Goal: Task Accomplishment & Management: Complete application form

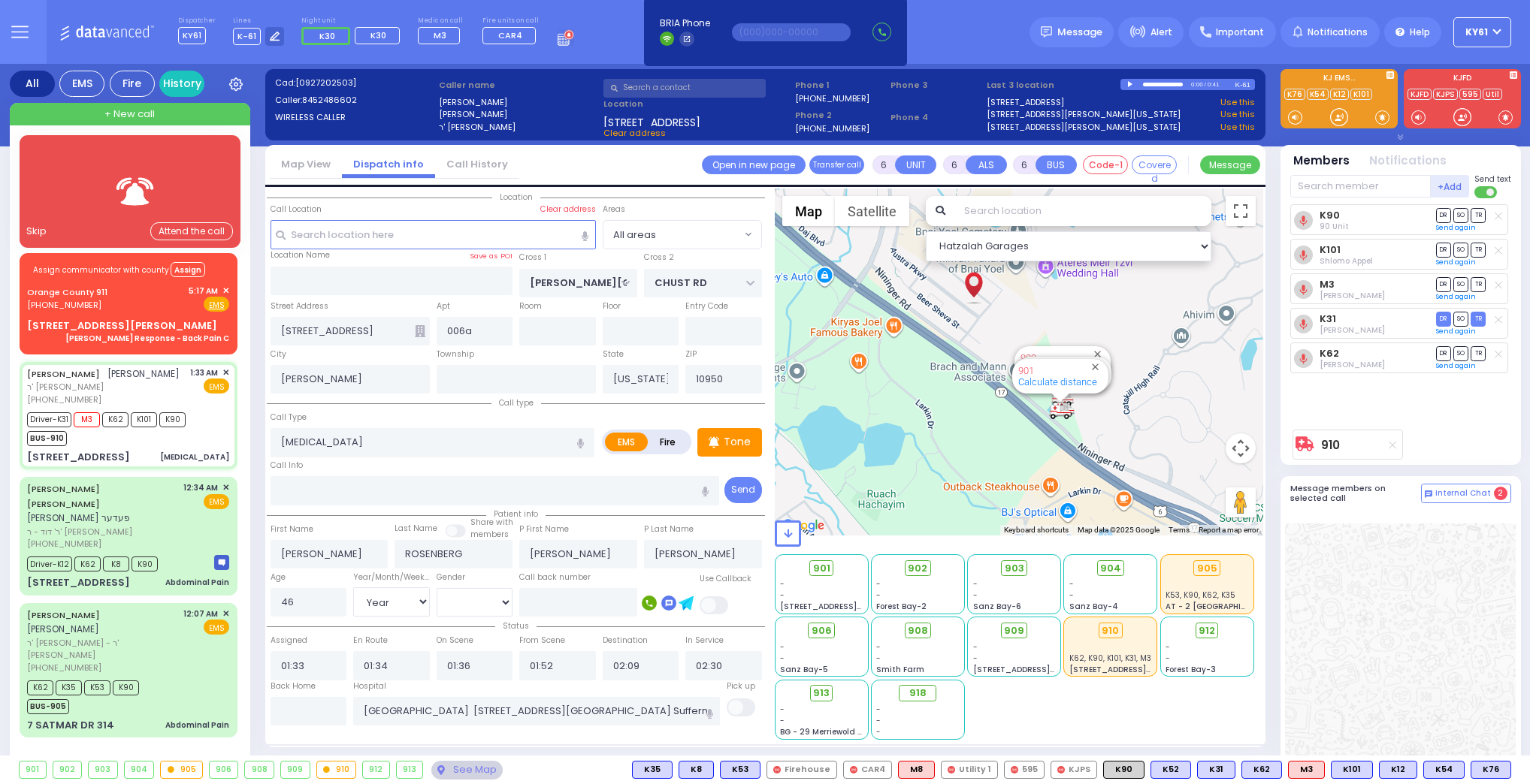
select select "Year"
select select "[DEMOGRAPHIC_DATA]"
click at [107, 190] on img at bounding box center [137, 192] width 60 height 38
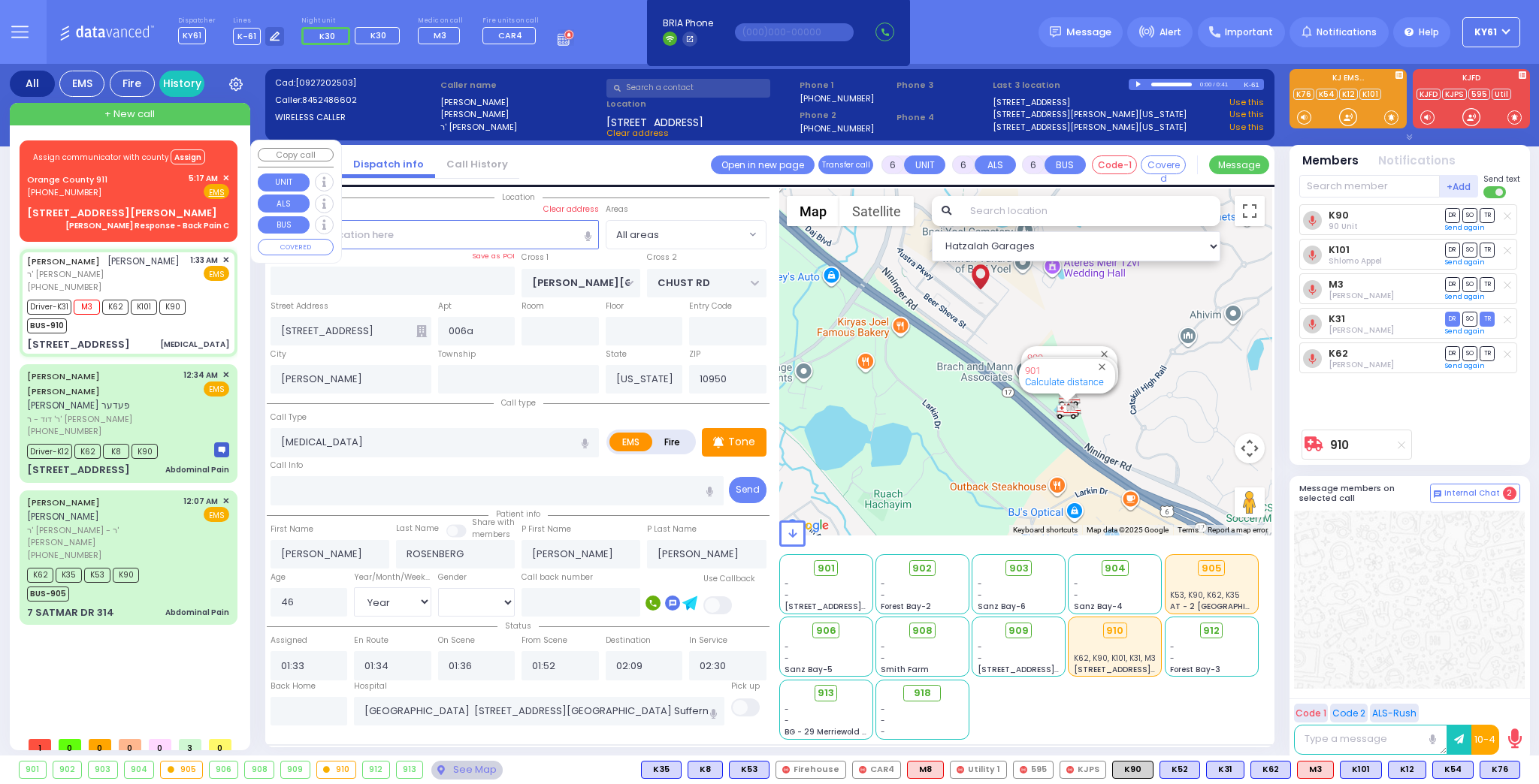
click at [157, 203] on div "Assign communicator with county Assign [GEOGRAPHIC_DATA] 911 [PHONE_NUMBER] 5:1…" at bounding box center [128, 188] width 212 height 92
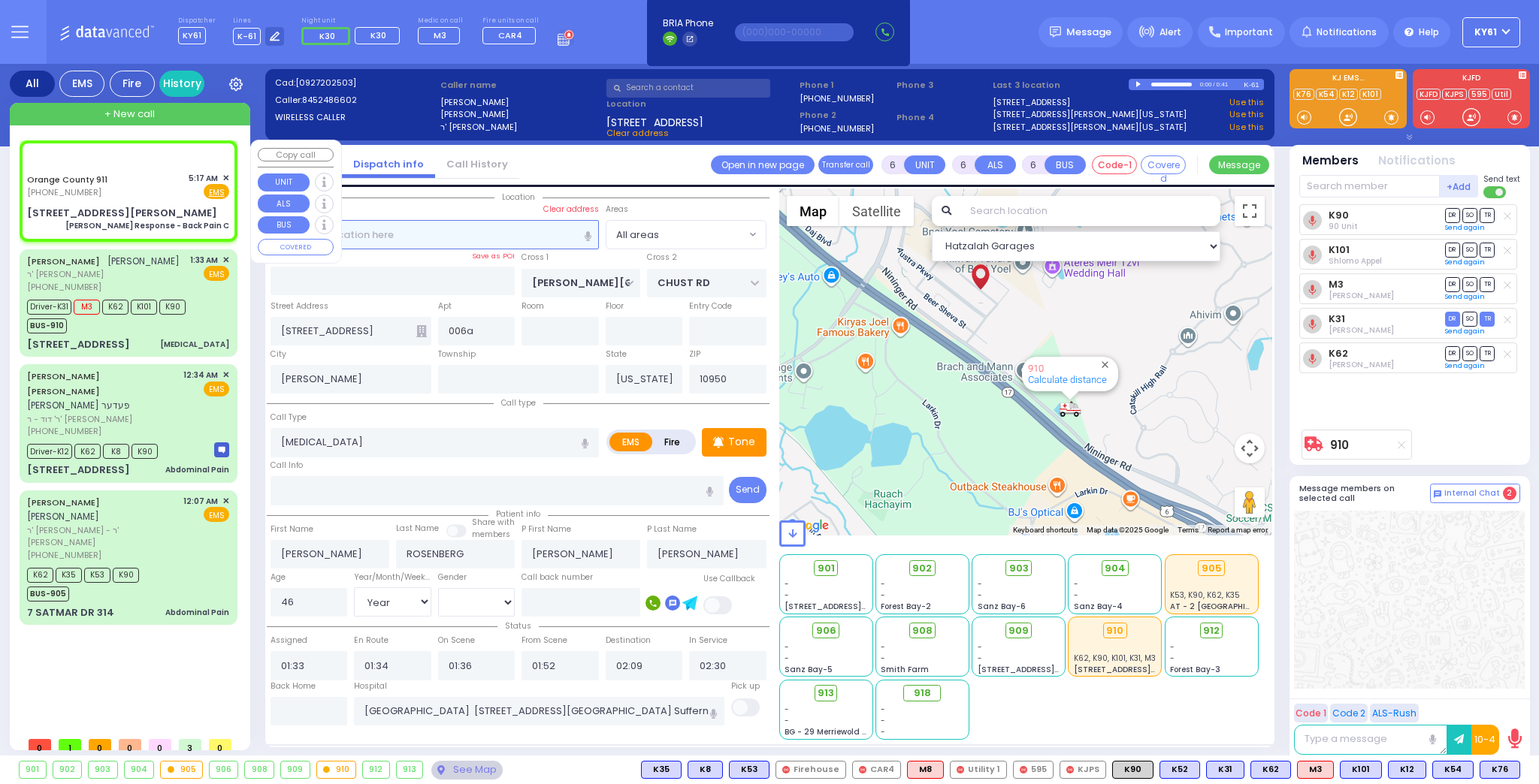
select select
type input "[PERSON_NAME] Response - Back Pain C"
radio input "true"
type input "Nature: : Charlie Response - Back Pain C Address: : [STREET_ADDRESS][PERSON_NAM…"
select select
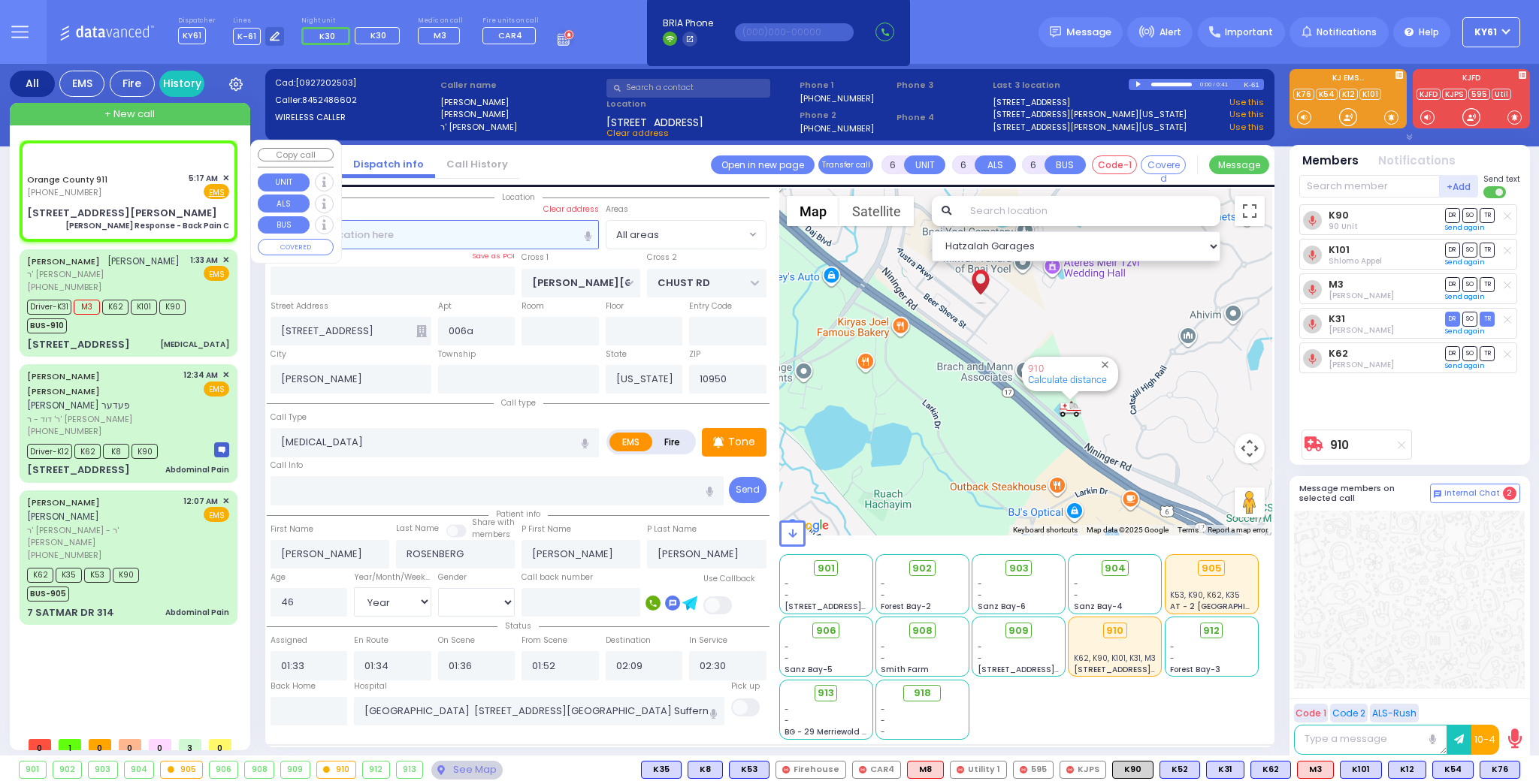
select select
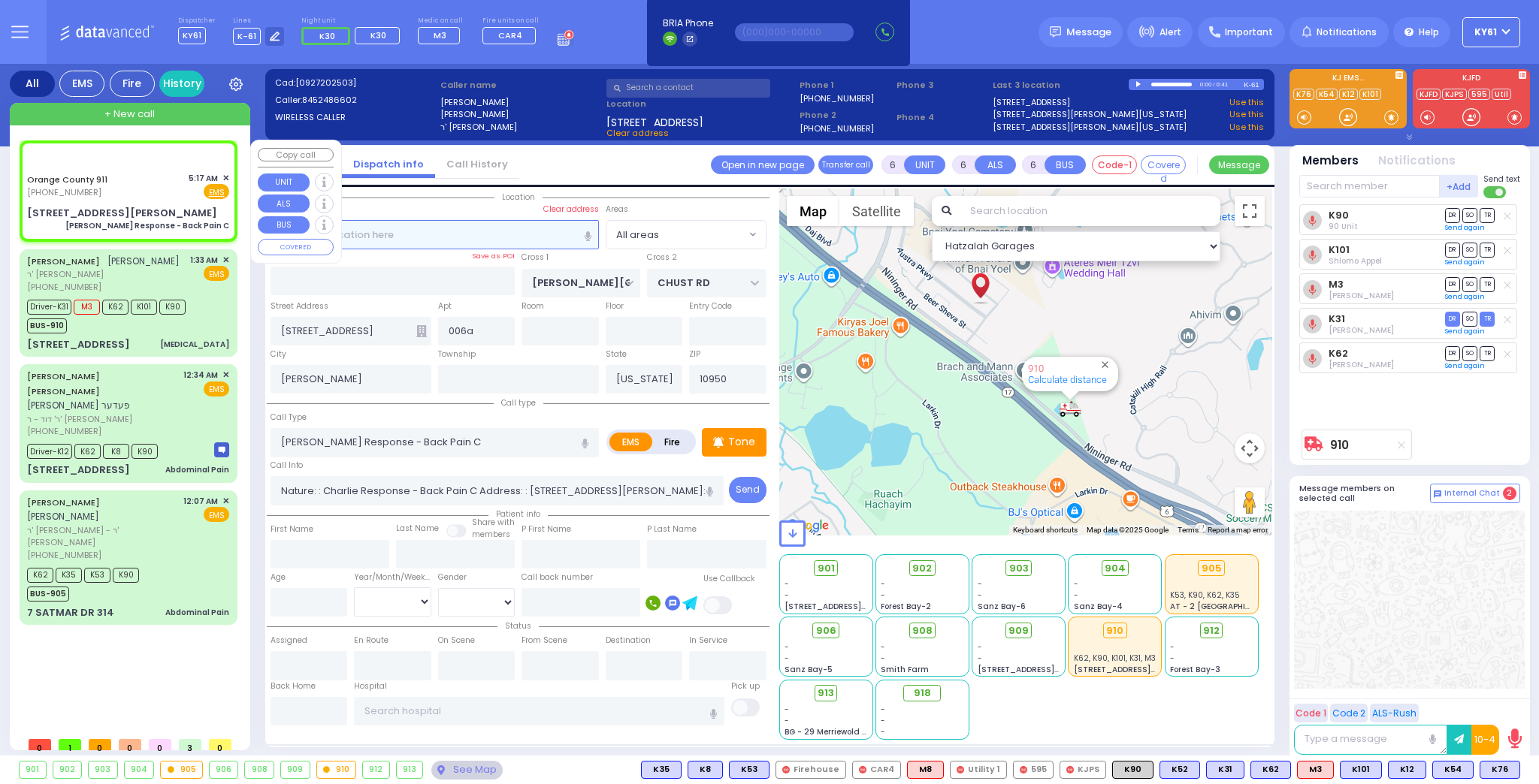
select select "Hatzalah Garages"
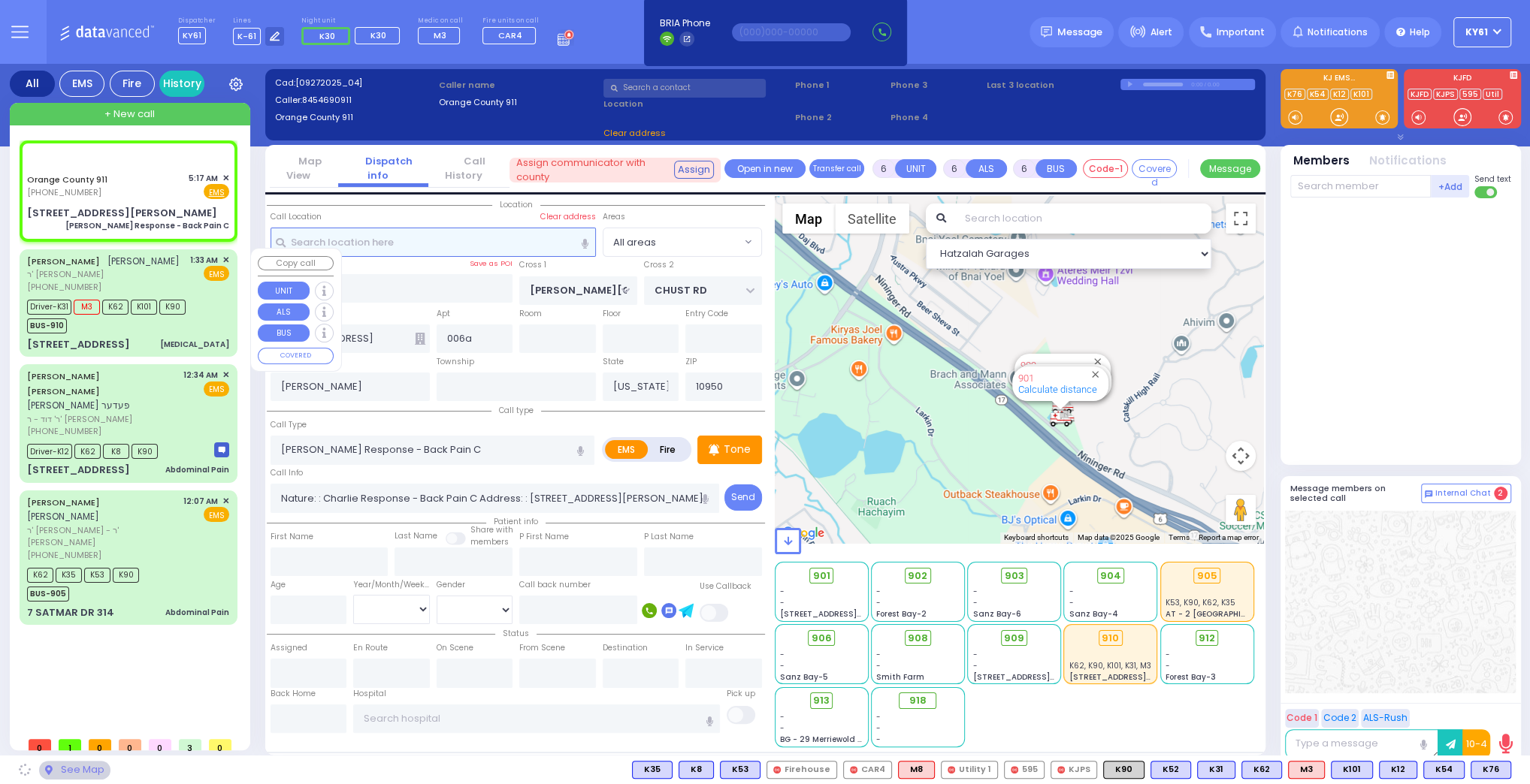
select select
radio input "true"
select select
select select "Hatzalah Garages"
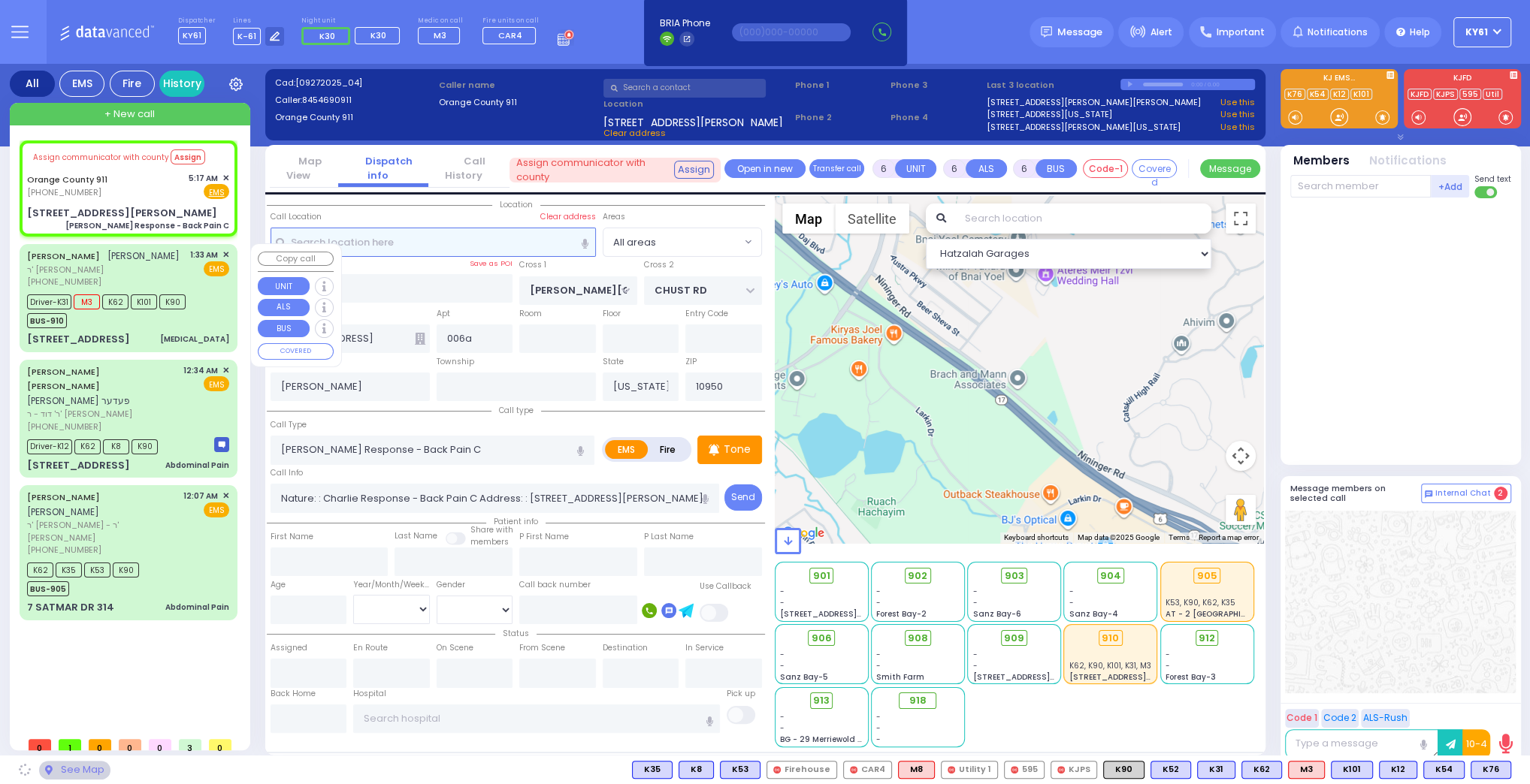
type input "[STREET_ADDRESS][PERSON_NAME]"
type input "Monroe"
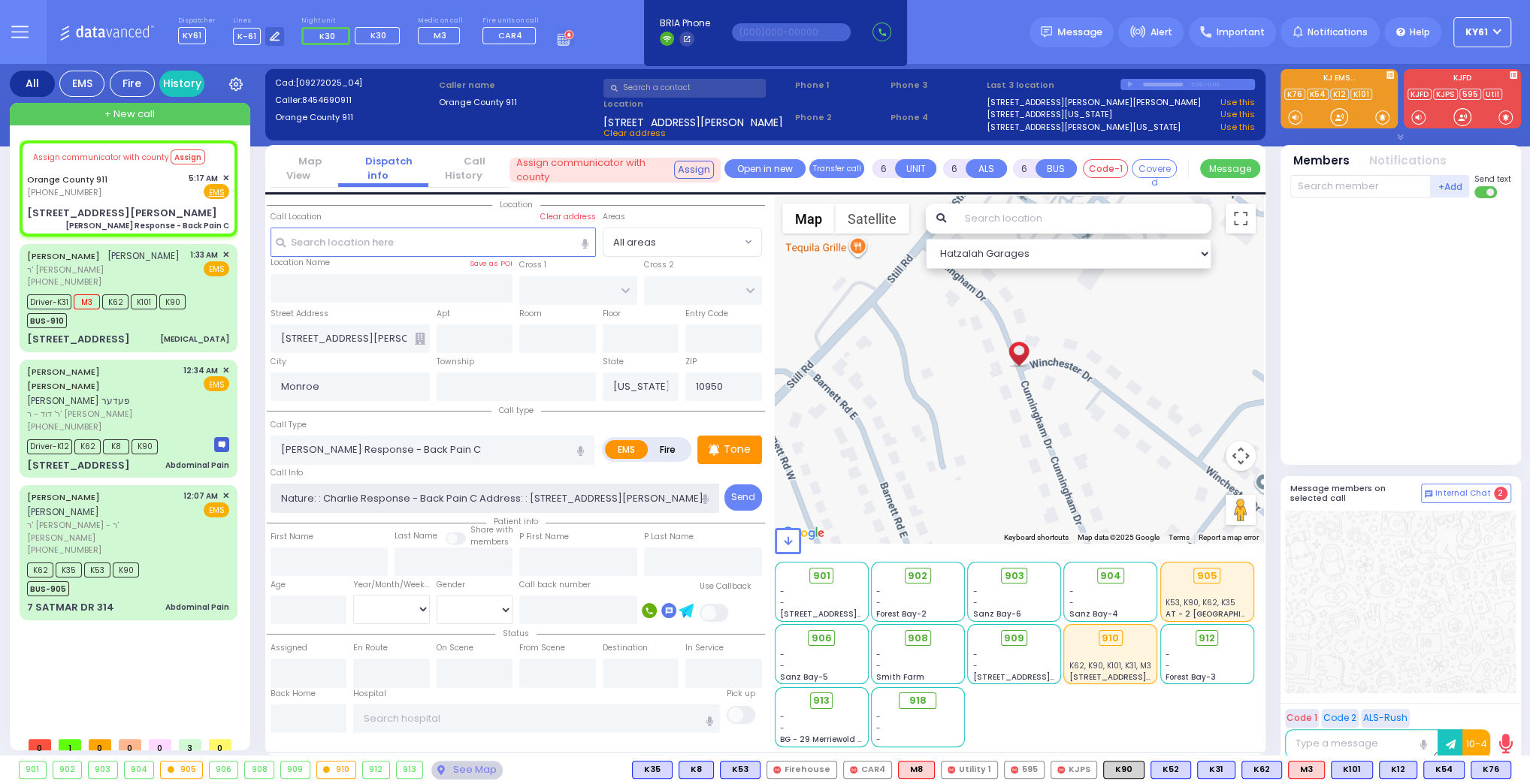
click at [622, 496] on input "Nature: : Charlie Response - Back Pain C Address: : [STREET_ADDRESS][PERSON_NAM…" at bounding box center [495, 497] width 449 height 28
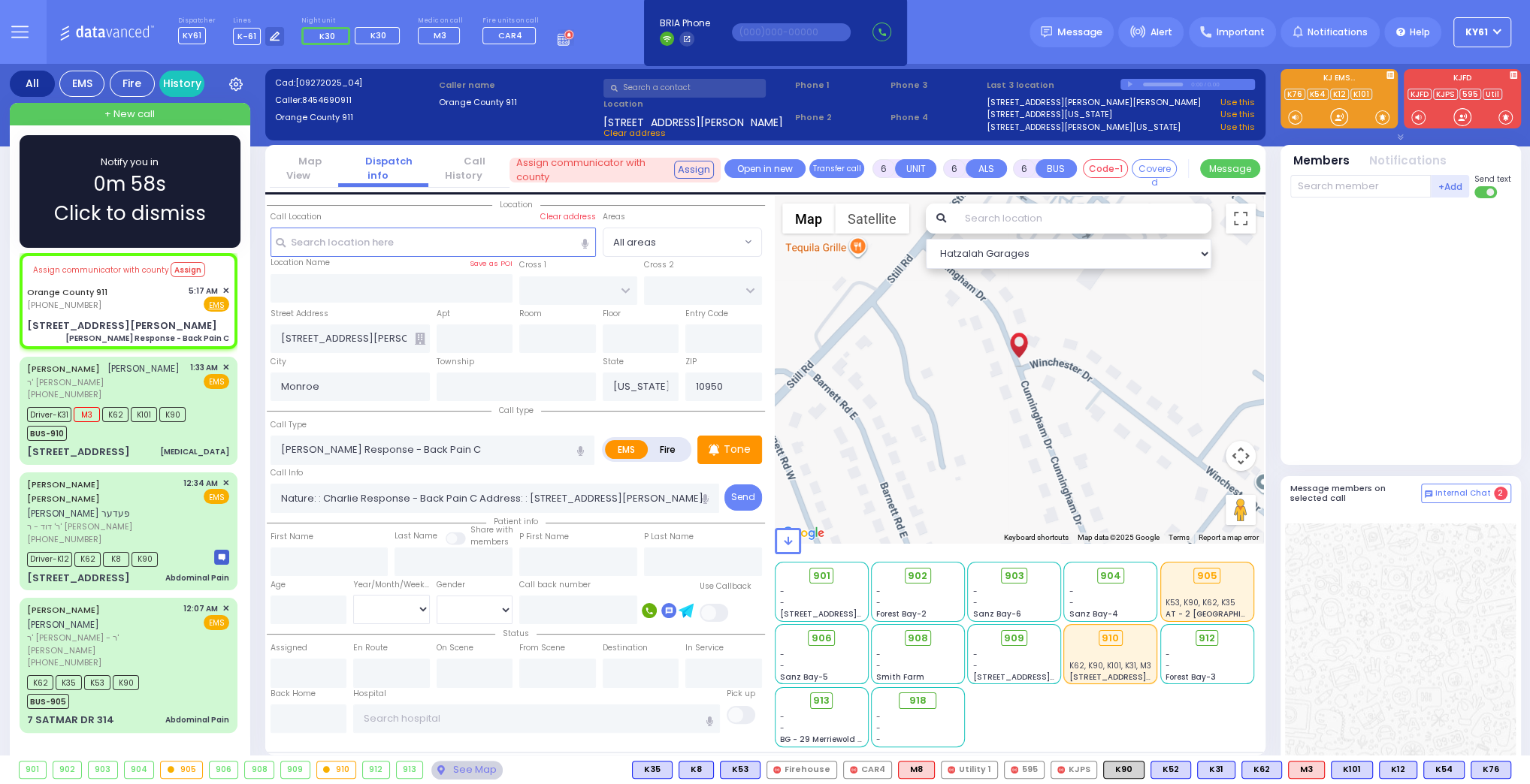
click at [192, 185] on div "Notify you in 0m 58s Click to dismiss" at bounding box center [130, 191] width 177 height 73
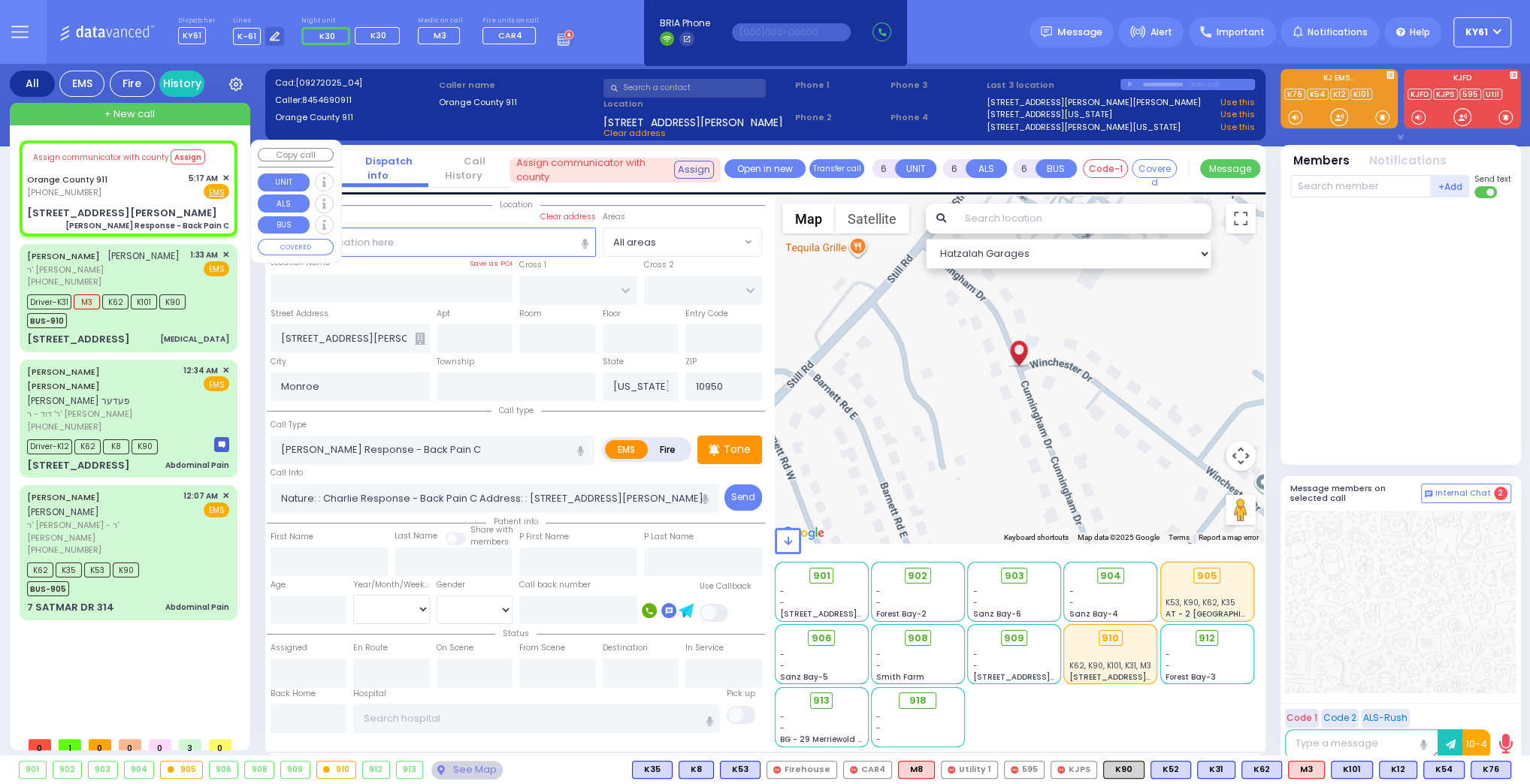
click at [191, 202] on div "Assign communicator with county Assign [GEOGRAPHIC_DATA] 911 [PHONE_NUMBER] 5:1…" at bounding box center [128, 188] width 212 height 92
select select
radio input "true"
select select
select select "Hatzalah Garages"
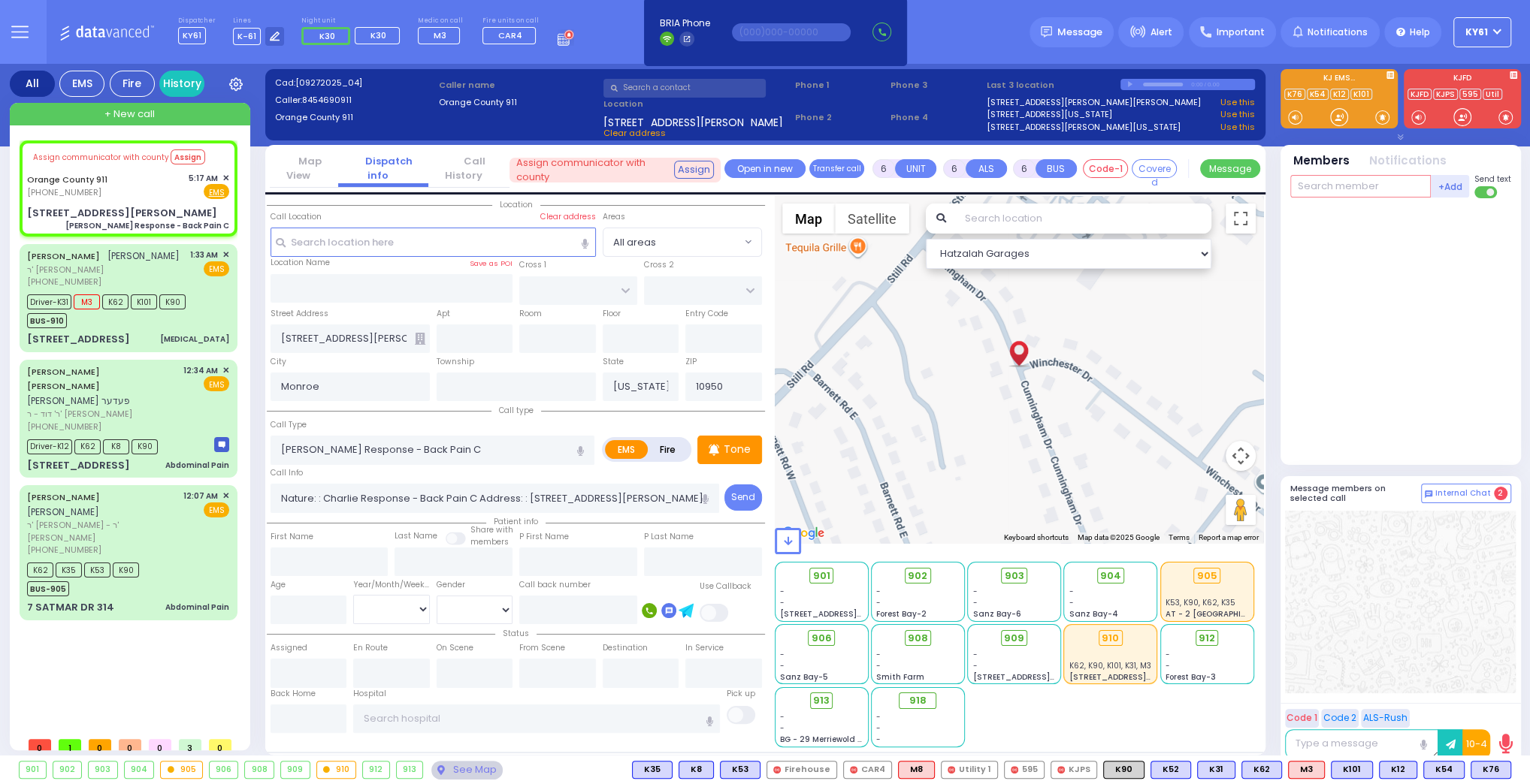
click at [1322, 187] on input "text" at bounding box center [1360, 186] width 141 height 23
type input "61"
click at [1325, 221] on div "KY61" at bounding box center [1340, 217] width 75 height 15
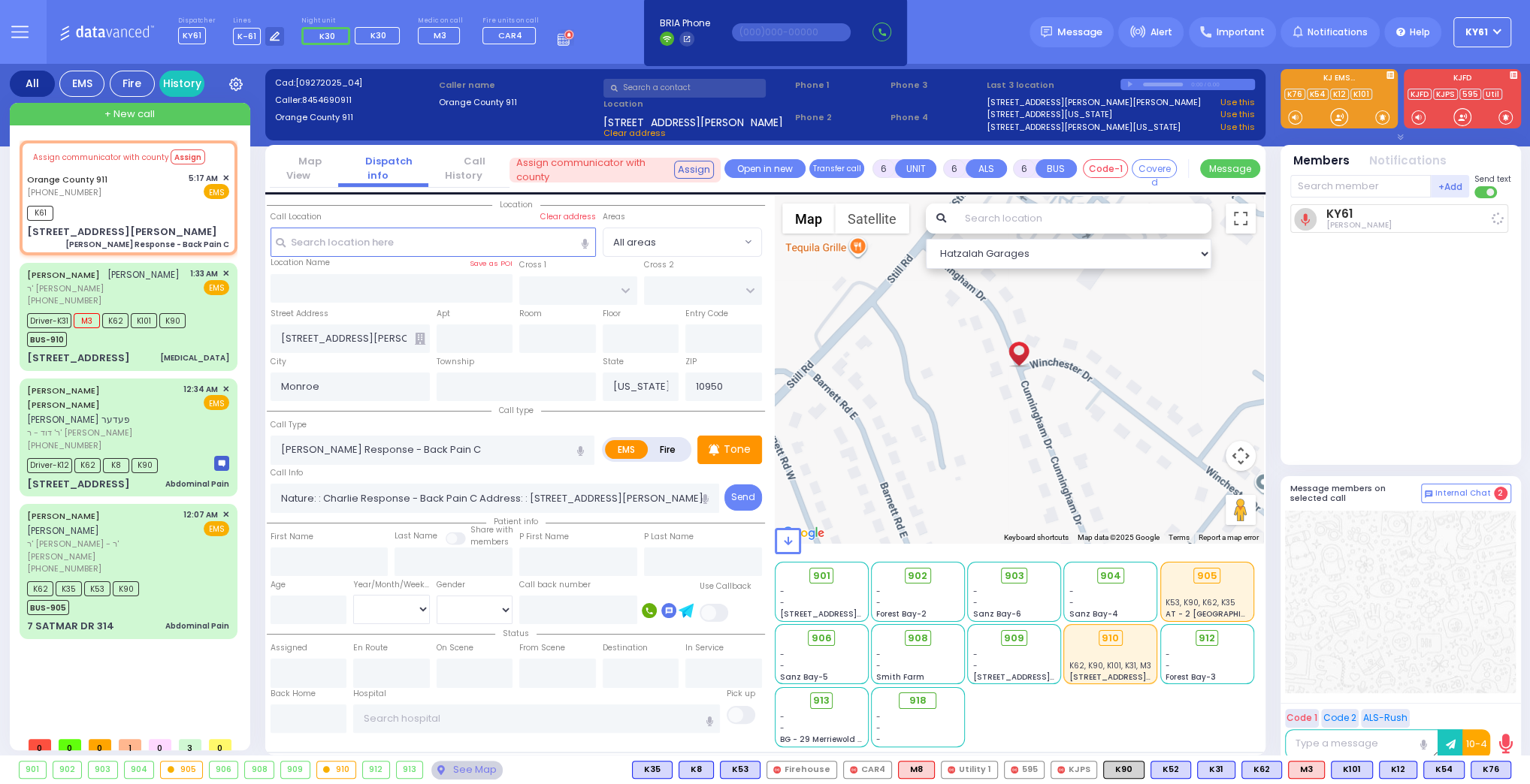
select select
radio input "true"
select select
type input "05:22"
select select "Hatzalah Garages"
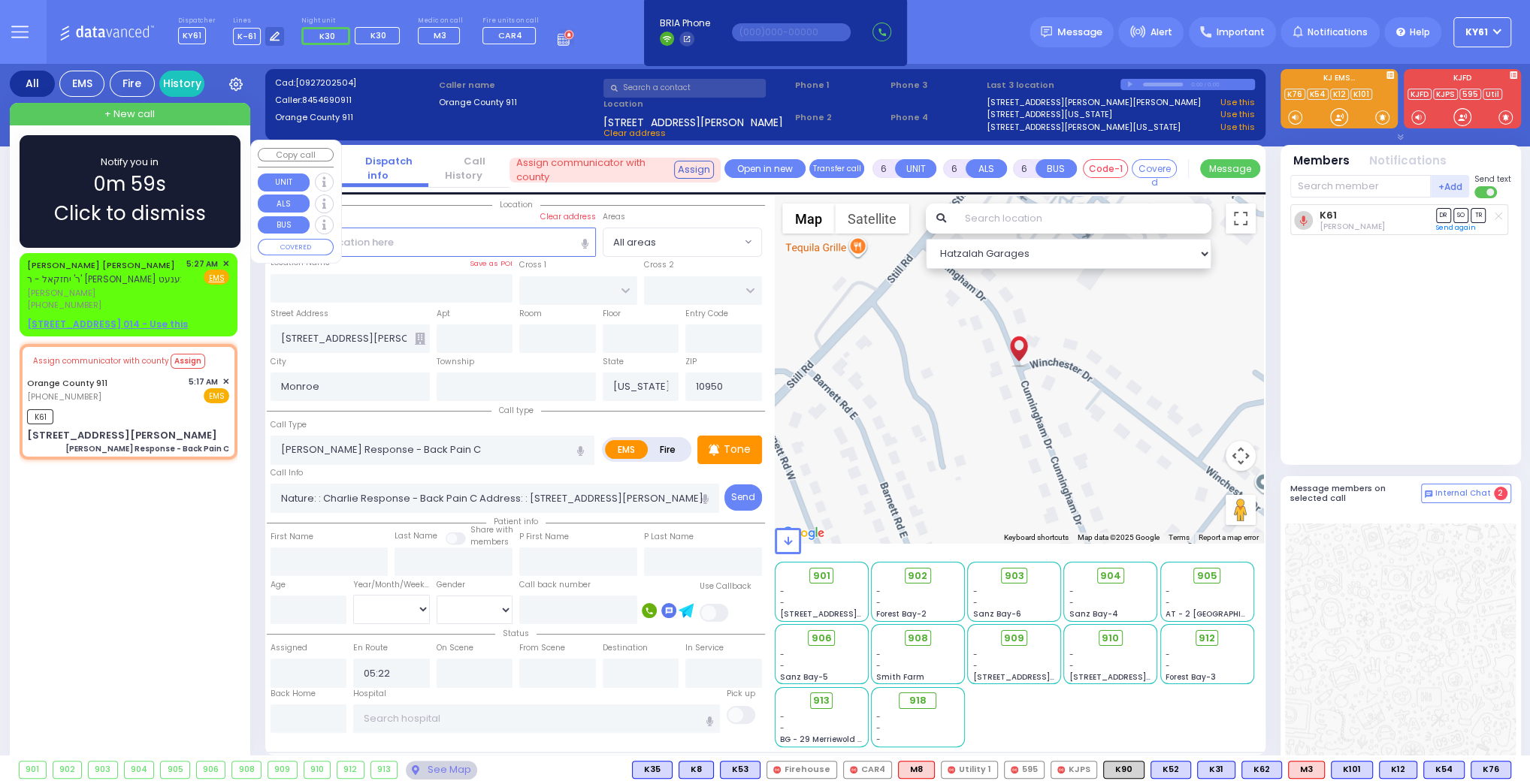
click at [185, 294] on div "[PERSON_NAME] [PERSON_NAME] ר' יחזקאל - ר' [PERSON_NAME] בענעט [PERSON_NAME] [P…" at bounding box center [128, 284] width 202 height 54
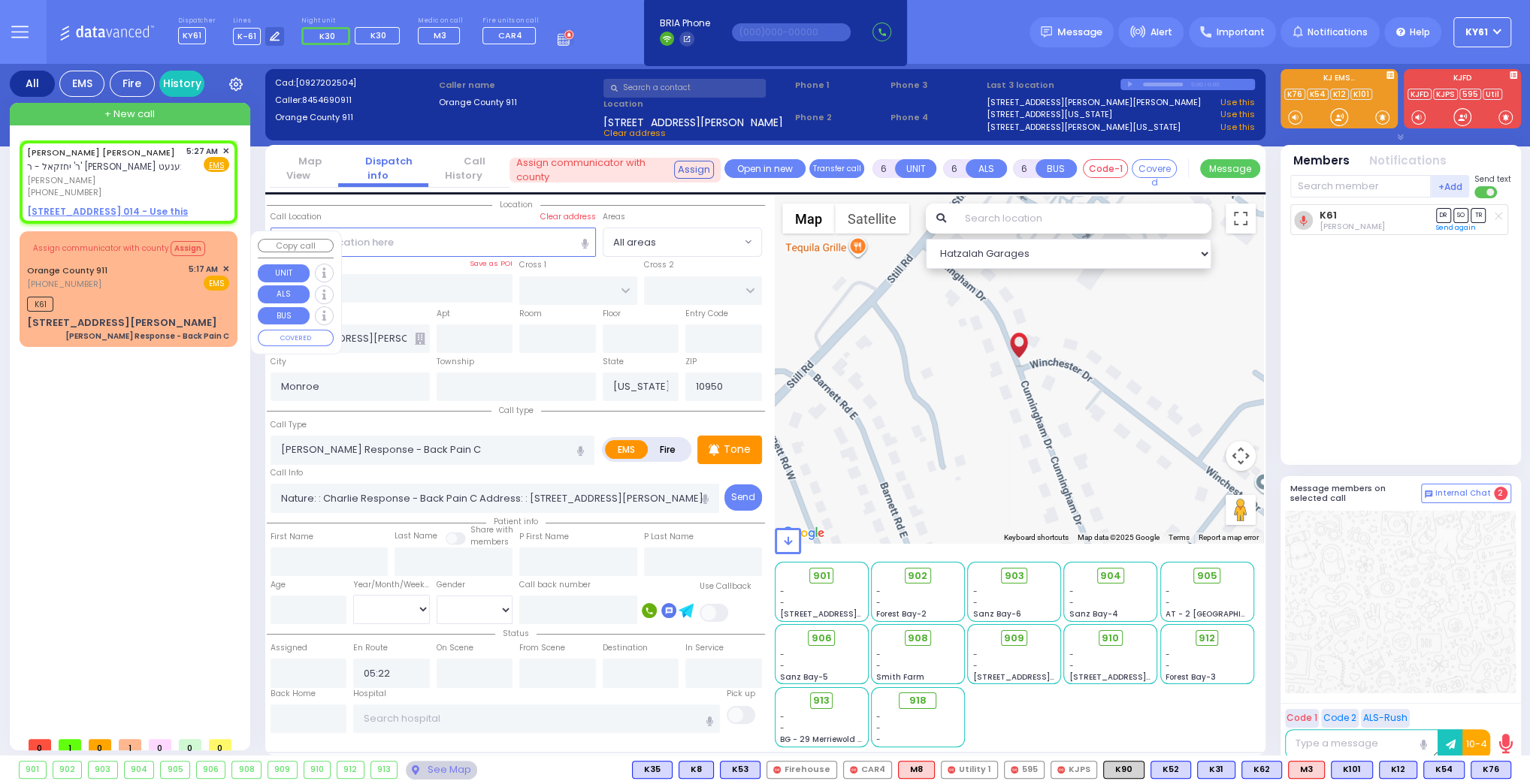
type input "2"
type input "1"
select select
radio input "true"
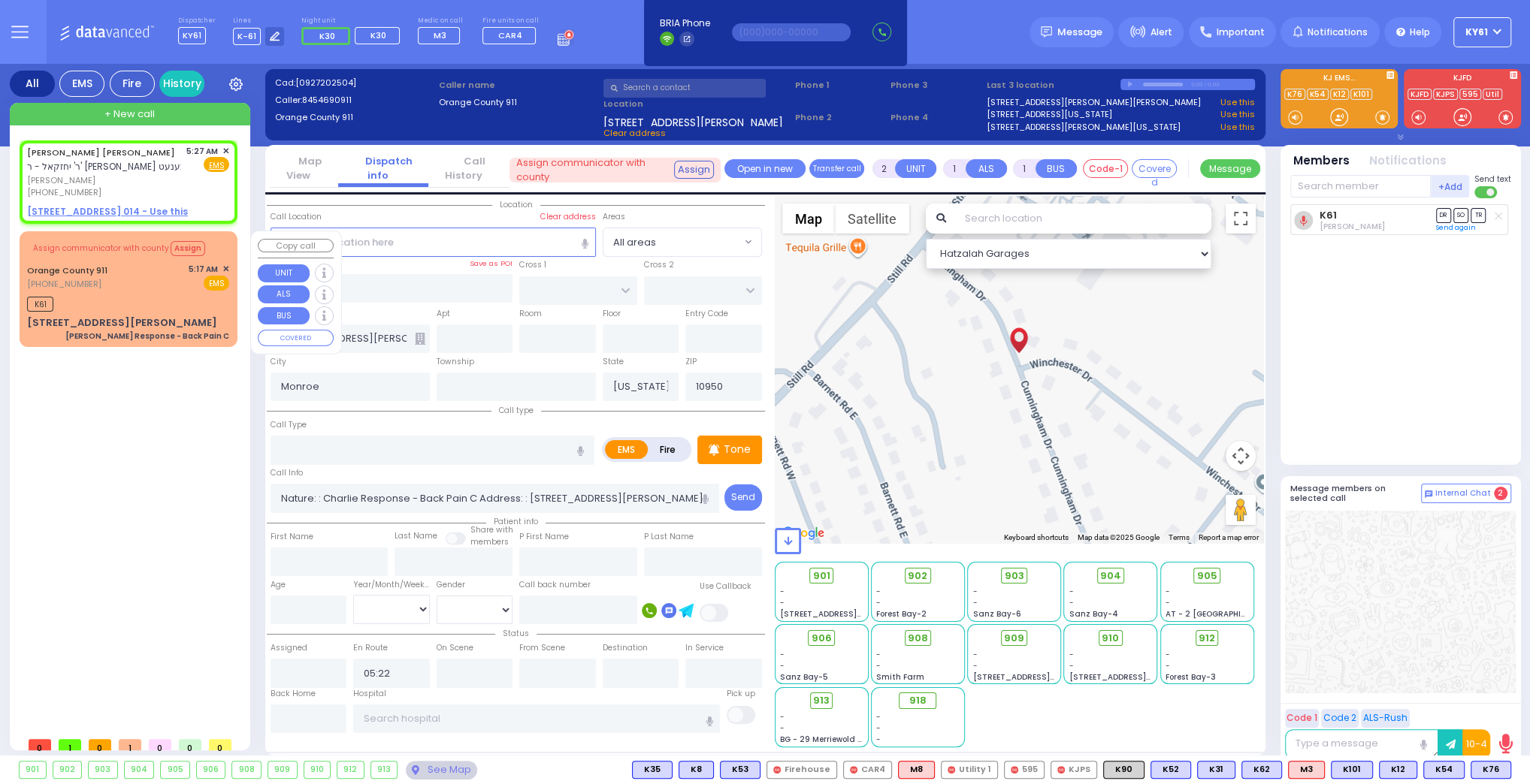
type input "[PERSON_NAME]"
type input "WEINGARTEN"
select select
type input "05:27"
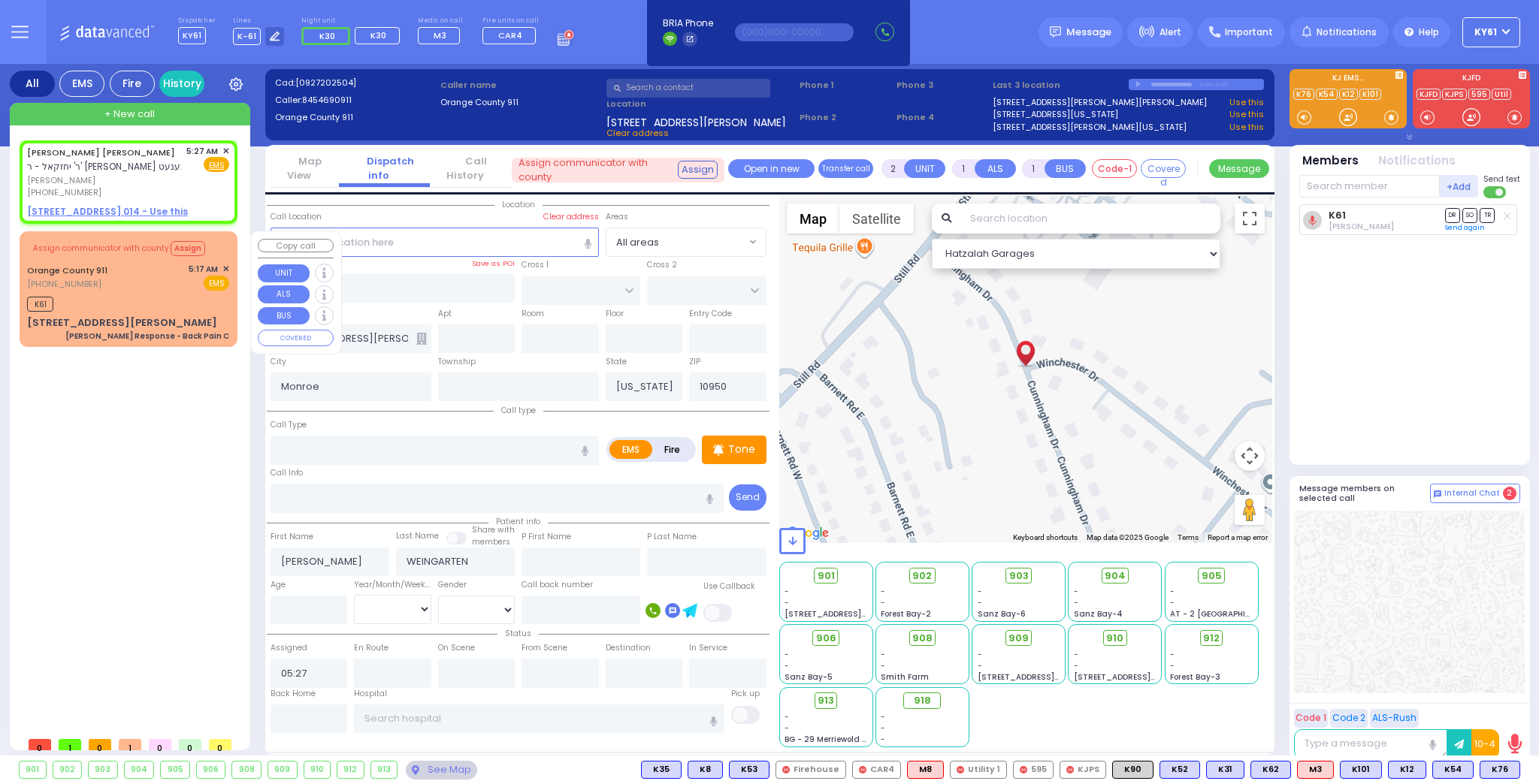
select select "Hatzalah Garages"
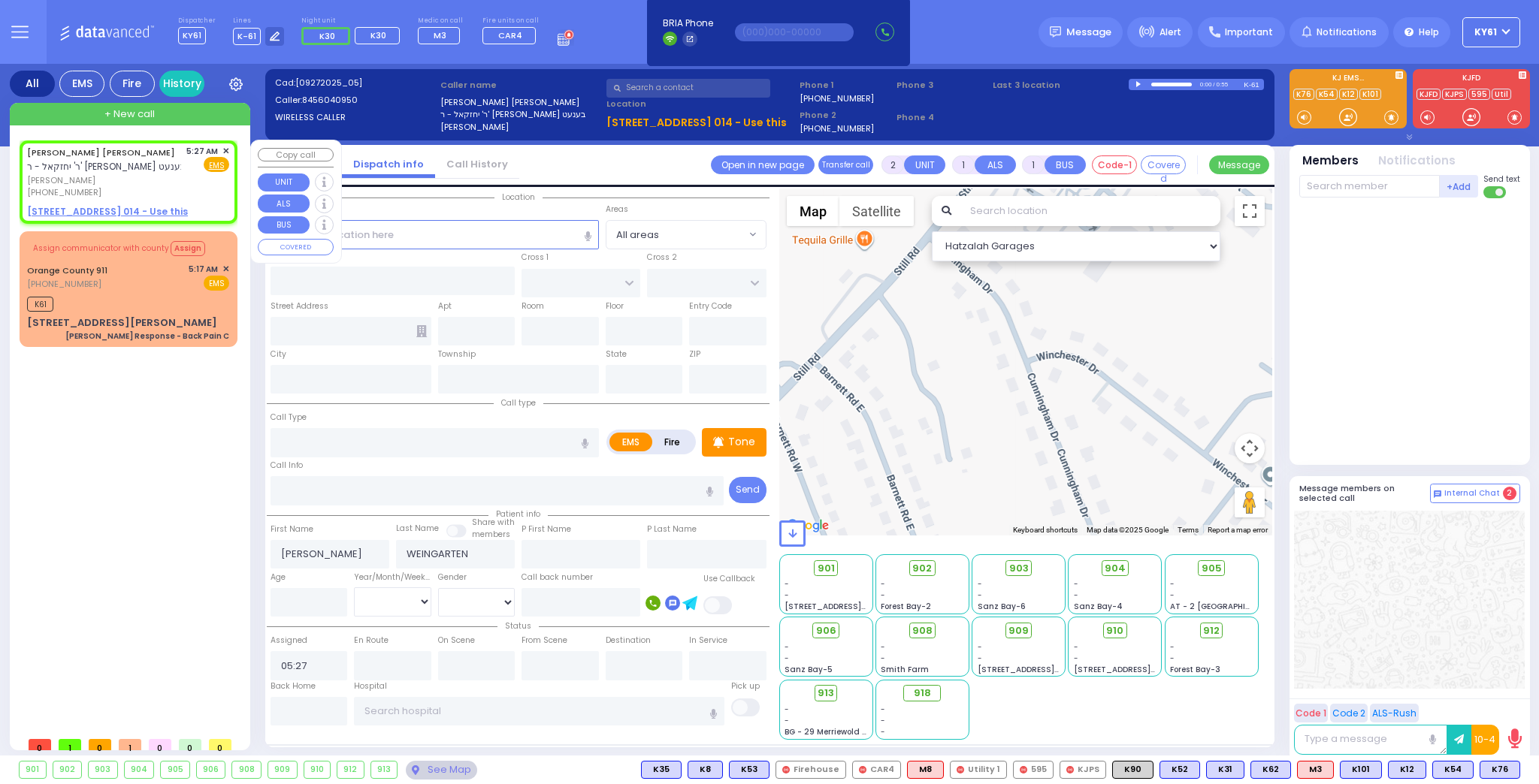
click at [82, 209] on u "[STREET_ADDRESS] 014 - Use this" at bounding box center [108, 212] width 161 height 13
select select
radio input "true"
select select
select select "Hatzalah Garages"
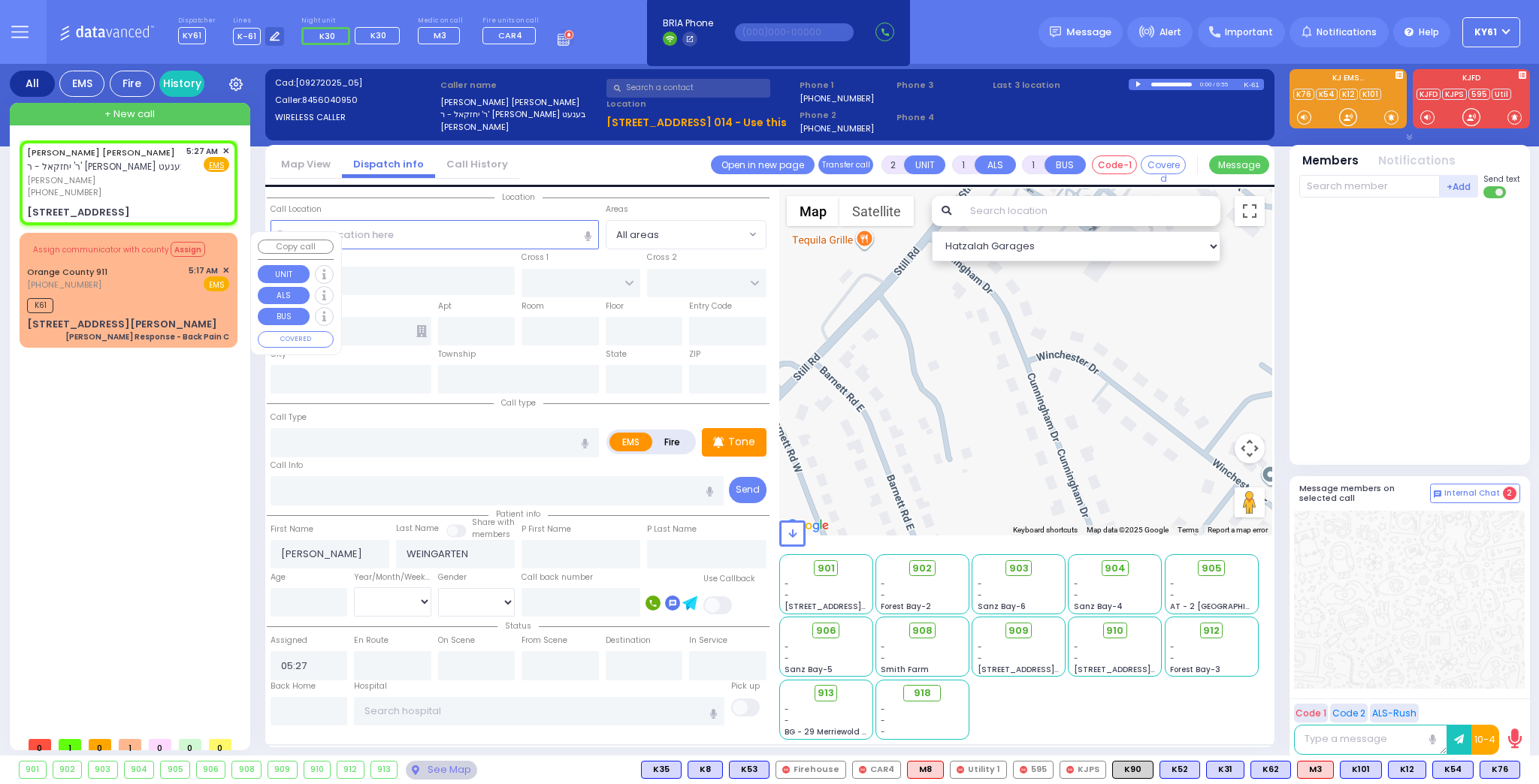
select select
radio input "true"
select select
type input "CHUST RD"
type input "[GEOGRAPHIC_DATA]"
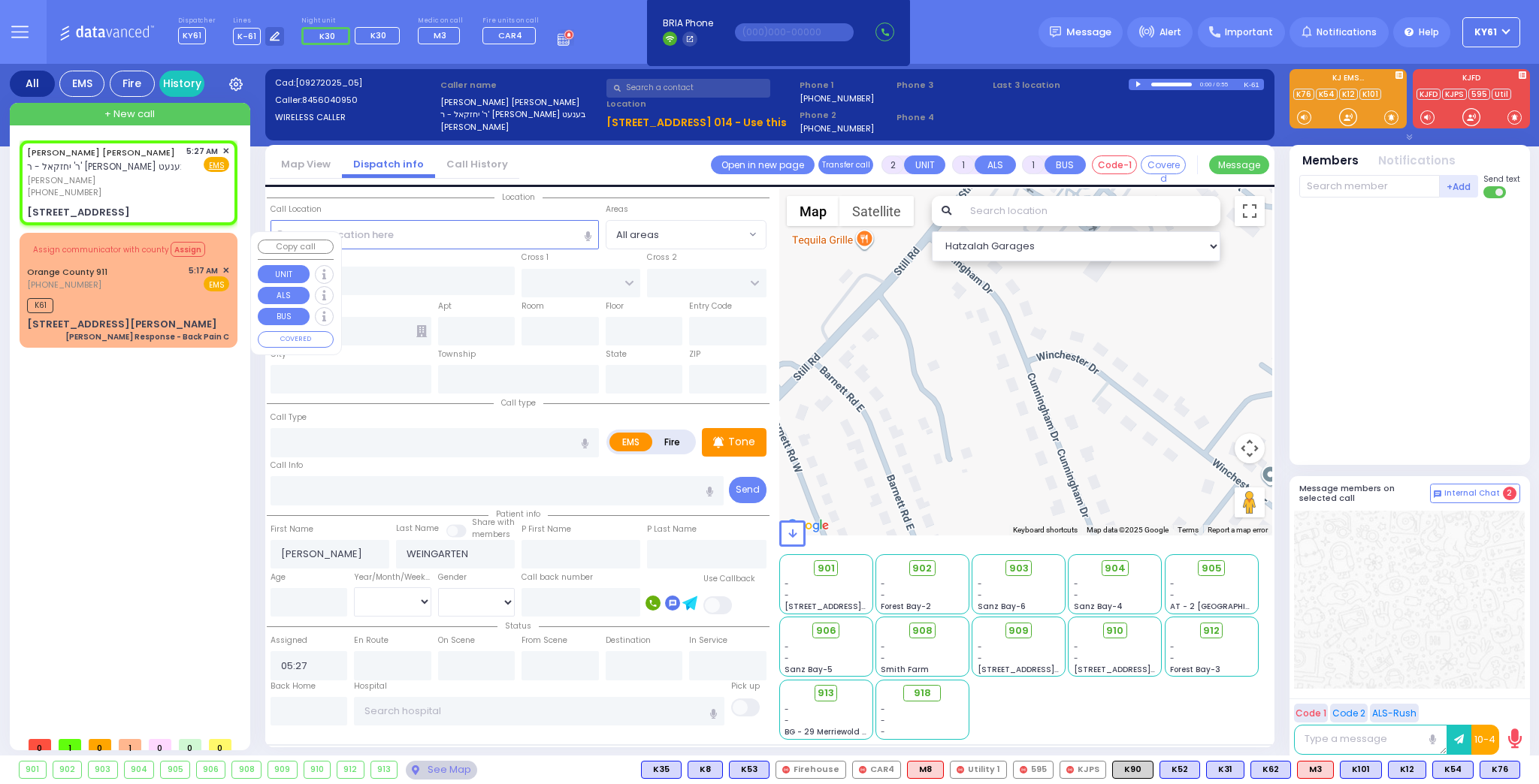
type input "[STREET_ADDRESS]"
type input "014"
type input "Monroe"
type input "[US_STATE]"
type input "10950"
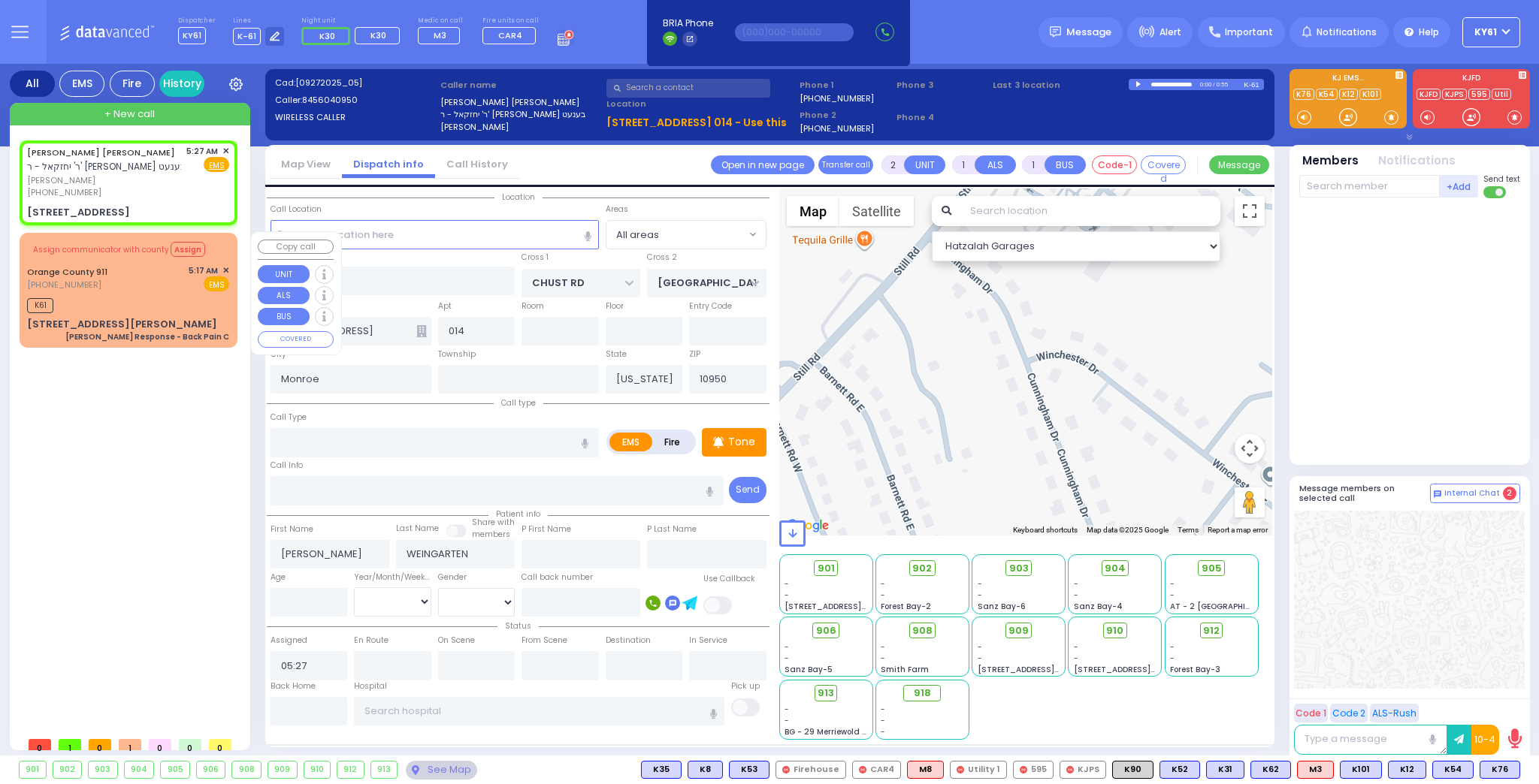
select select "Hatzalah Garages"
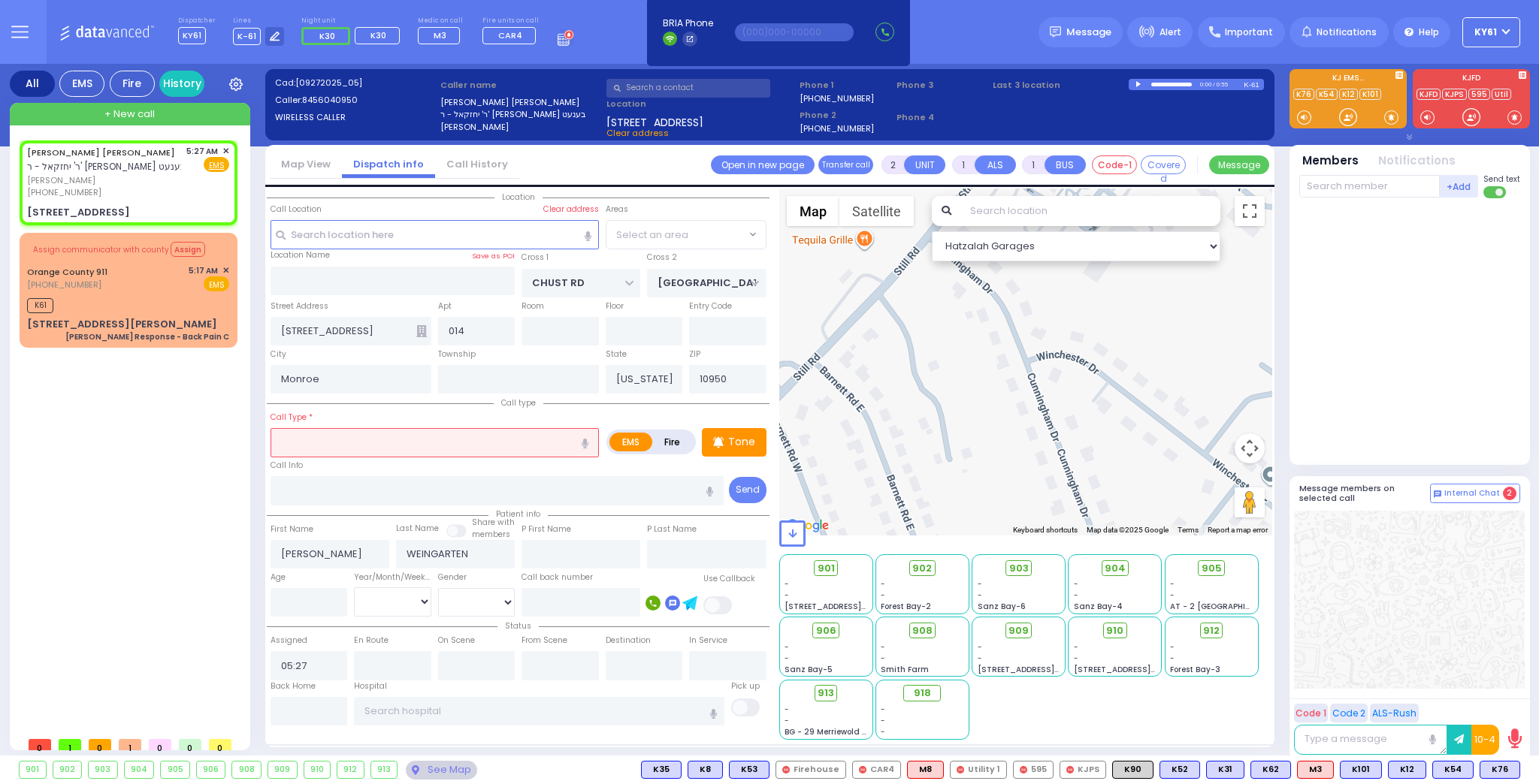
select select "VYOEL MOSHE"
click at [316, 437] on input "text" at bounding box center [435, 442] width 329 height 28
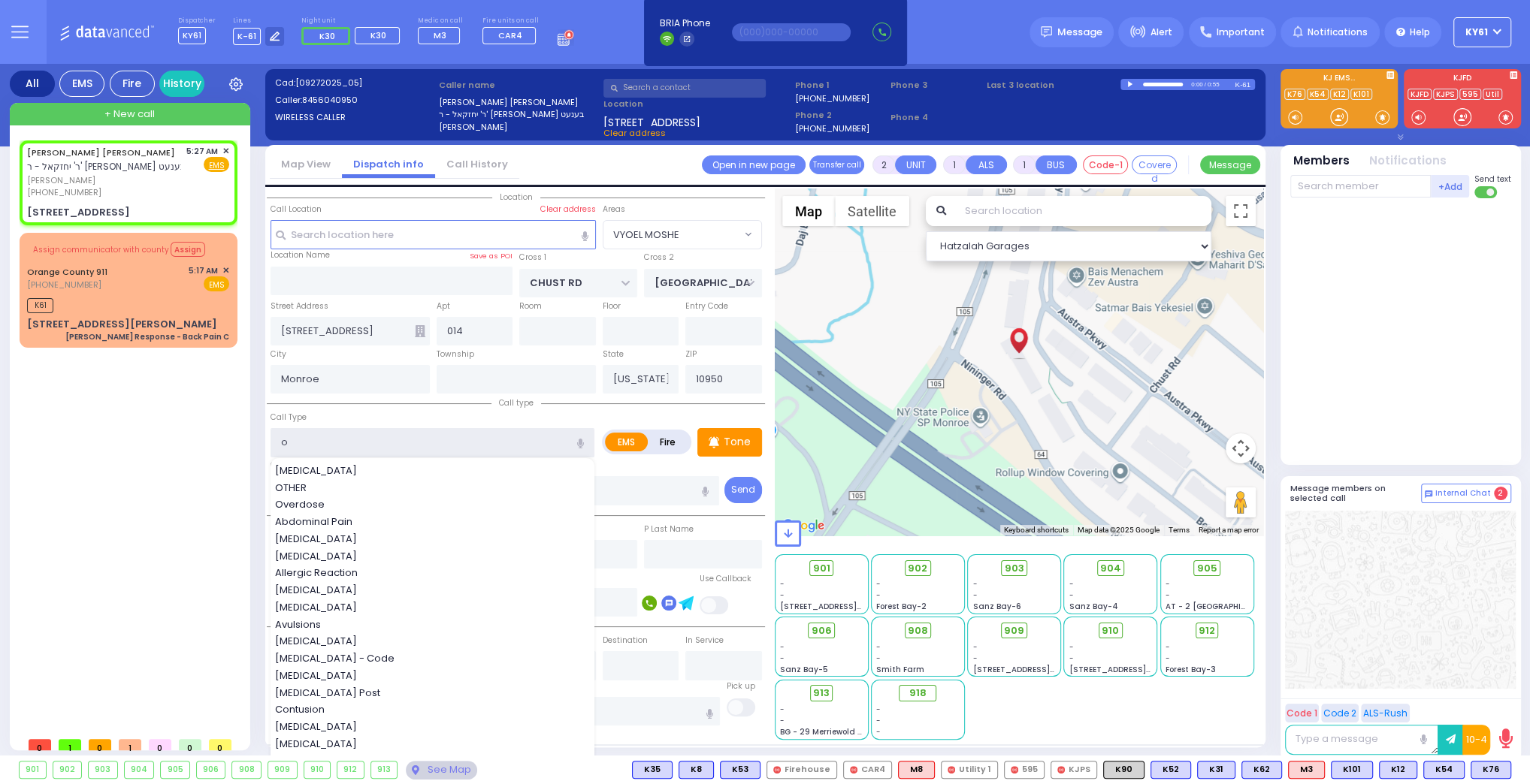
type input "ob"
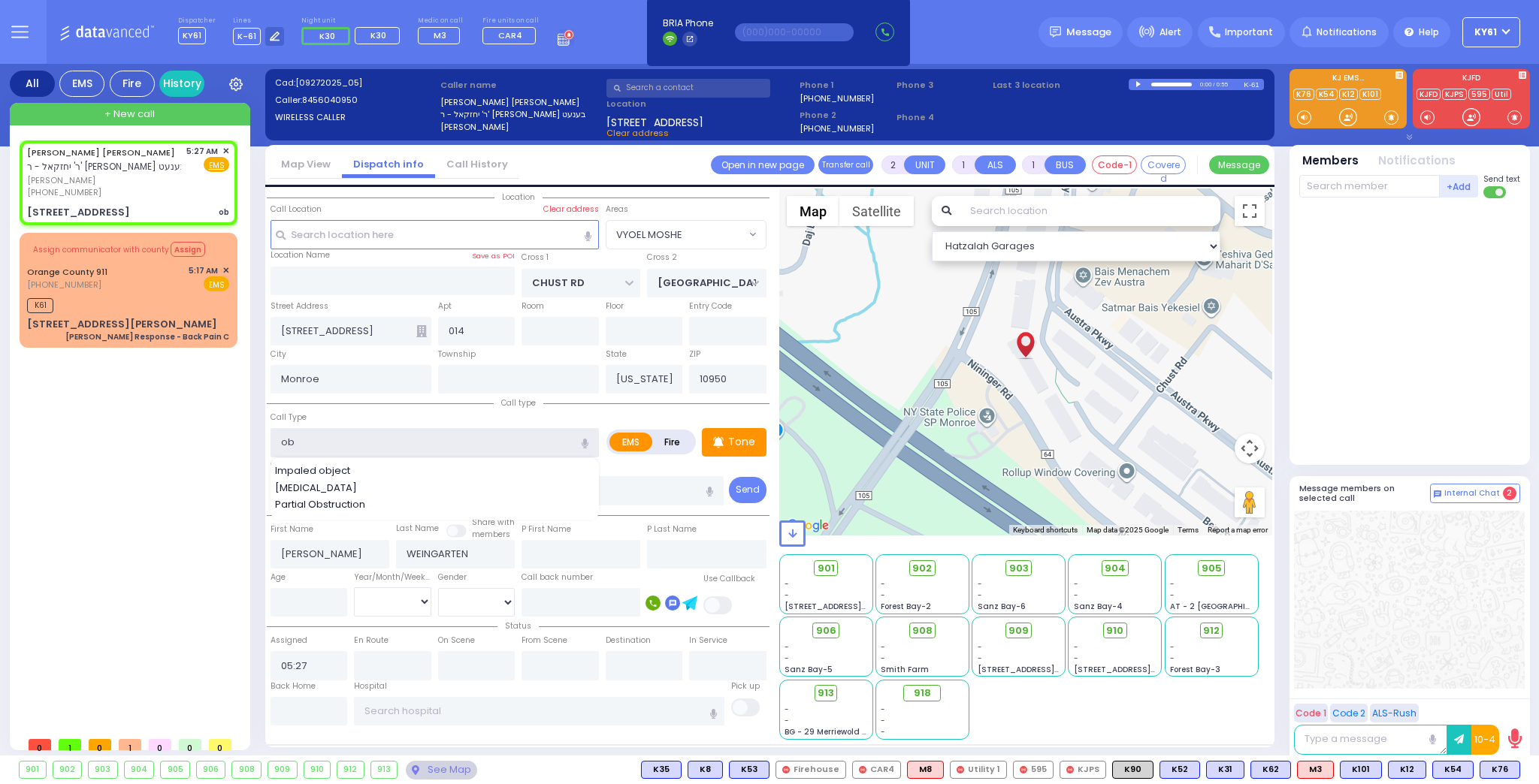
select select
radio input "true"
select select
select select "Hatzalah Garages"
select select "VYOEL MOSHE"
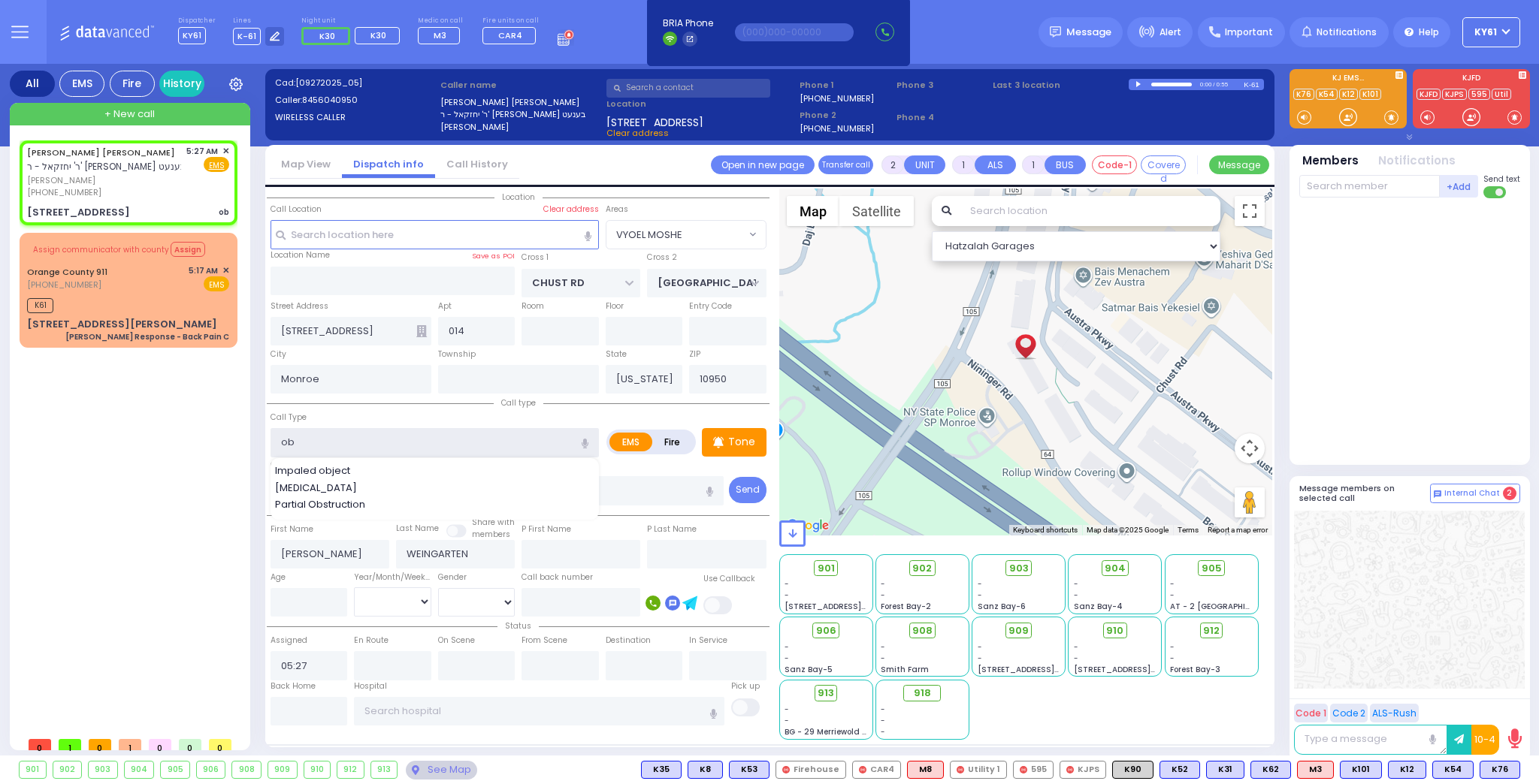
type input "ob"
drag, startPoint x: 186, startPoint y: 458, endPoint x: 186, endPoint y: 449, distance: 9.0
click at [186, 449] on div "[PERSON_NAME] [PERSON_NAME] ר' יחזקאל - ר' [PERSON_NAME] בענעט [PERSON_NAME] [P…" at bounding box center [131, 435] width 224 height 589
select select
radio input "true"
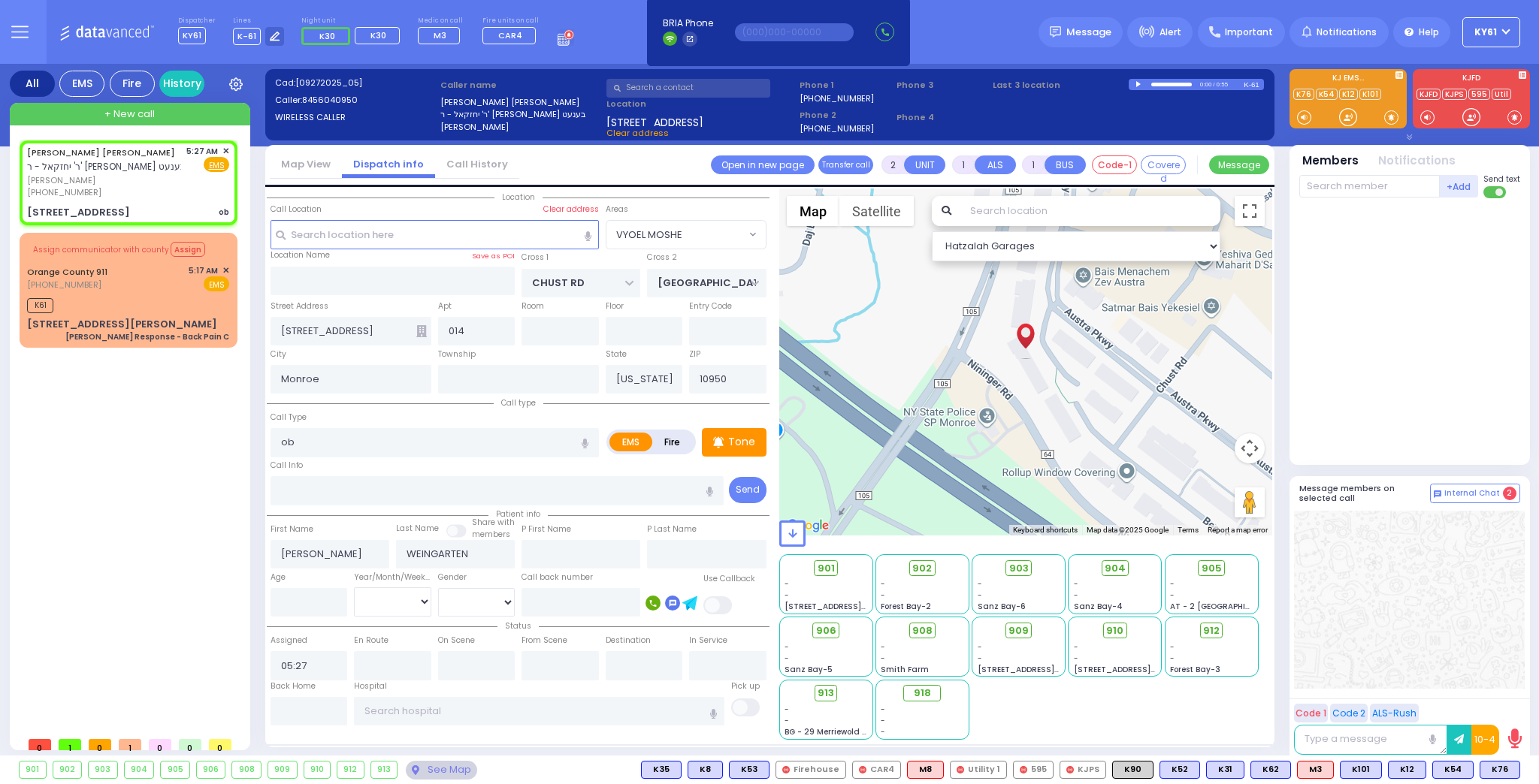
select select
select select "Hatzalah Garages"
select select "VYOEL MOSHE"
click at [743, 444] on p "Tone" at bounding box center [742, 442] width 27 height 16
click at [1503, 768] on span "K73" at bounding box center [1500, 770] width 39 height 17
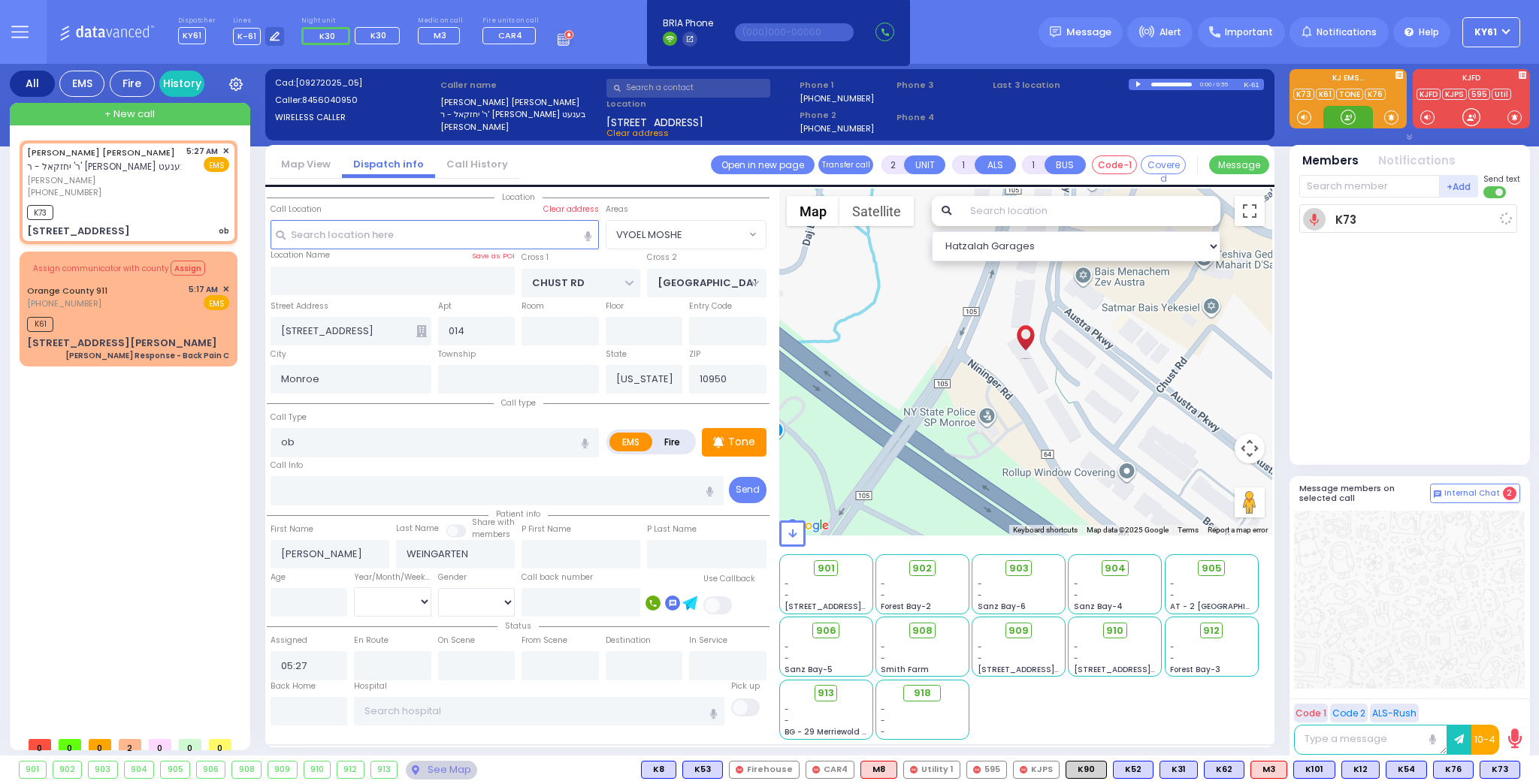
select select
radio input "true"
select select
type input "05:29"
select select "Hatzalah Garages"
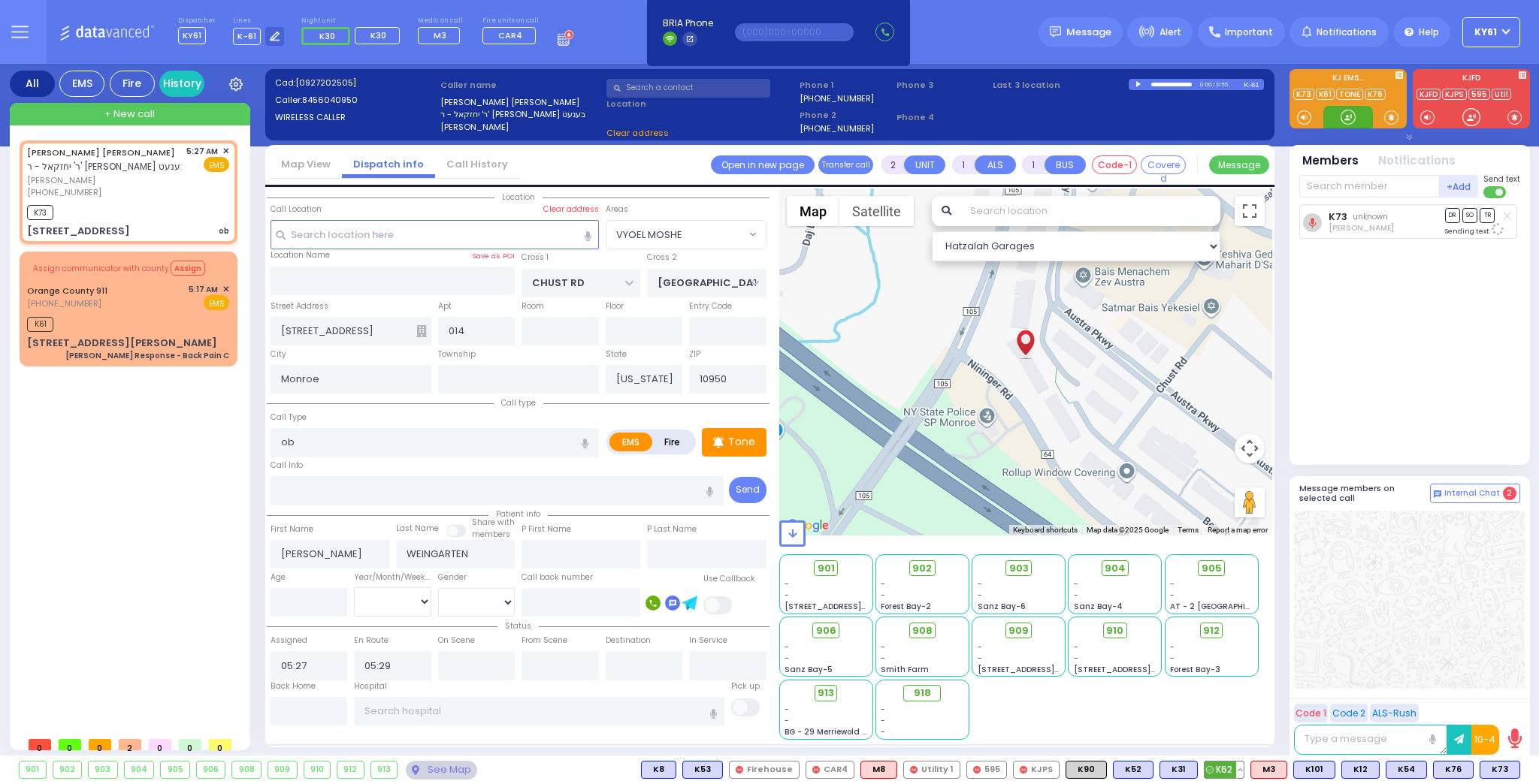
select select "VYOEL MOSHE"
click at [1496, 774] on span "K78" at bounding box center [1500, 770] width 39 height 17
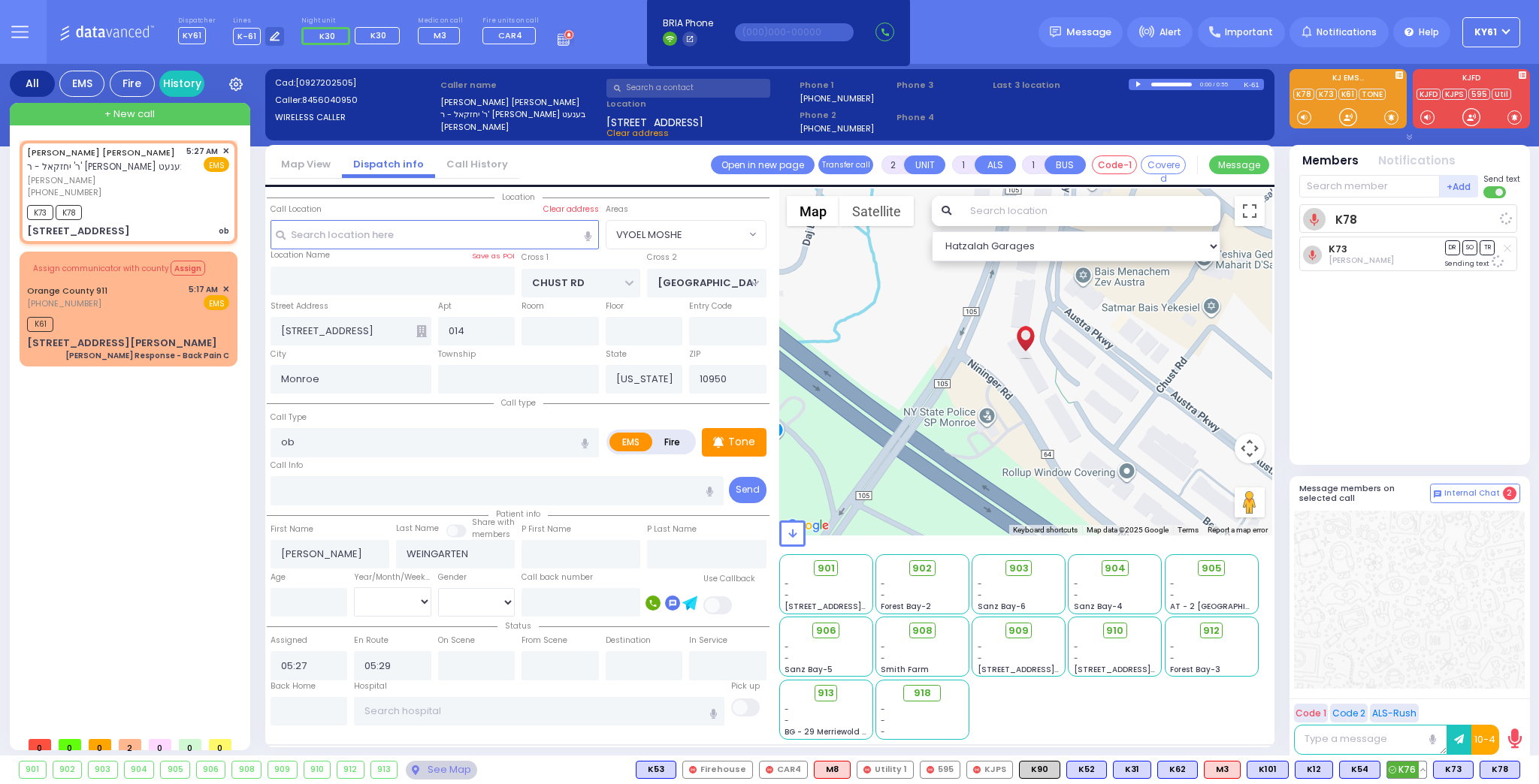
select select
radio input "true"
select select
select select "Hatzalah Garages"
select select "VYOEL MOSHE"
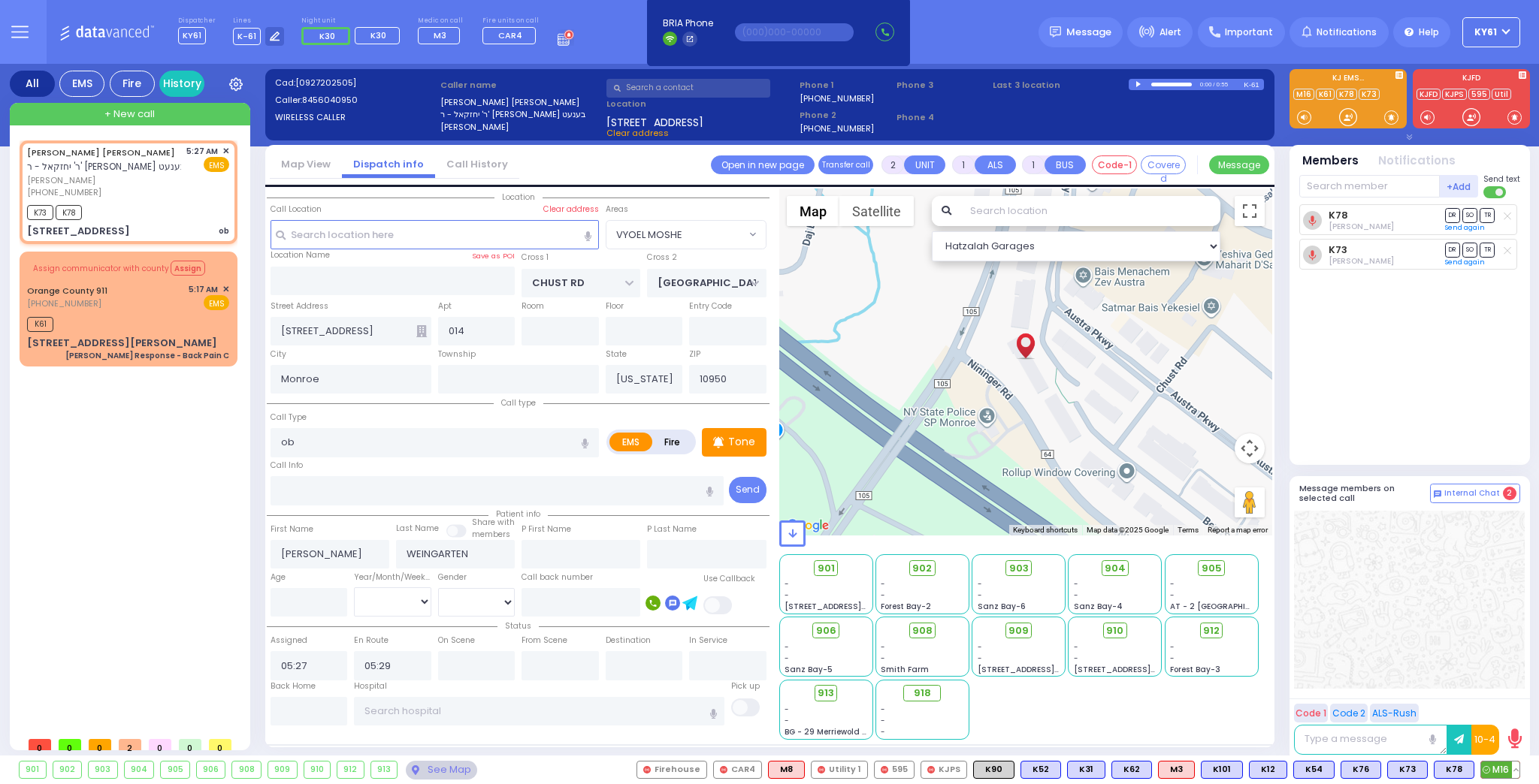
click at [1495, 775] on span "M16" at bounding box center [1500, 770] width 39 height 17
select select
radio input "true"
select select
select select "Hatzalah Garages"
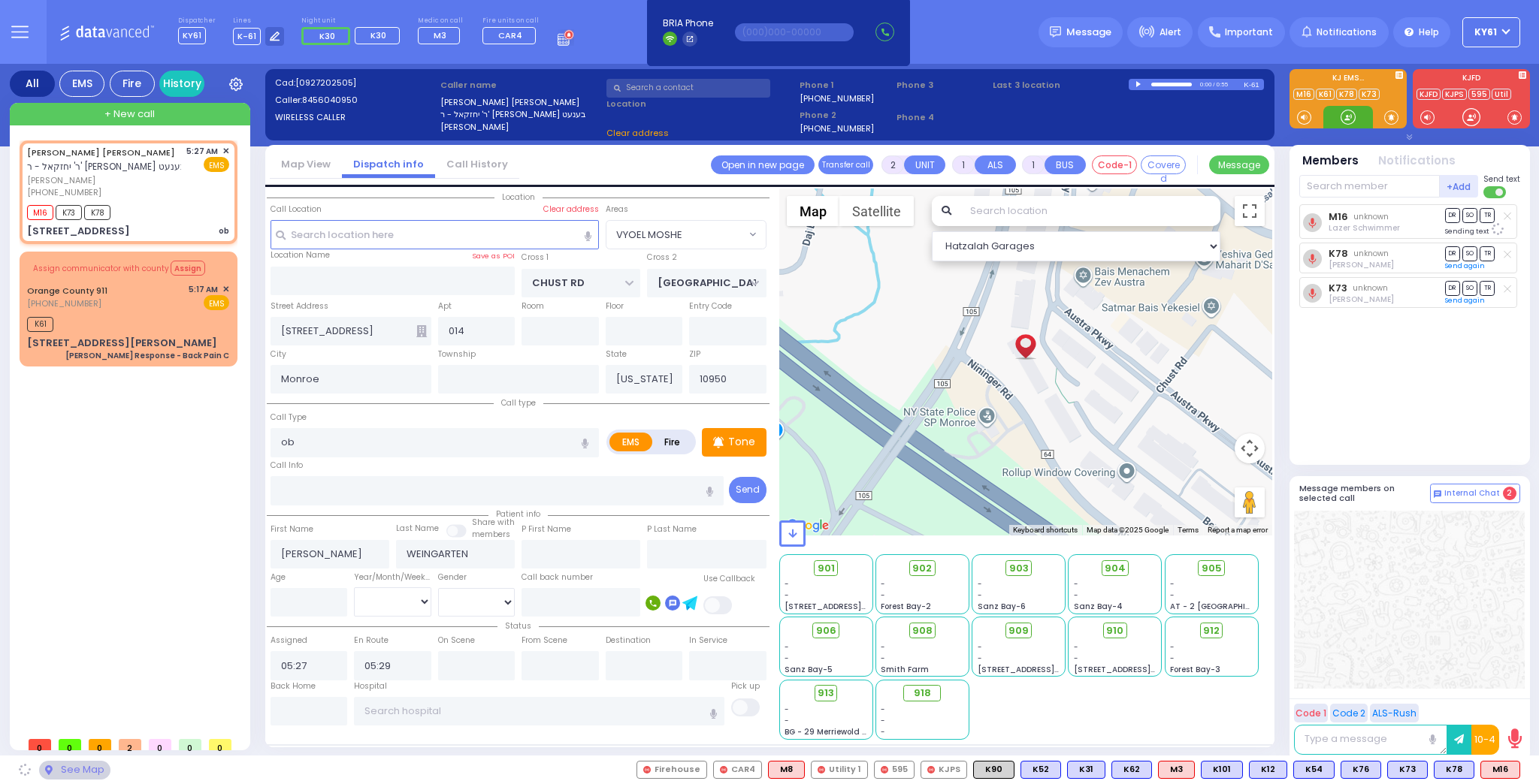
select select "VYOEL MOSHE"
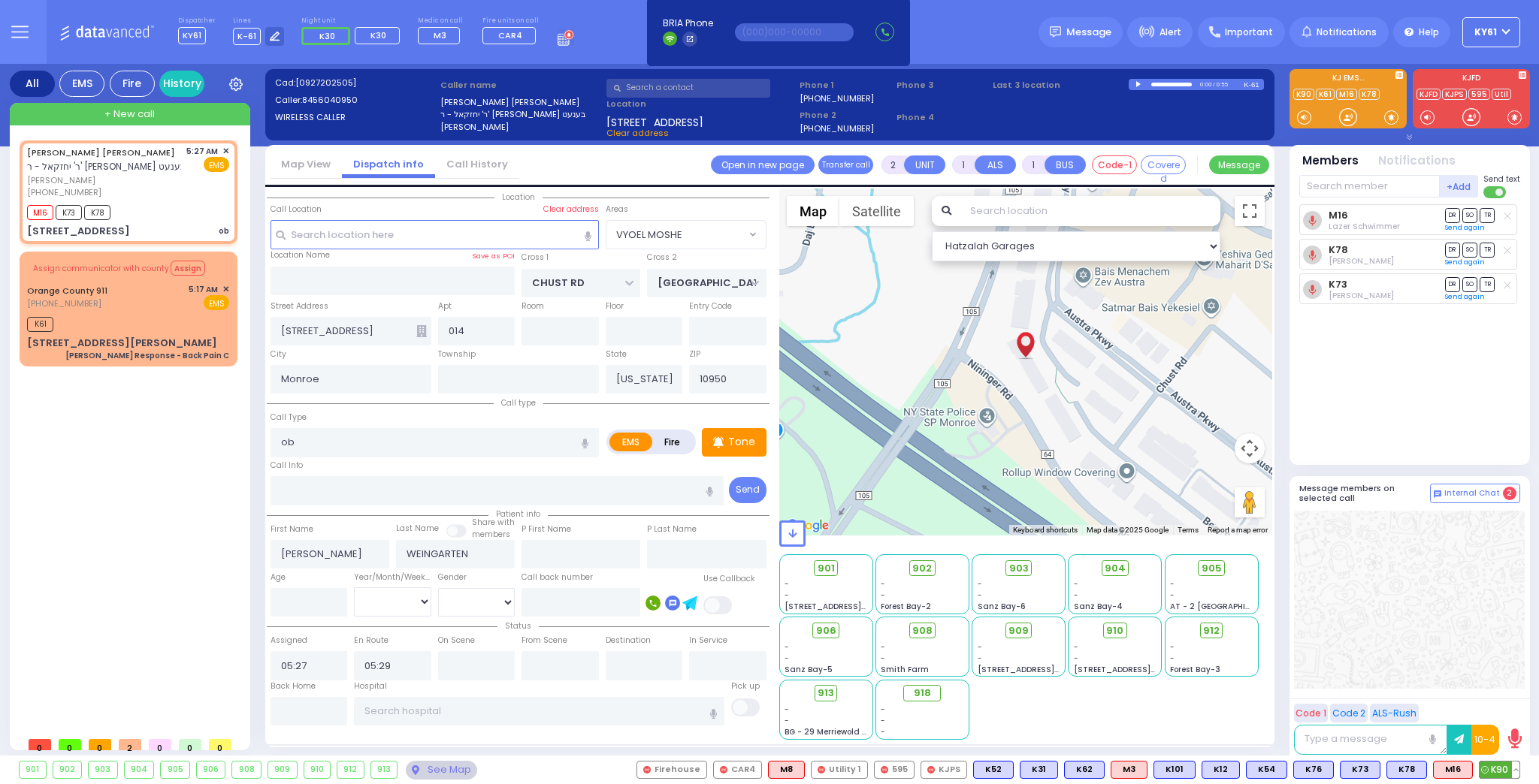
click at [1495, 764] on span "K90" at bounding box center [1499, 770] width 39 height 17
select select
radio input "true"
select select
select select "Hatzalah Garages"
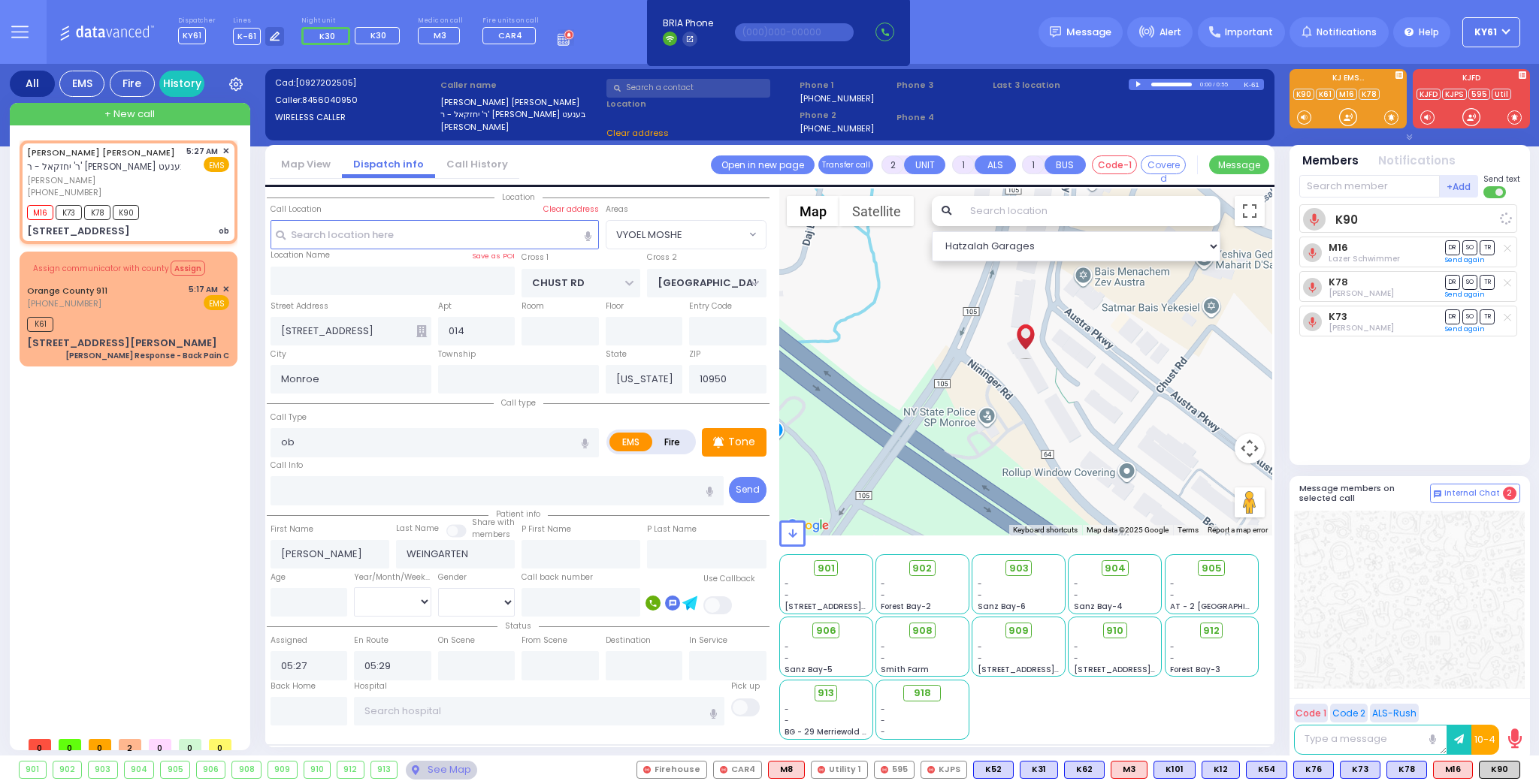
select select "VYOEL MOSHE"
click at [225, 287] on span "✕" at bounding box center [225, 290] width 6 height 13
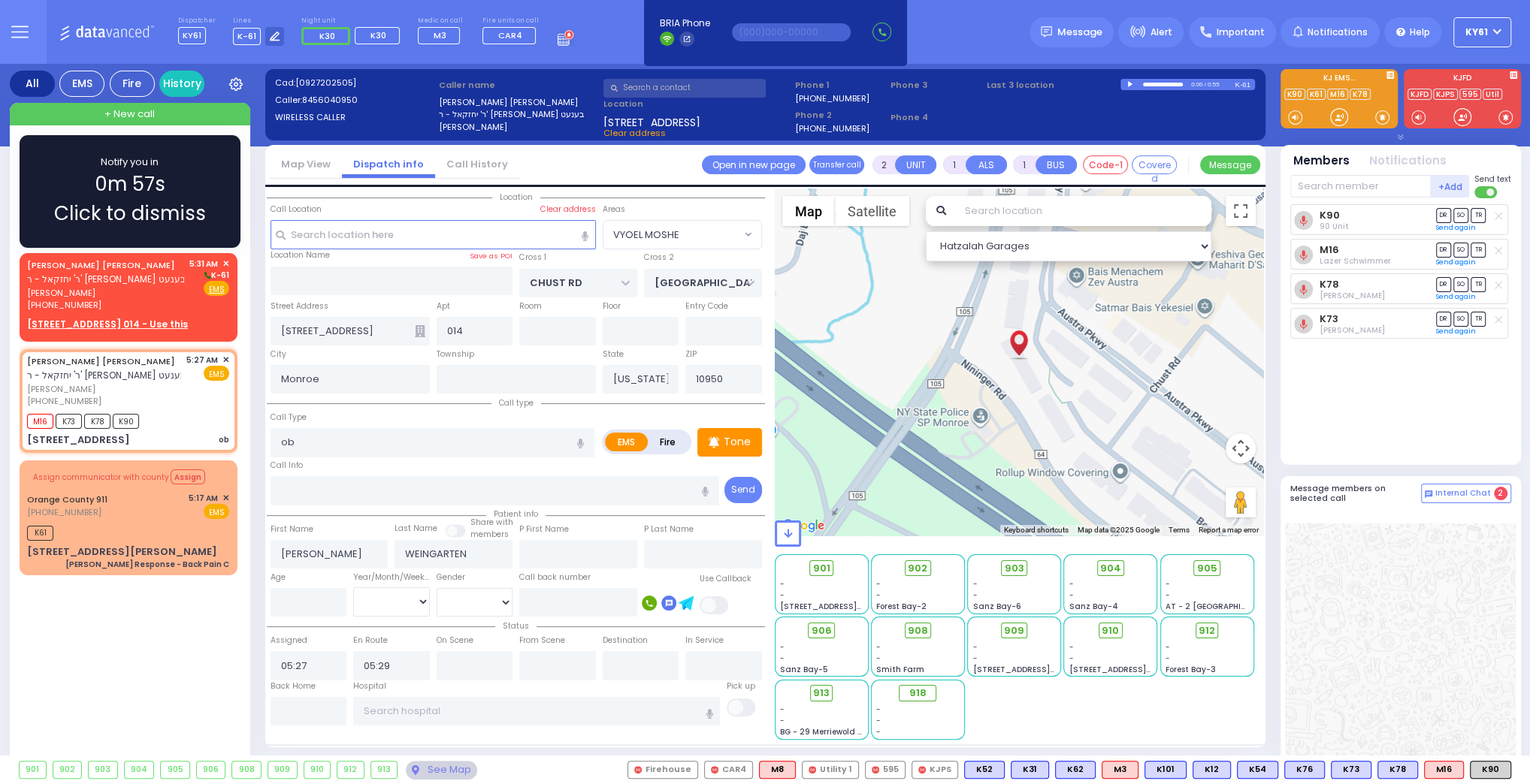
click at [220, 173] on div "Notify you in 0m 57s Click to dismiss" at bounding box center [130, 192] width 221 height 113
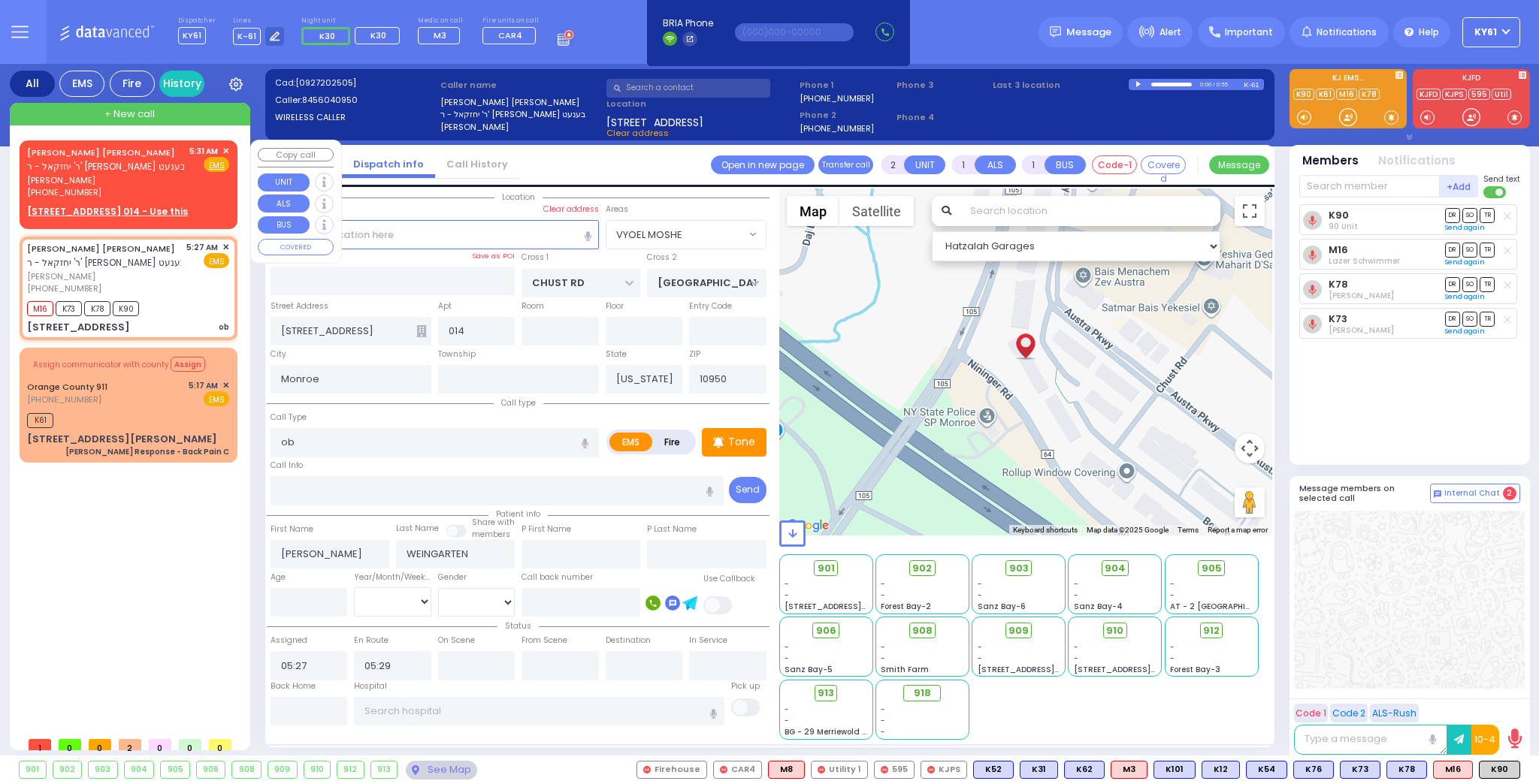
click at [225, 152] on span "✕" at bounding box center [225, 151] width 6 height 13
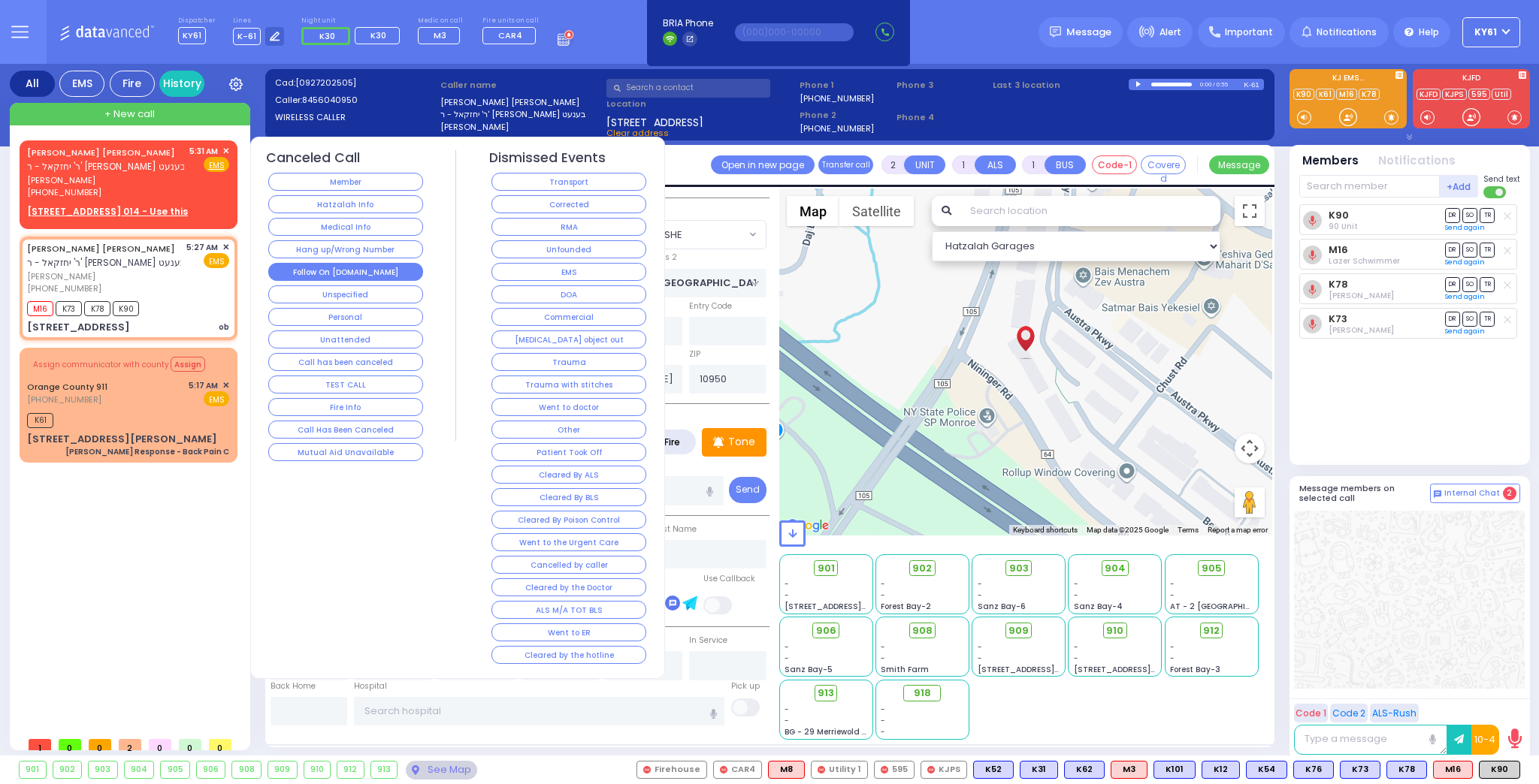
click at [329, 266] on button "Follow On [DOMAIN_NAME]" at bounding box center [345, 272] width 155 height 18
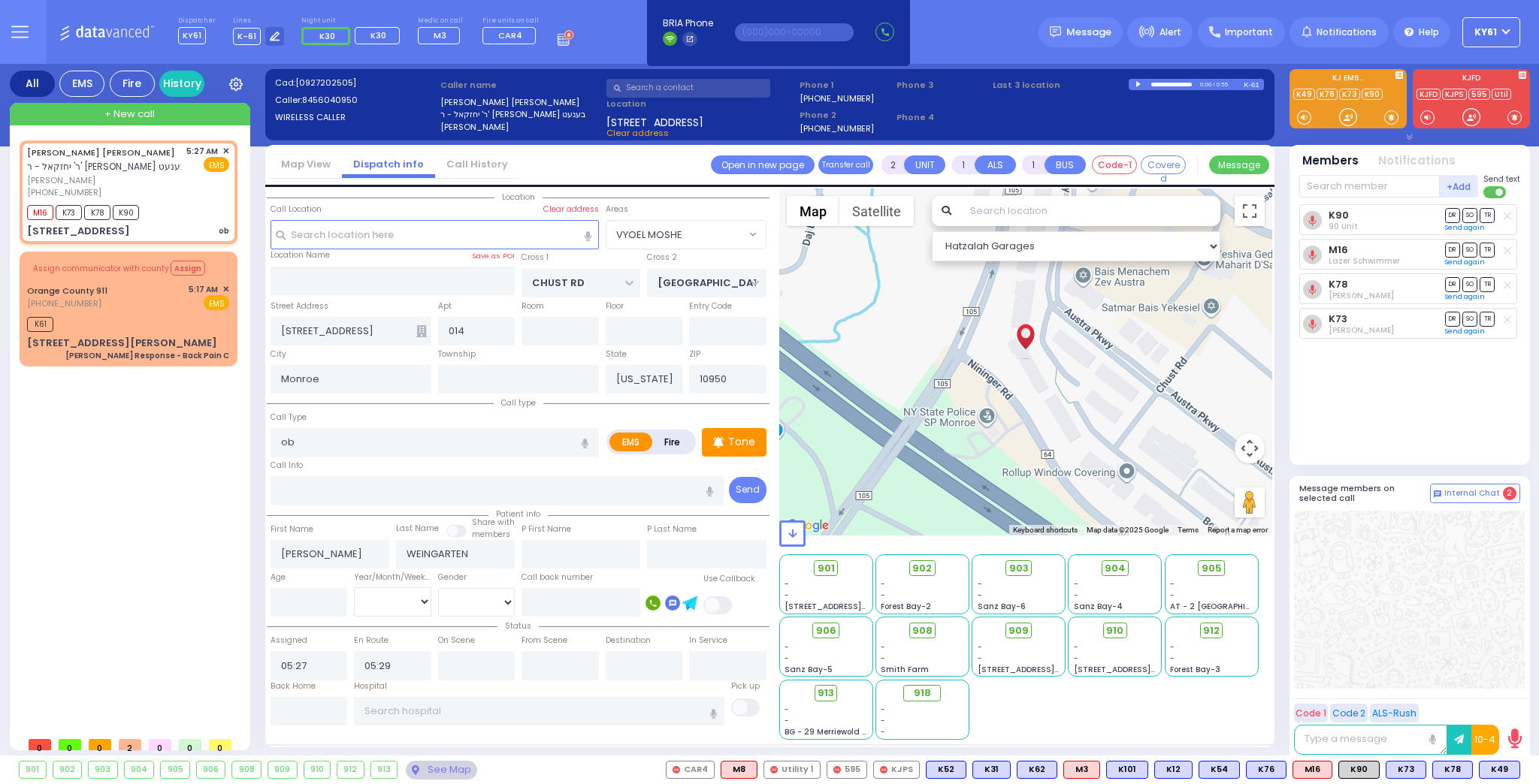
type input "6"
select select
radio input "true"
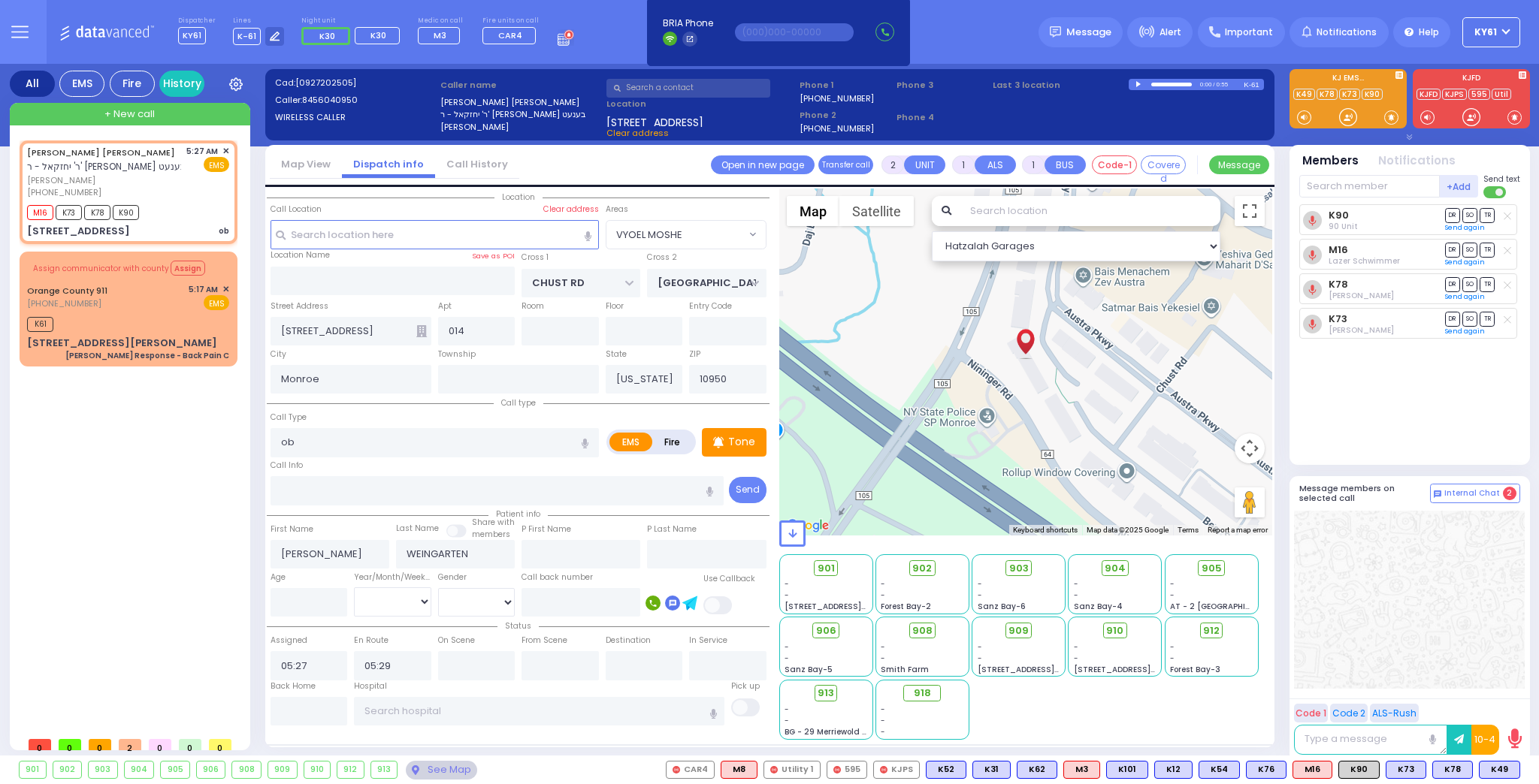
type input "Unknown"
select select "Year"
select select "Hatzalah Garages"
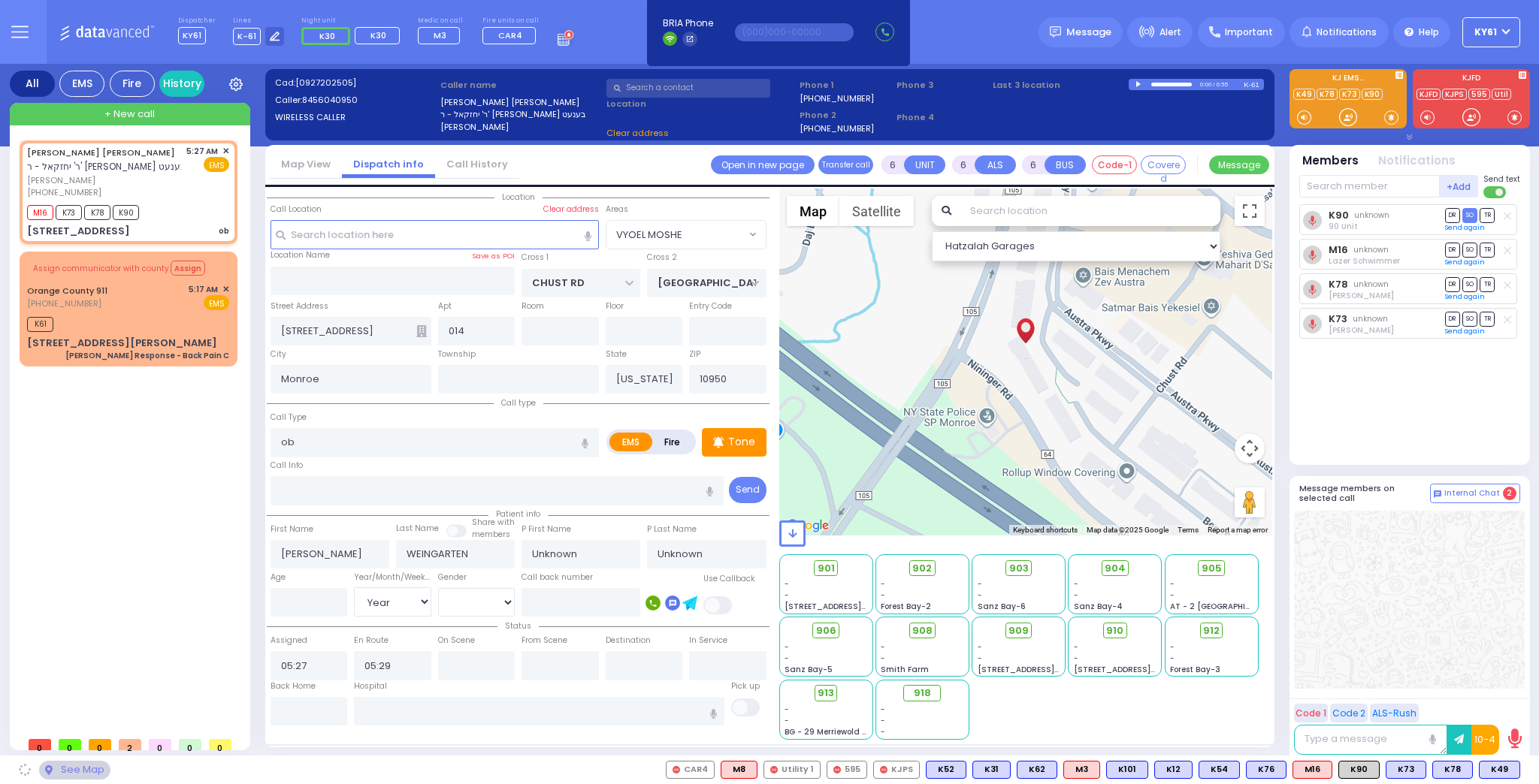
select select "VYOEL MOSHE"
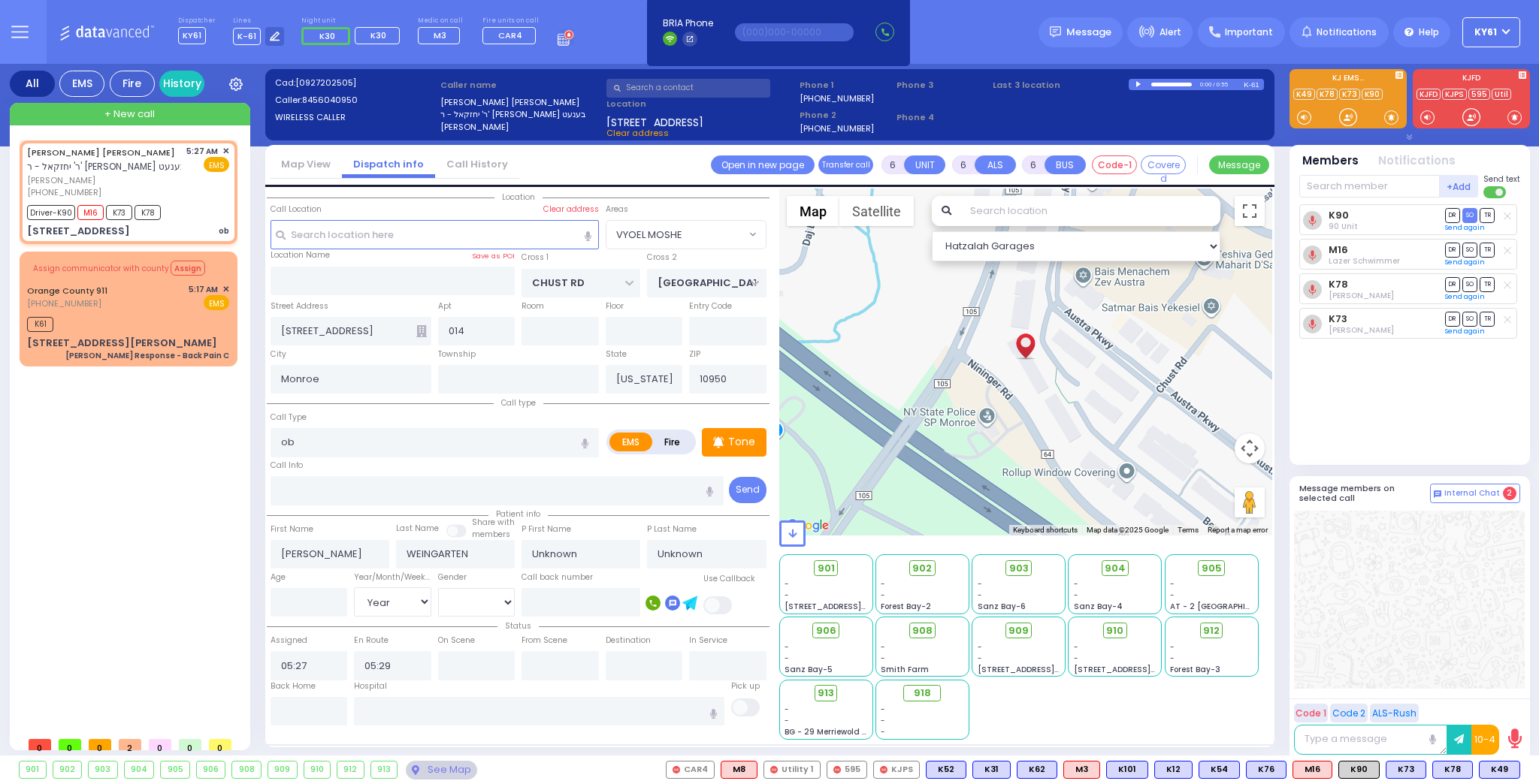
select select
radio input "true"
select select "Year"
type input "05:35"
type input "05:48"
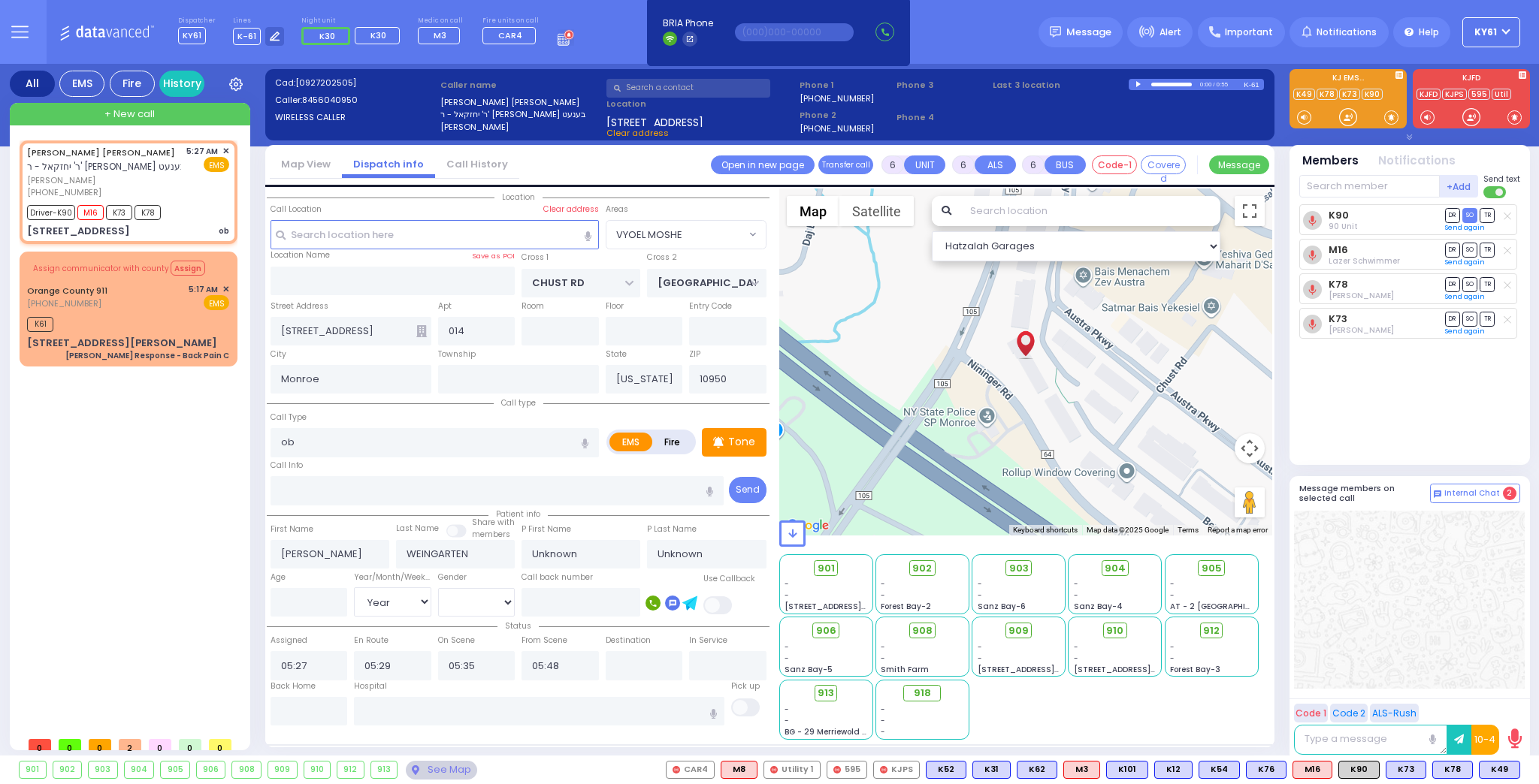
select select "Hatzalah Garages"
select select
radio input "true"
select select "Year"
select select "Hatzalah Garages"
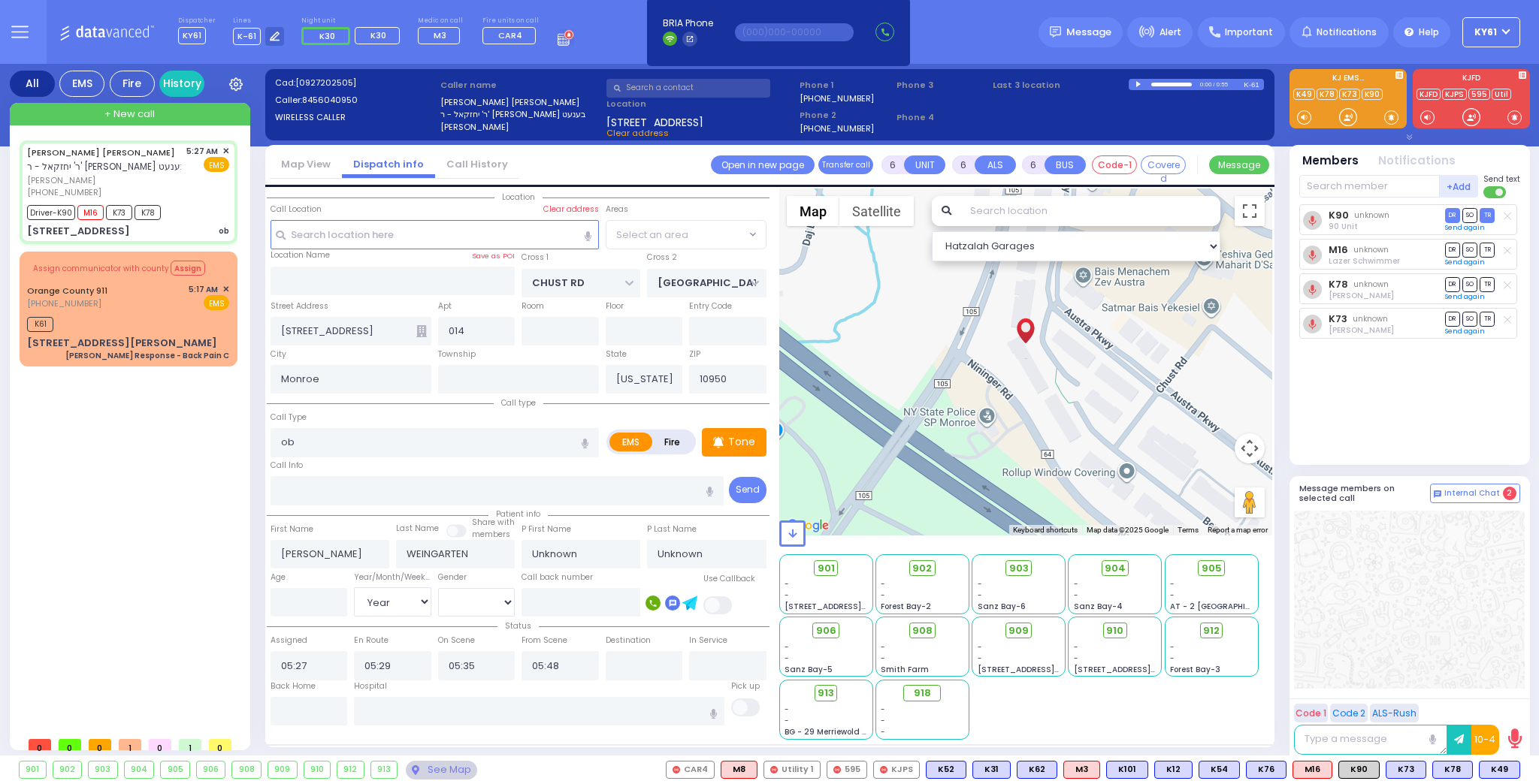
select select "VYOEL MOSHE"
select select
radio input "true"
select select "Year"
select select "[DEMOGRAPHIC_DATA]"
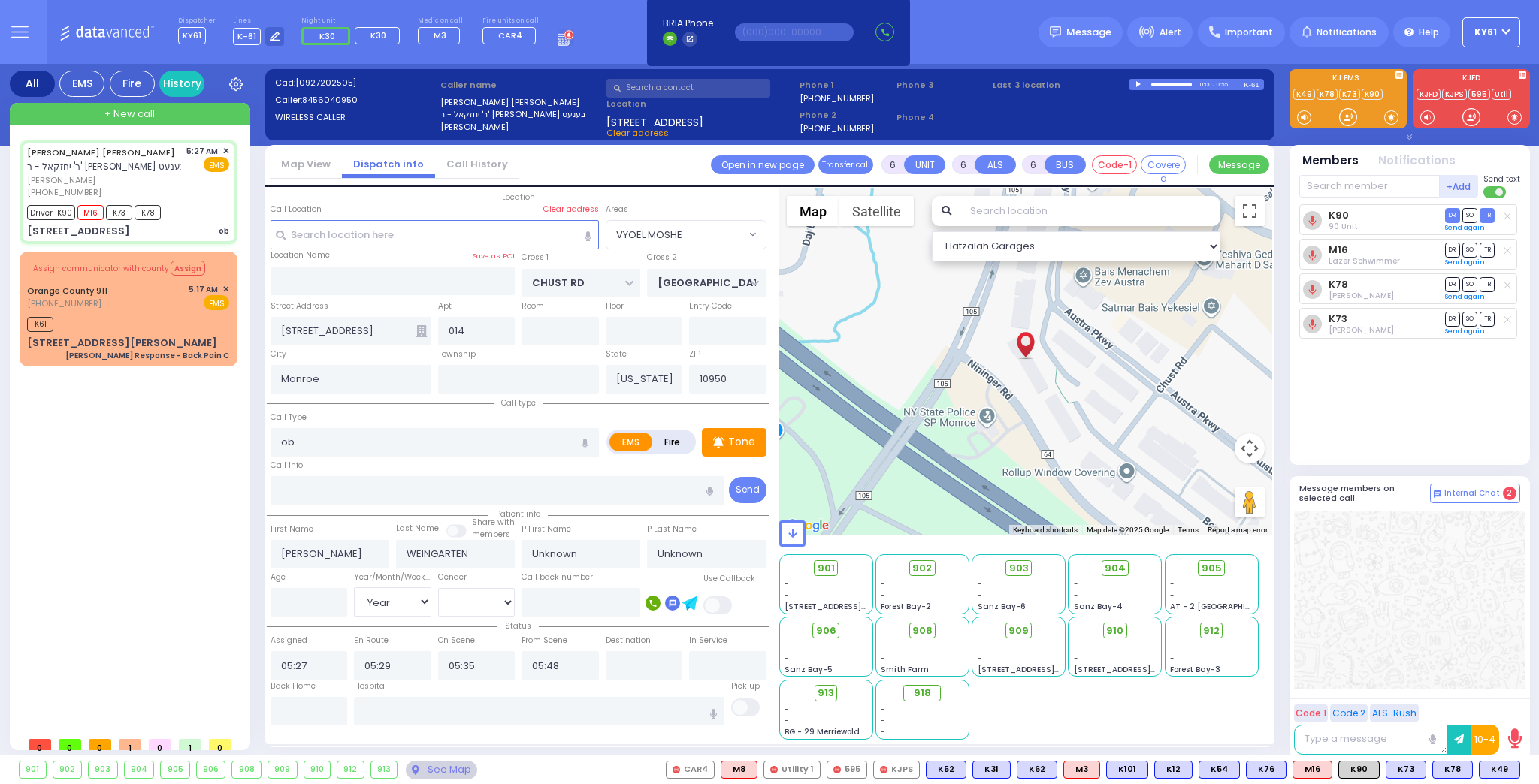
select select "Hatzalah Garages"
select select "VYOEL MOSHE"
select select
radio input "true"
select select "Year"
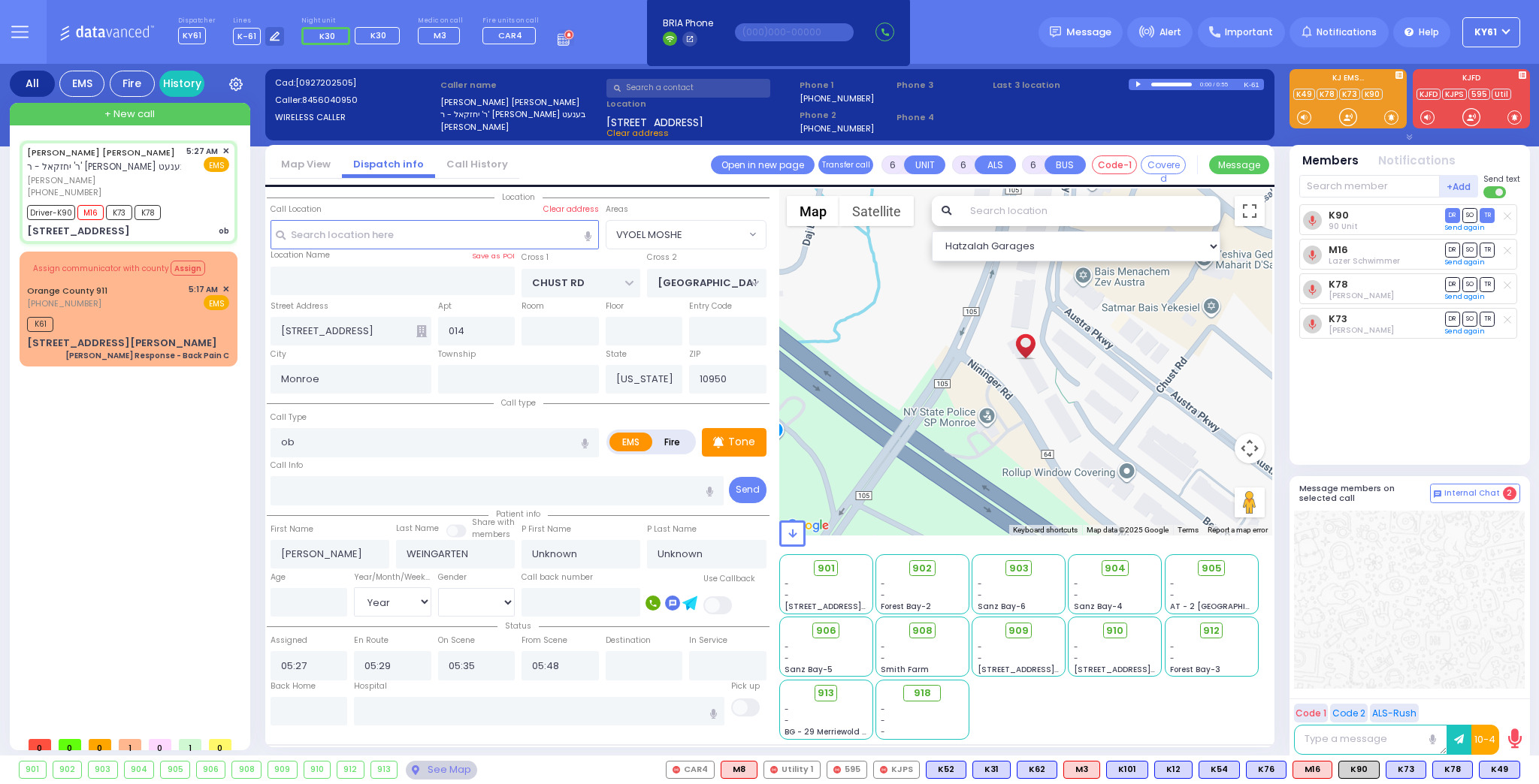
select select "[DEMOGRAPHIC_DATA]"
select select "Hatzalah Garages"
select select "VYOEL MOSHE"
select select
radio input "true"
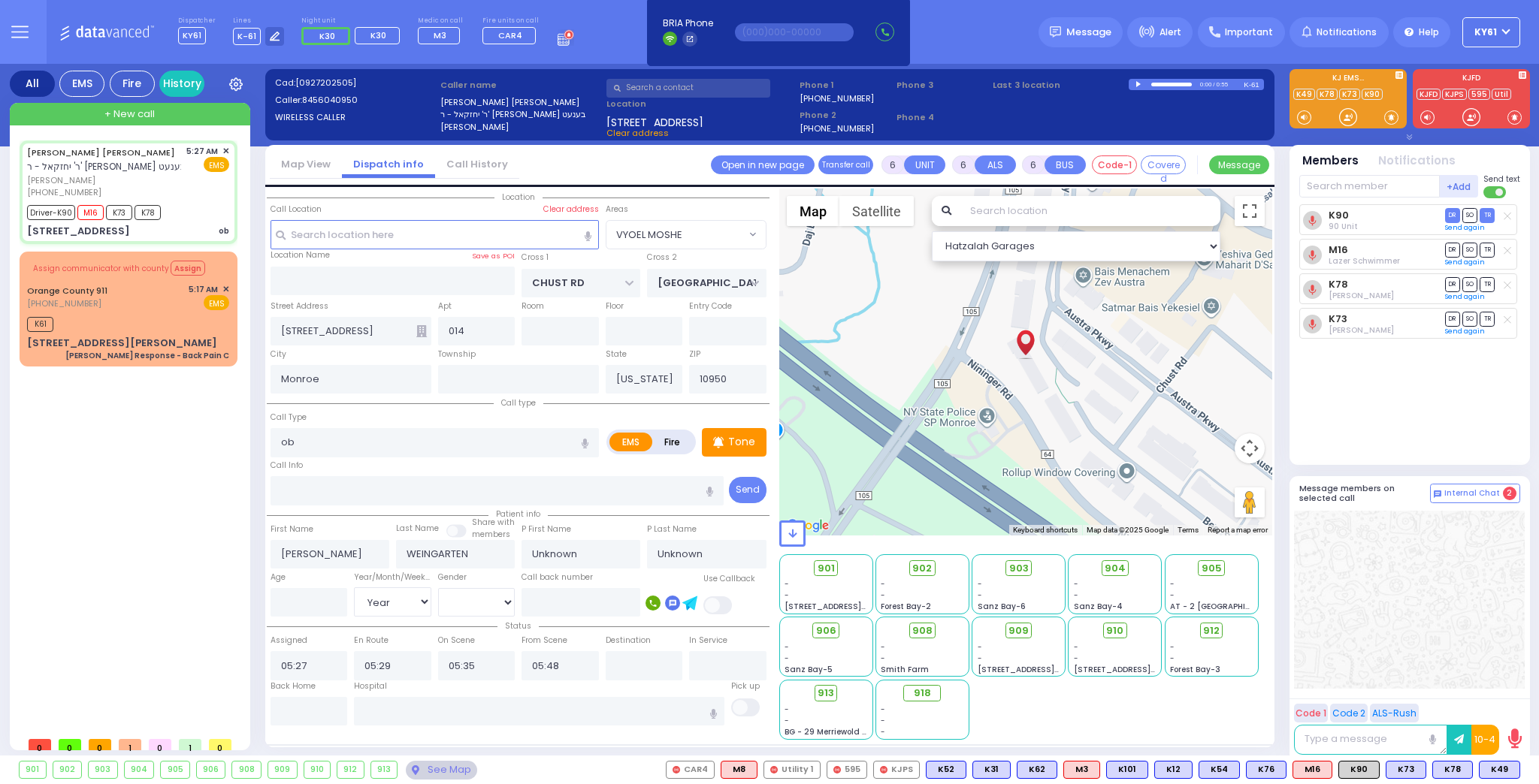
select select "Year"
select select "[DEMOGRAPHIC_DATA]"
select select "Hatzalah Garages"
select select "VYOEL MOSHE"
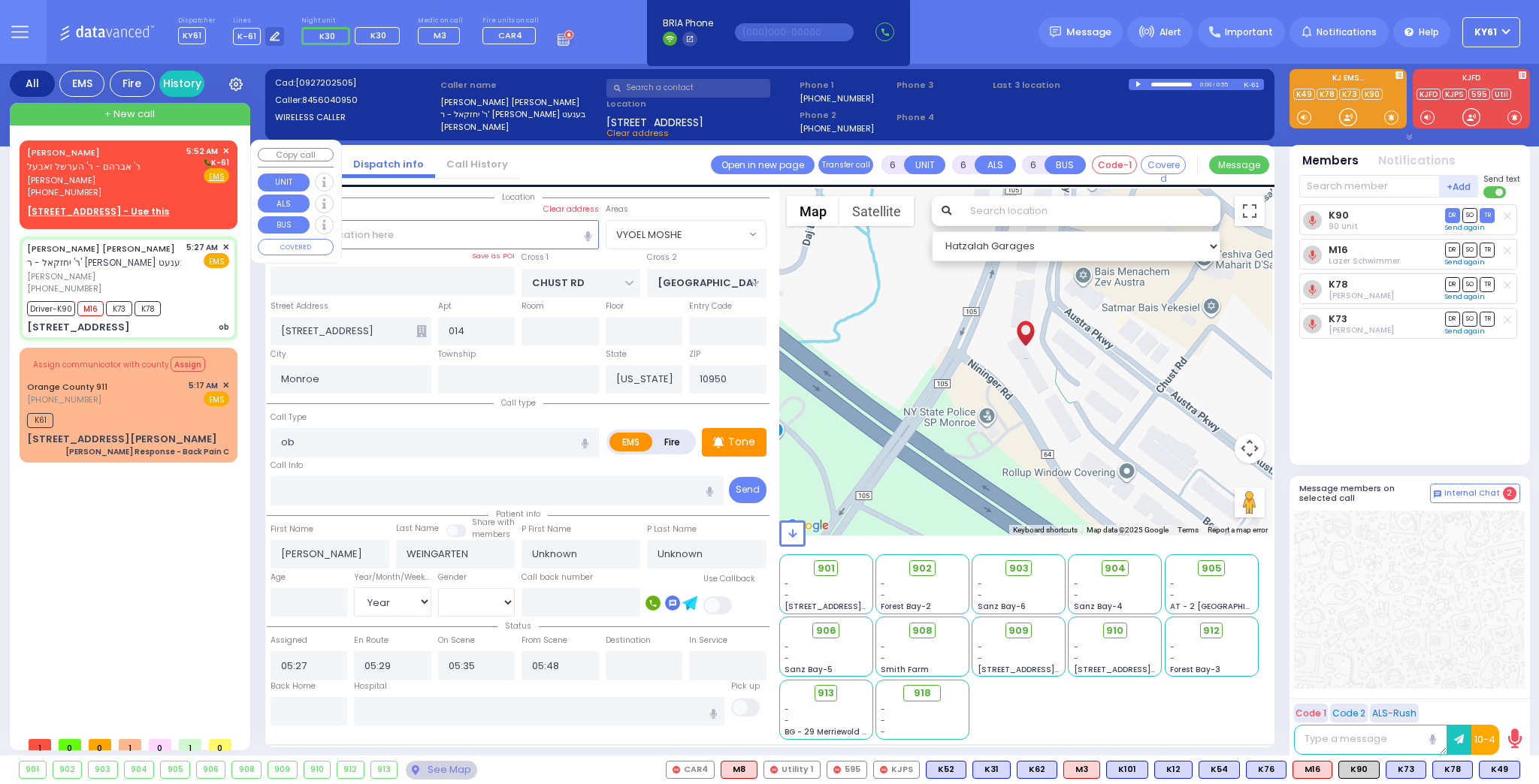
click at [181, 187] on div "[PHONE_NUMBER]" at bounding box center [104, 192] width 154 height 13
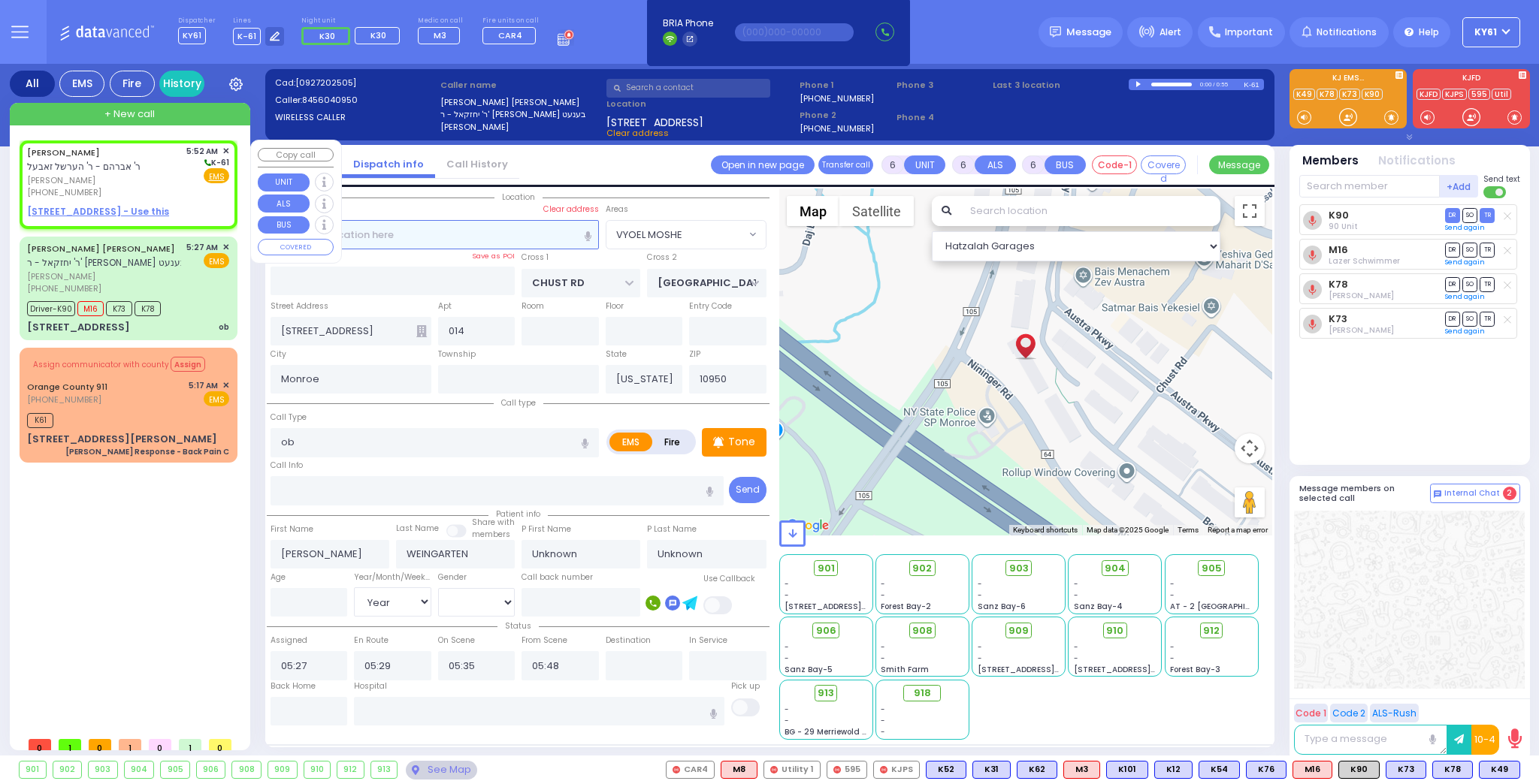
type input "2"
type input "1"
select select
radio input "true"
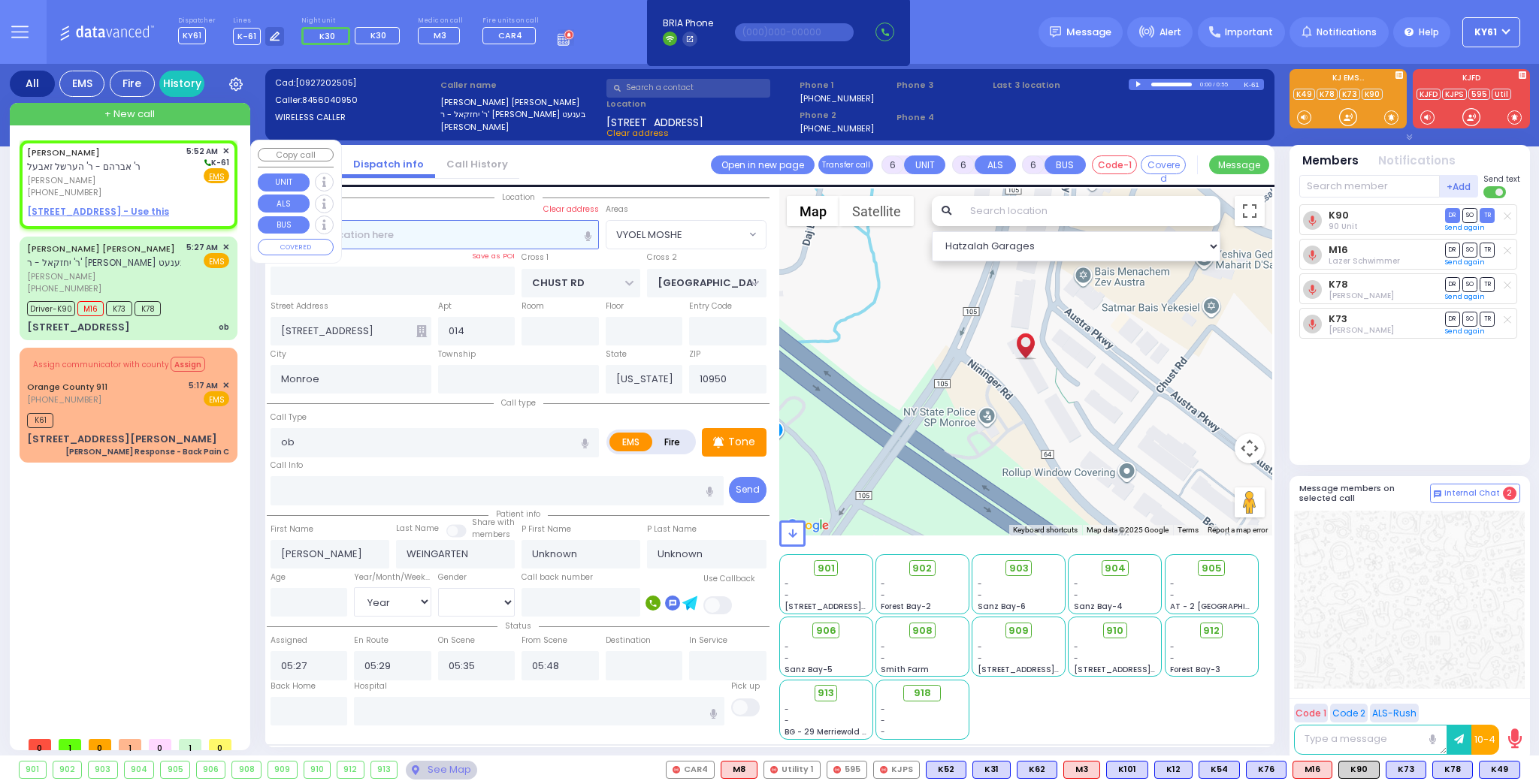
type input "[PERSON_NAME]"
type input "GOLDBERGER"
select select
type input "05:52"
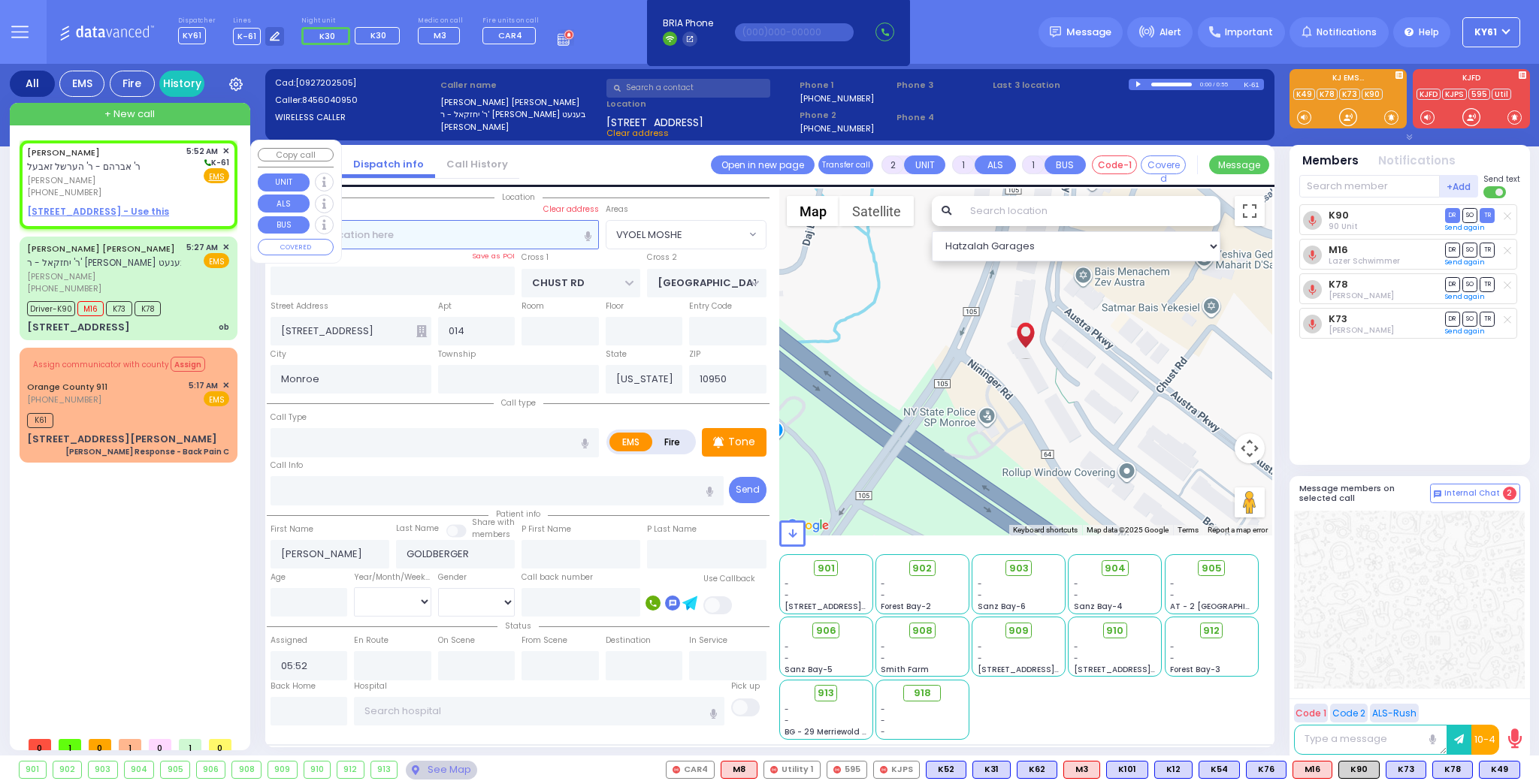
select select "Hatzalah Garages"
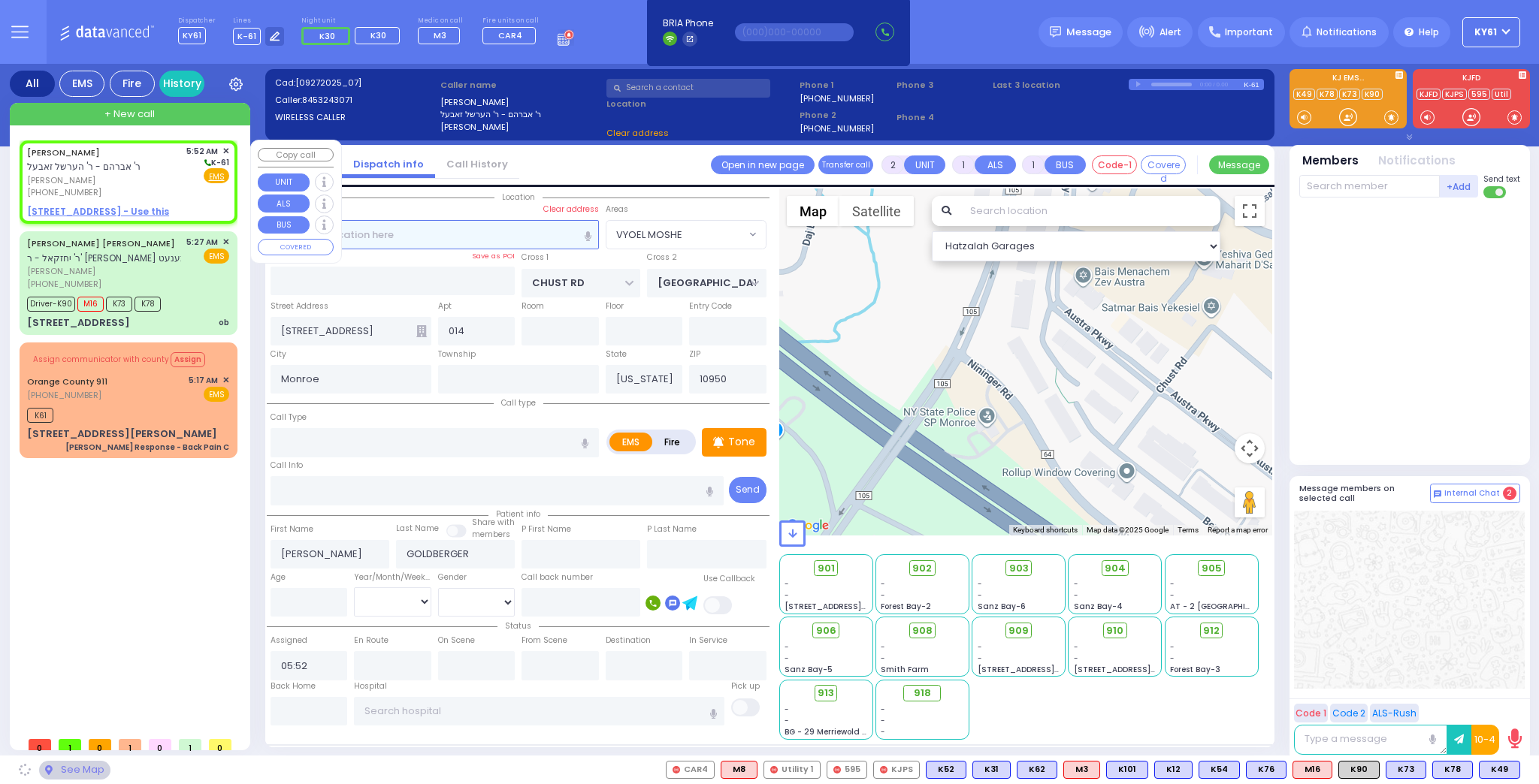
select select
radio input "true"
select select
select select "Hatzalah Garages"
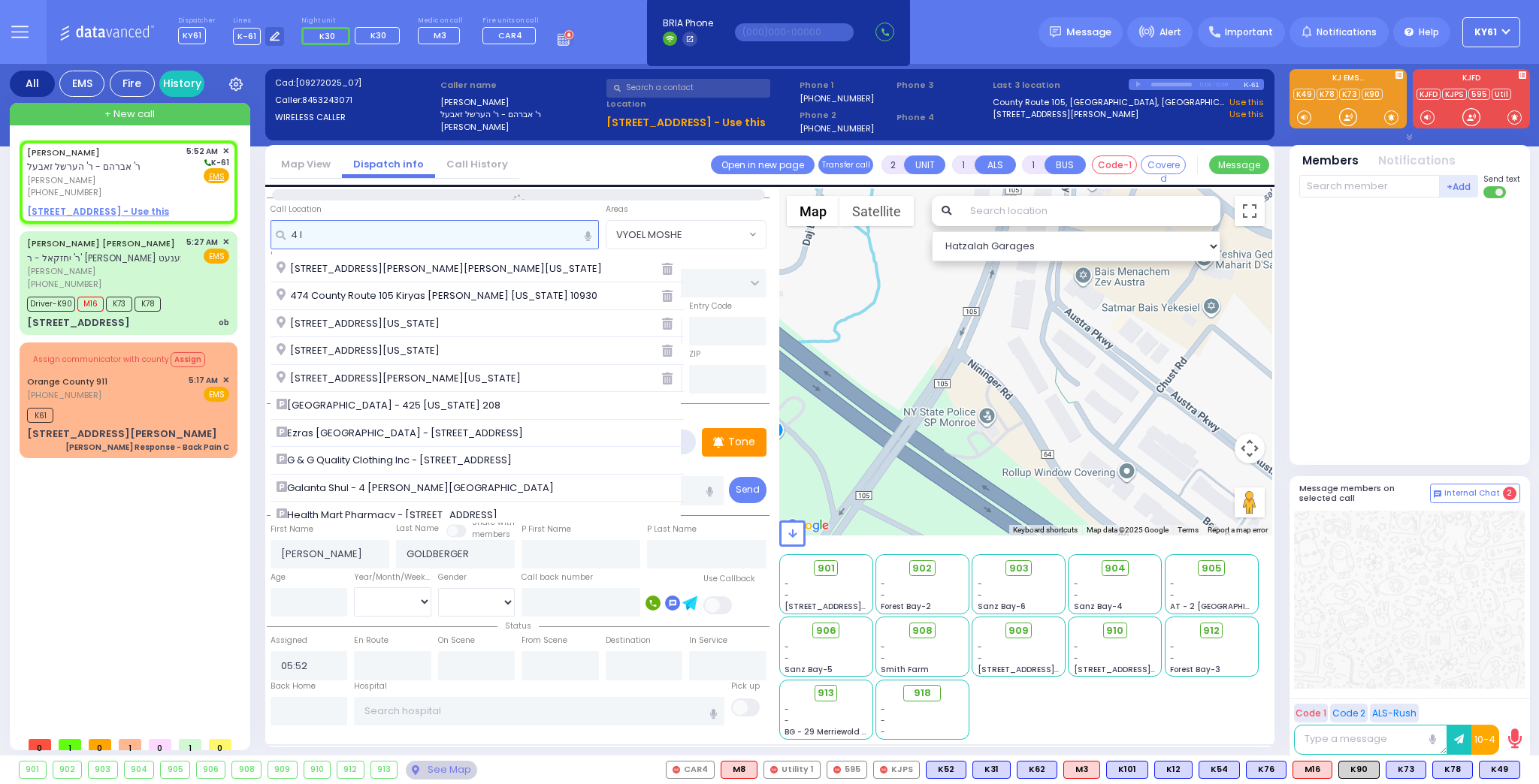
type input "4 lk"
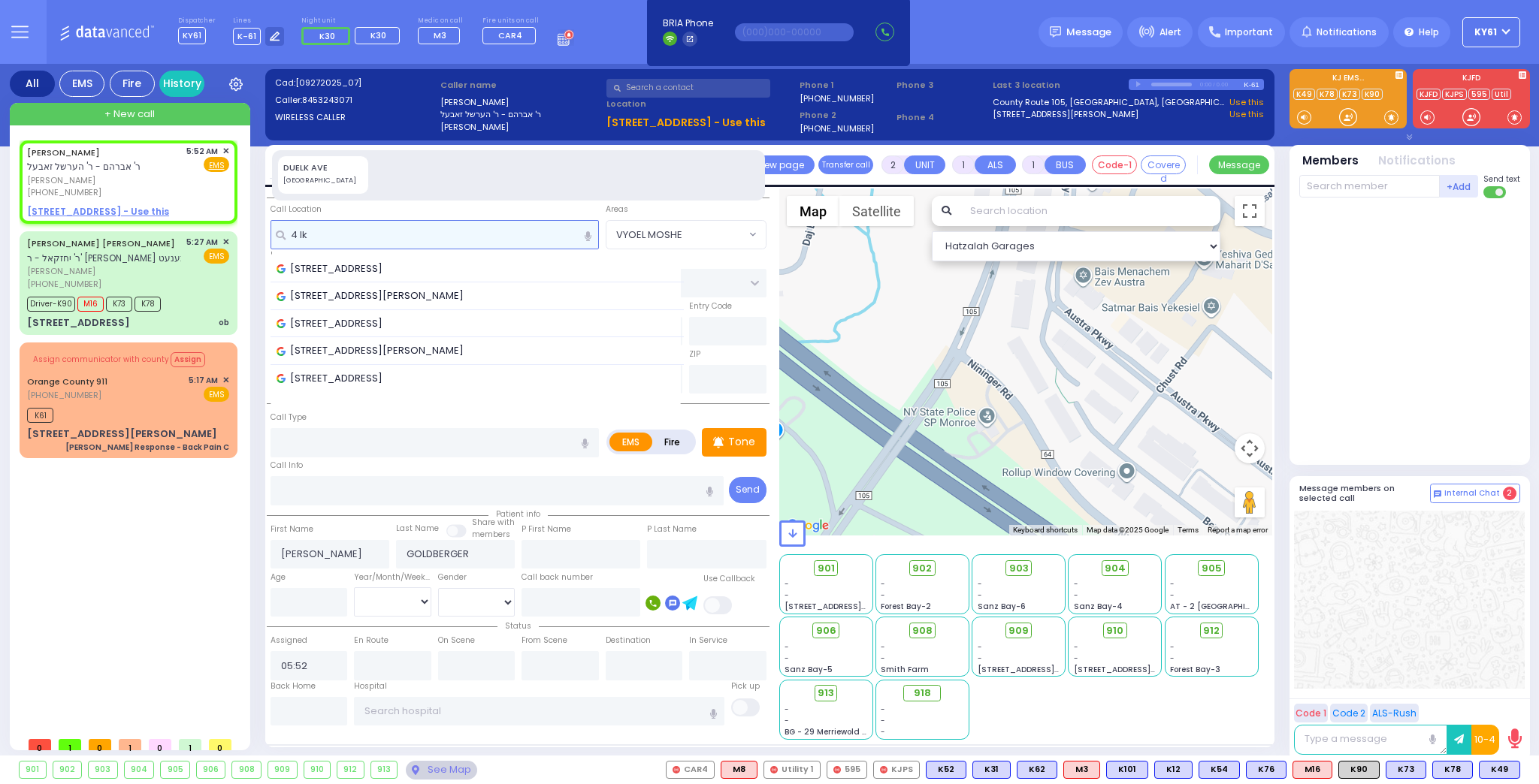
select select
radio input "true"
select select
select select "Hatzalah Garages"
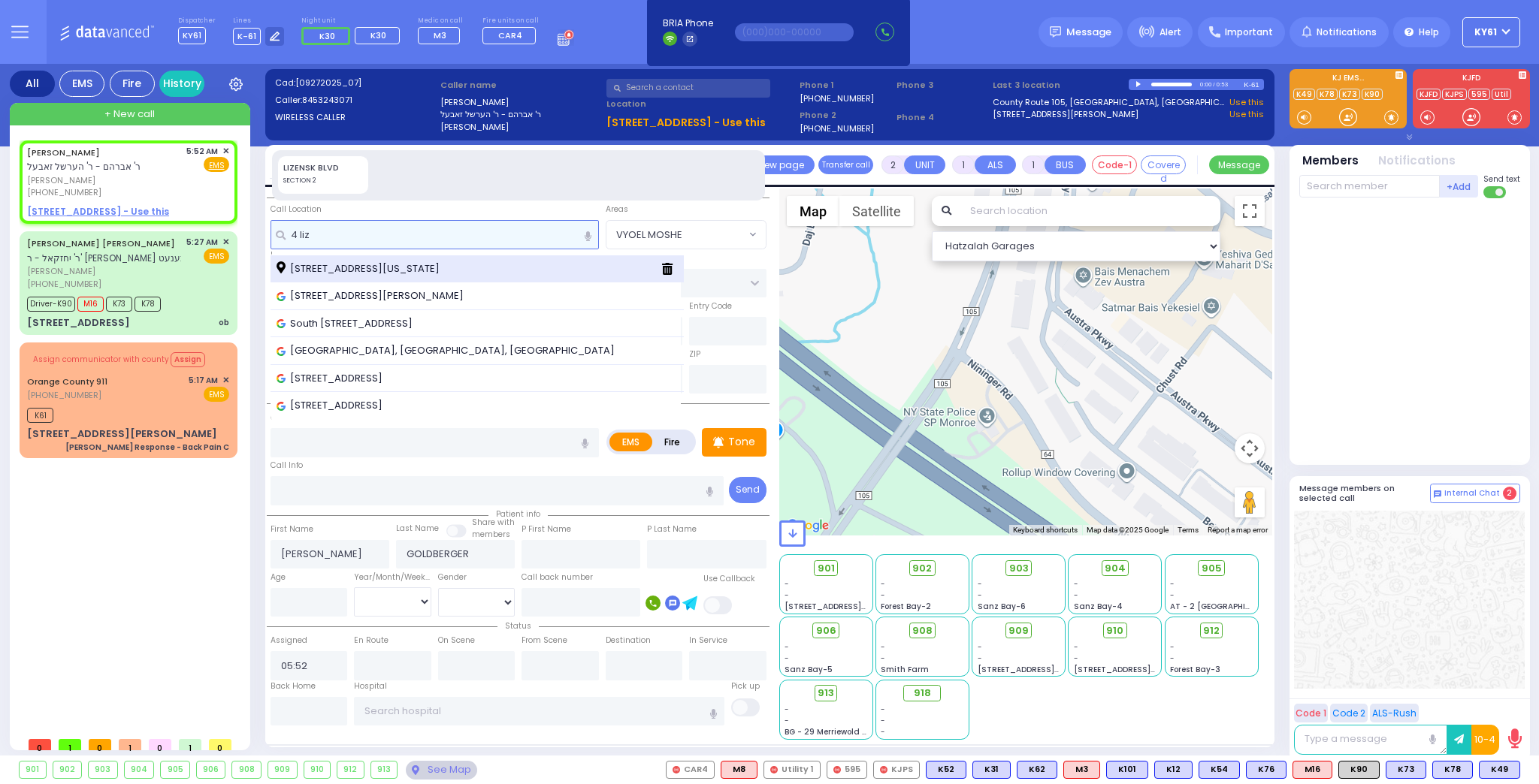
type input "4 liz"
click at [326, 266] on span "[STREET_ADDRESS][US_STATE]" at bounding box center [360, 269] width 168 height 15
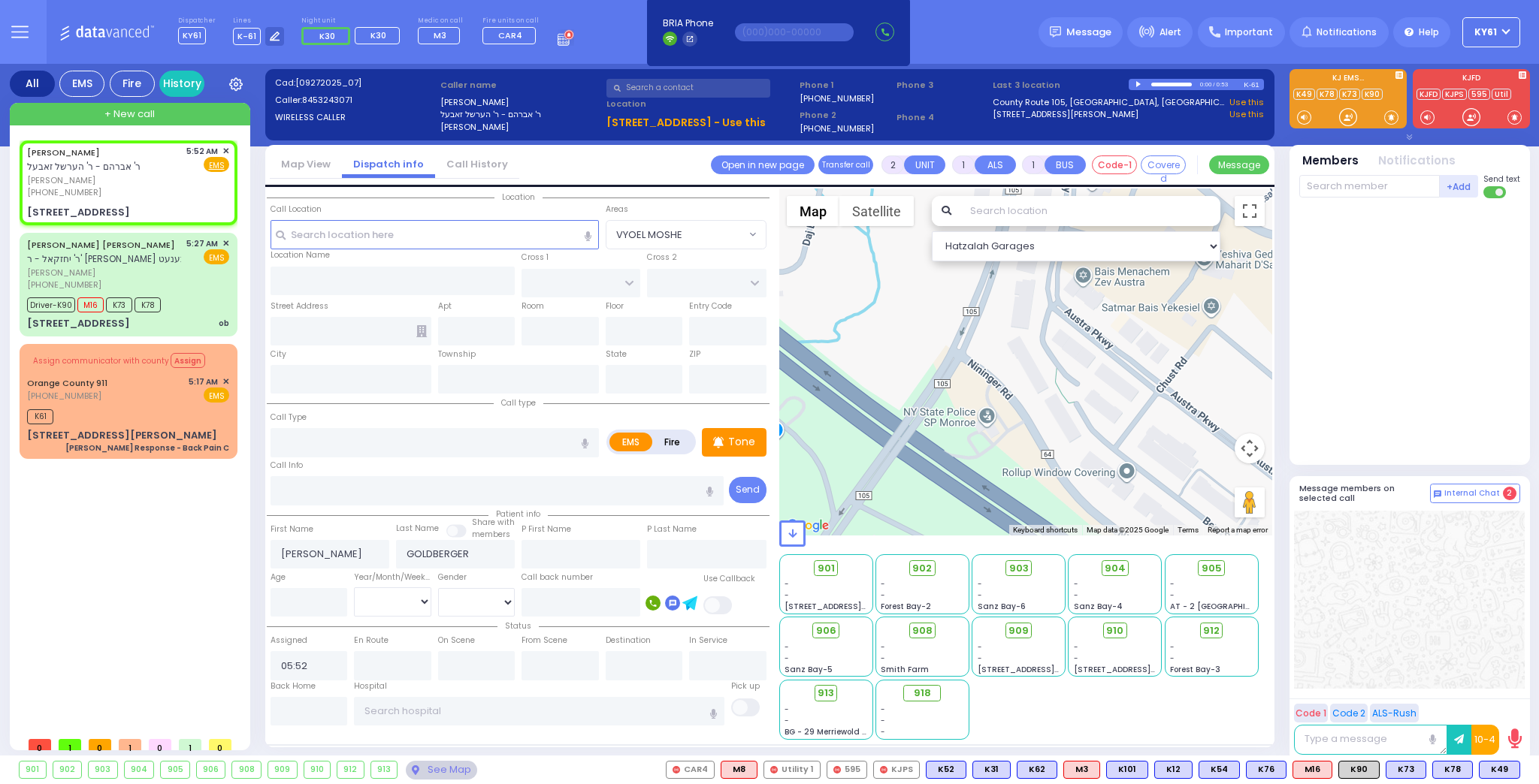
select select
radio input "true"
select select
select select "Hatzalah Garages"
type input "LIZENSK BLVD"
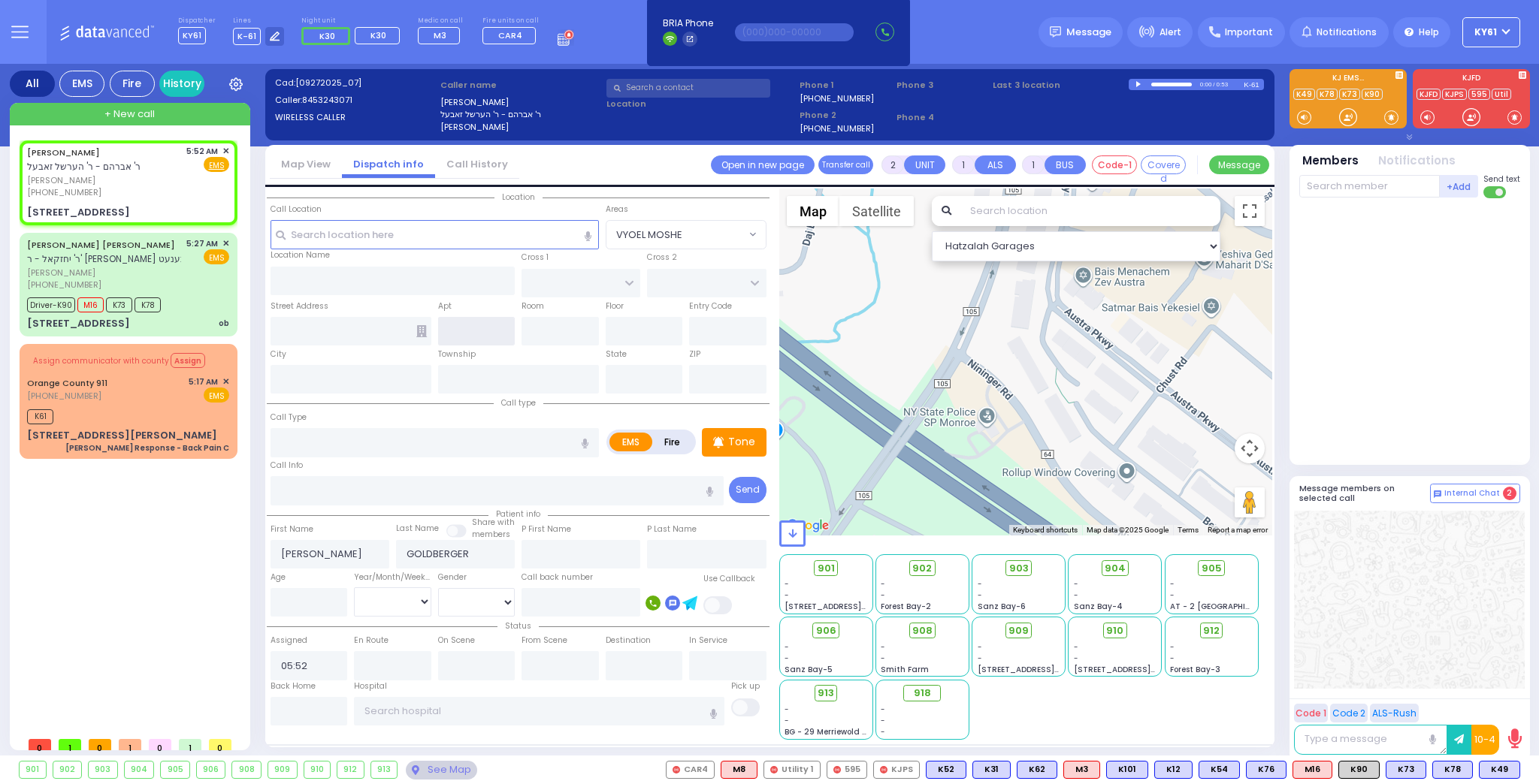
type input "FOREST RD"
type input "[STREET_ADDRESS]"
type input "Monroe"
type input "[US_STATE]"
type input "10950"
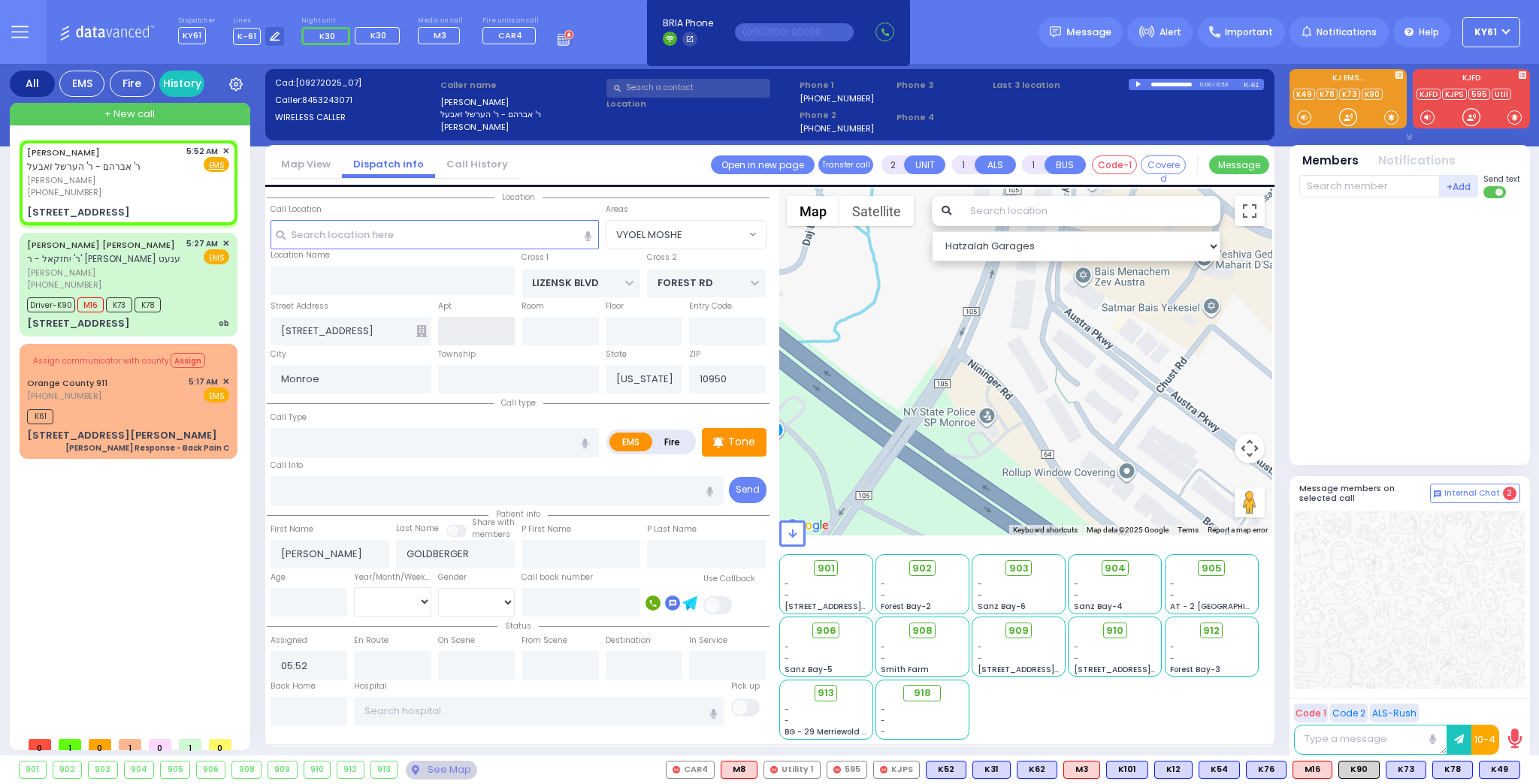
select select "SECTION 2"
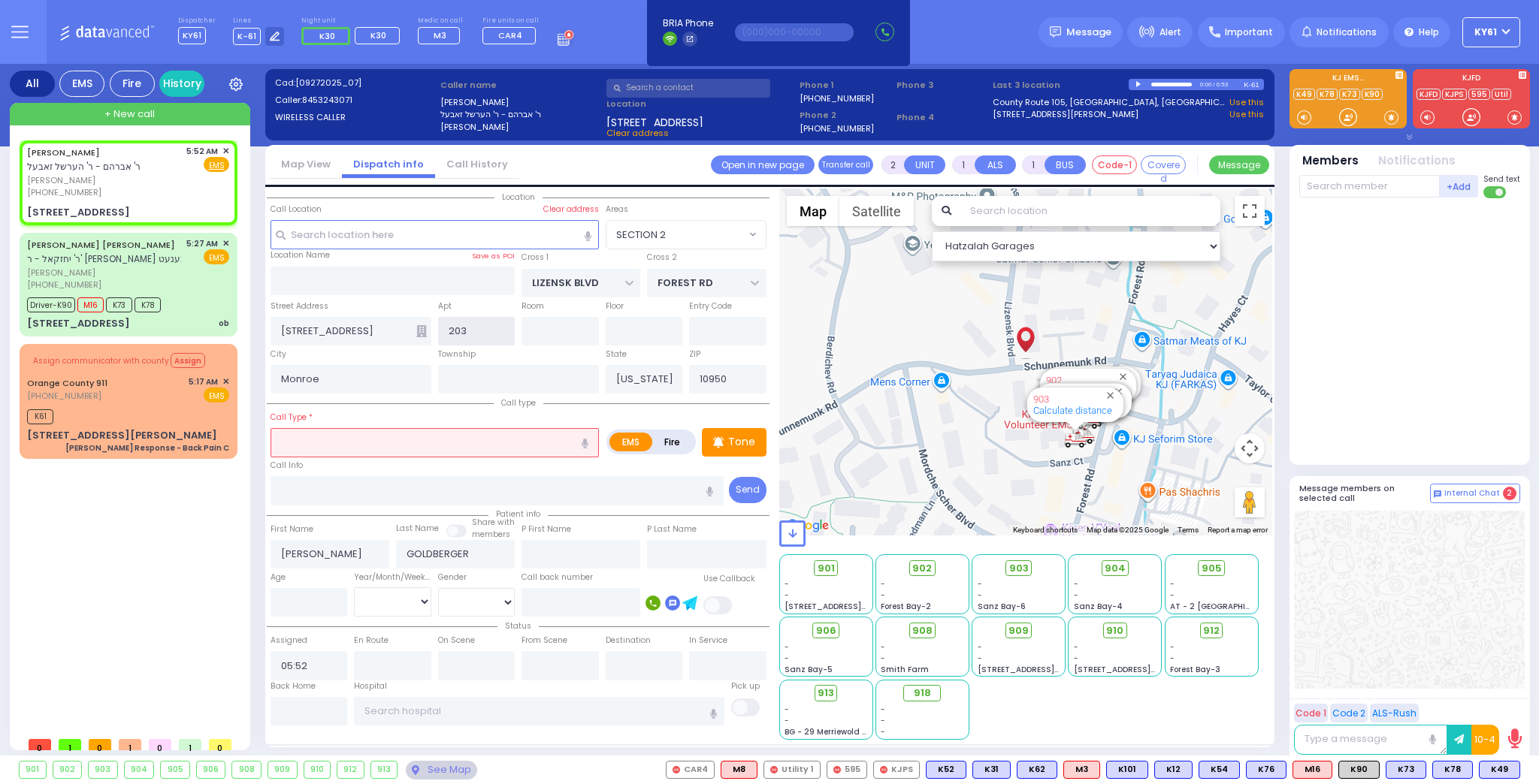
type input "203"
click at [419, 437] on input "text" at bounding box center [435, 442] width 329 height 28
select select
radio input "true"
select select
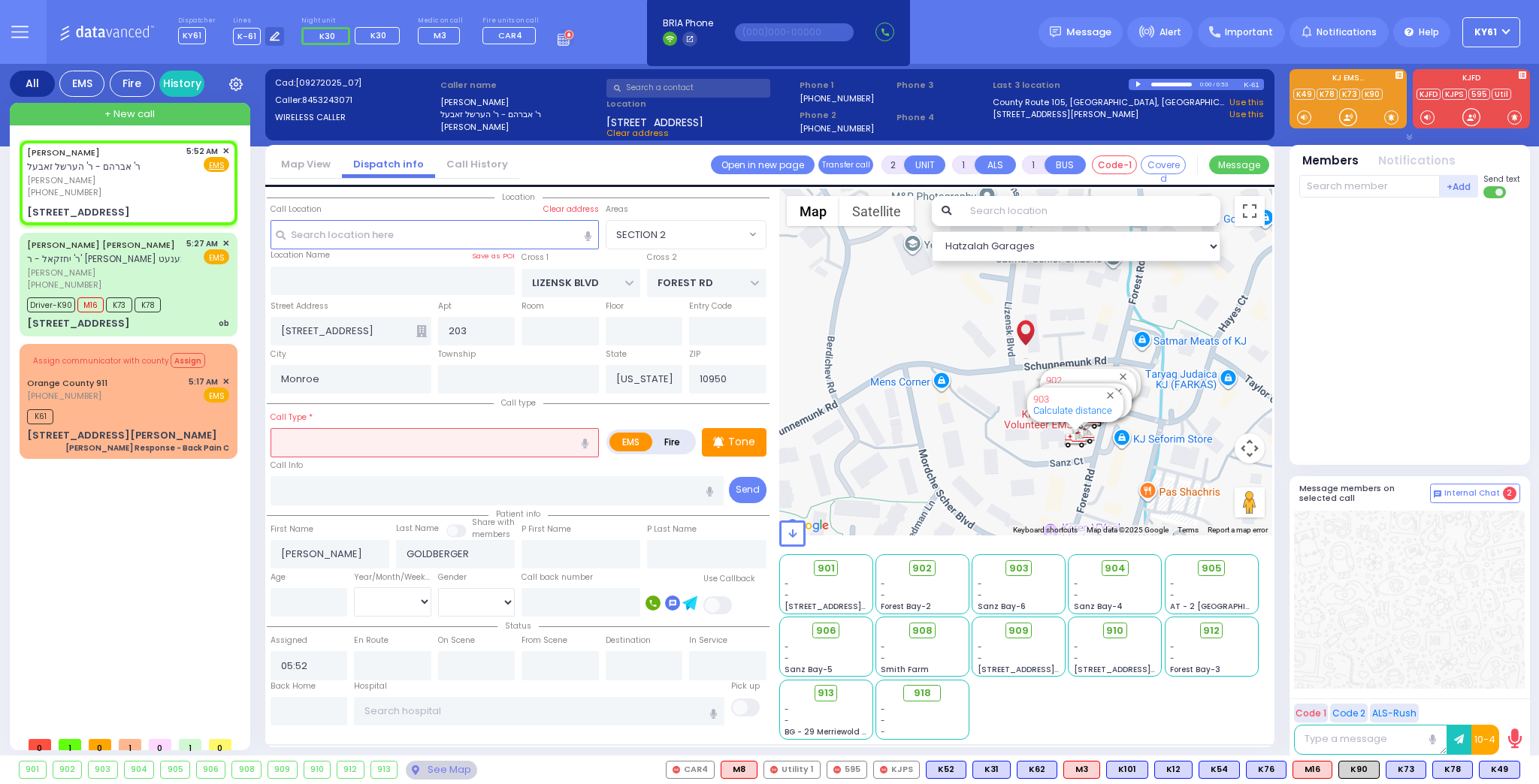
select select "Hatzalah Garages"
select select "SECTION 2"
click at [726, 444] on div "Tone" at bounding box center [734, 442] width 64 height 28
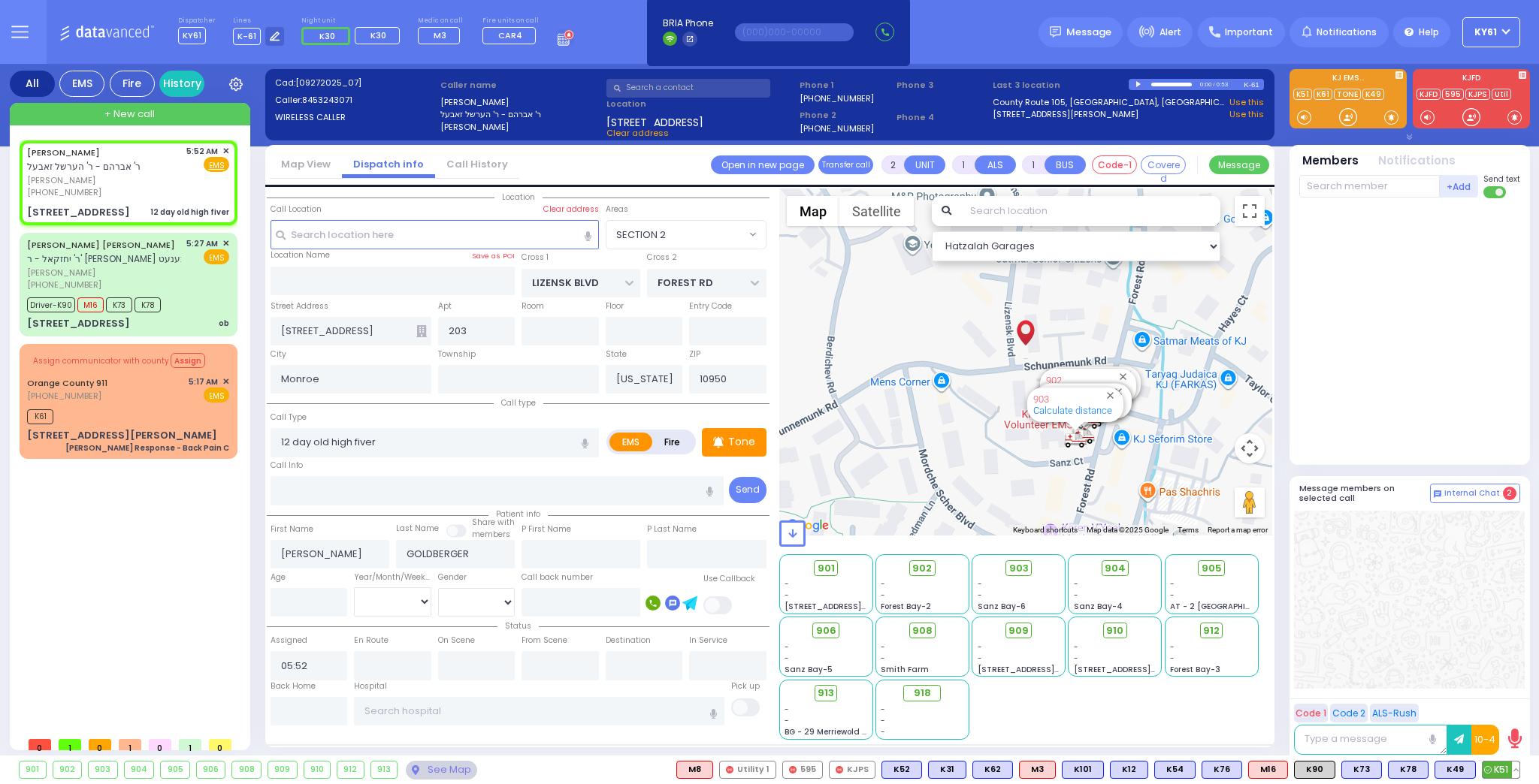
click at [1489, 768] on icon at bounding box center [1487, 770] width 7 height 7
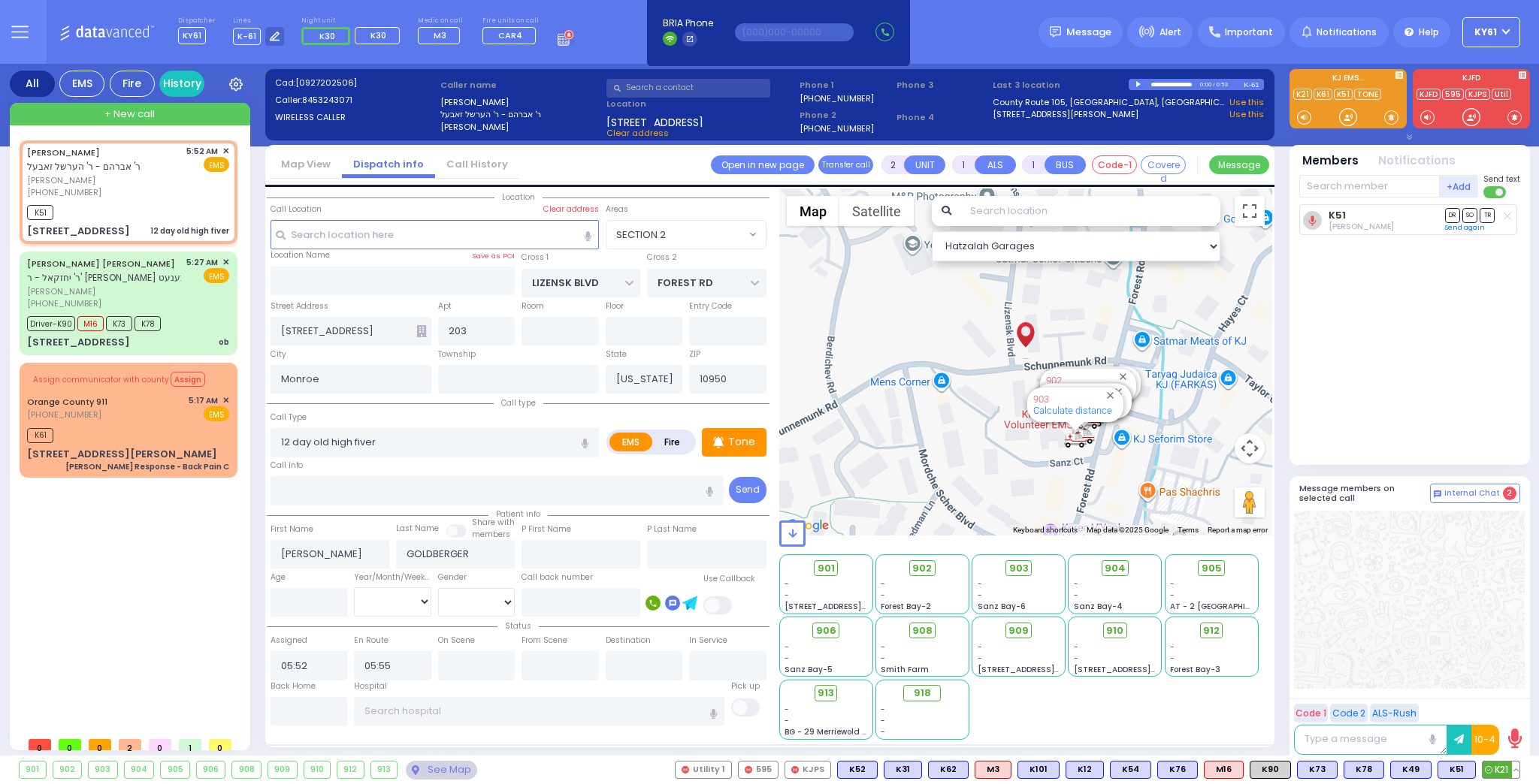
click at [1487, 761] on span "K21" at bounding box center [1501, 770] width 37 height 17
click at [1495, 767] on span "K90" at bounding box center [1499, 770] width 39 height 17
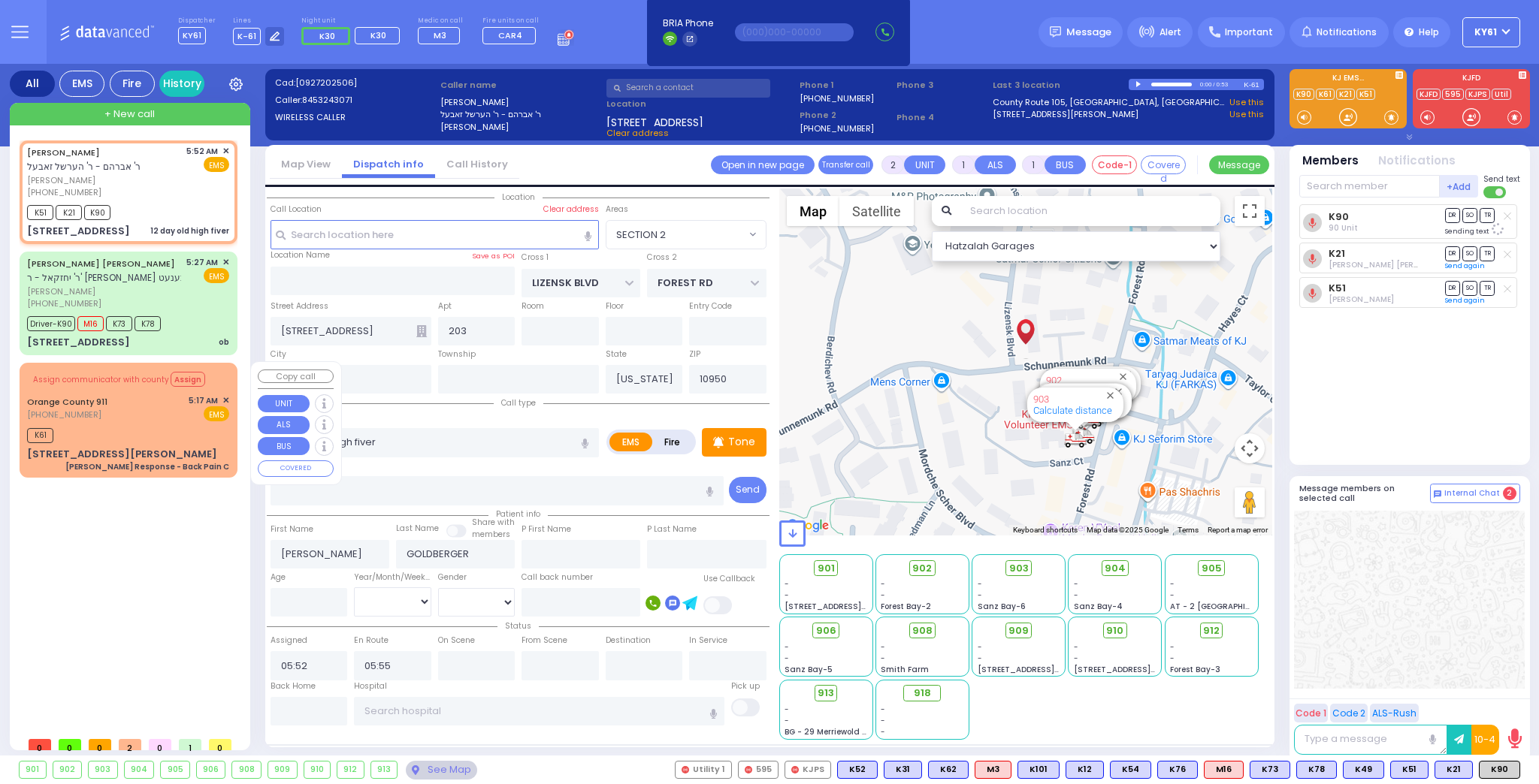
click at [225, 399] on span "✕" at bounding box center [225, 401] width 6 height 13
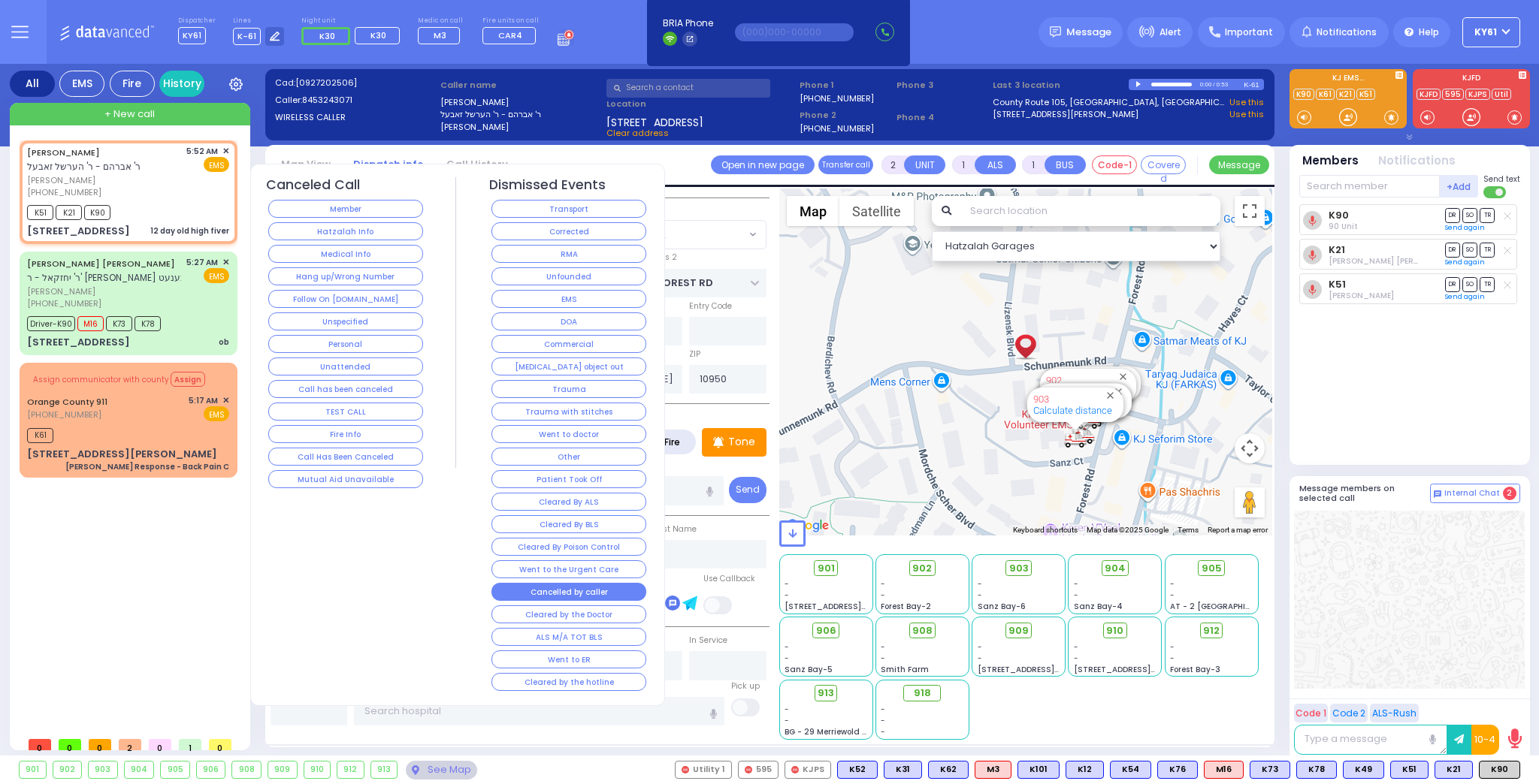
click at [524, 583] on button "Cancelled by caller" at bounding box center [569, 592] width 155 height 18
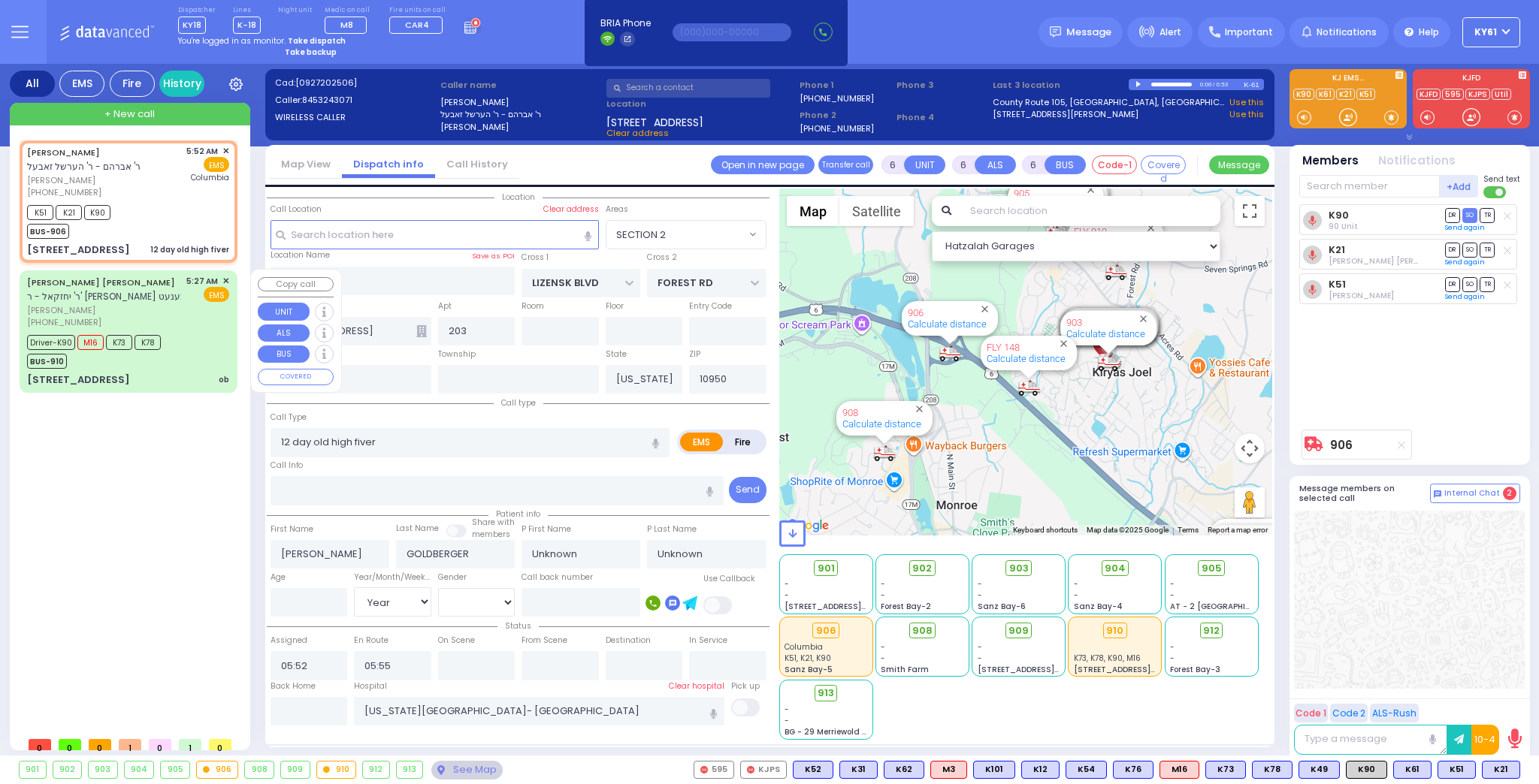
select select "SECTION 2"
select select "Year"
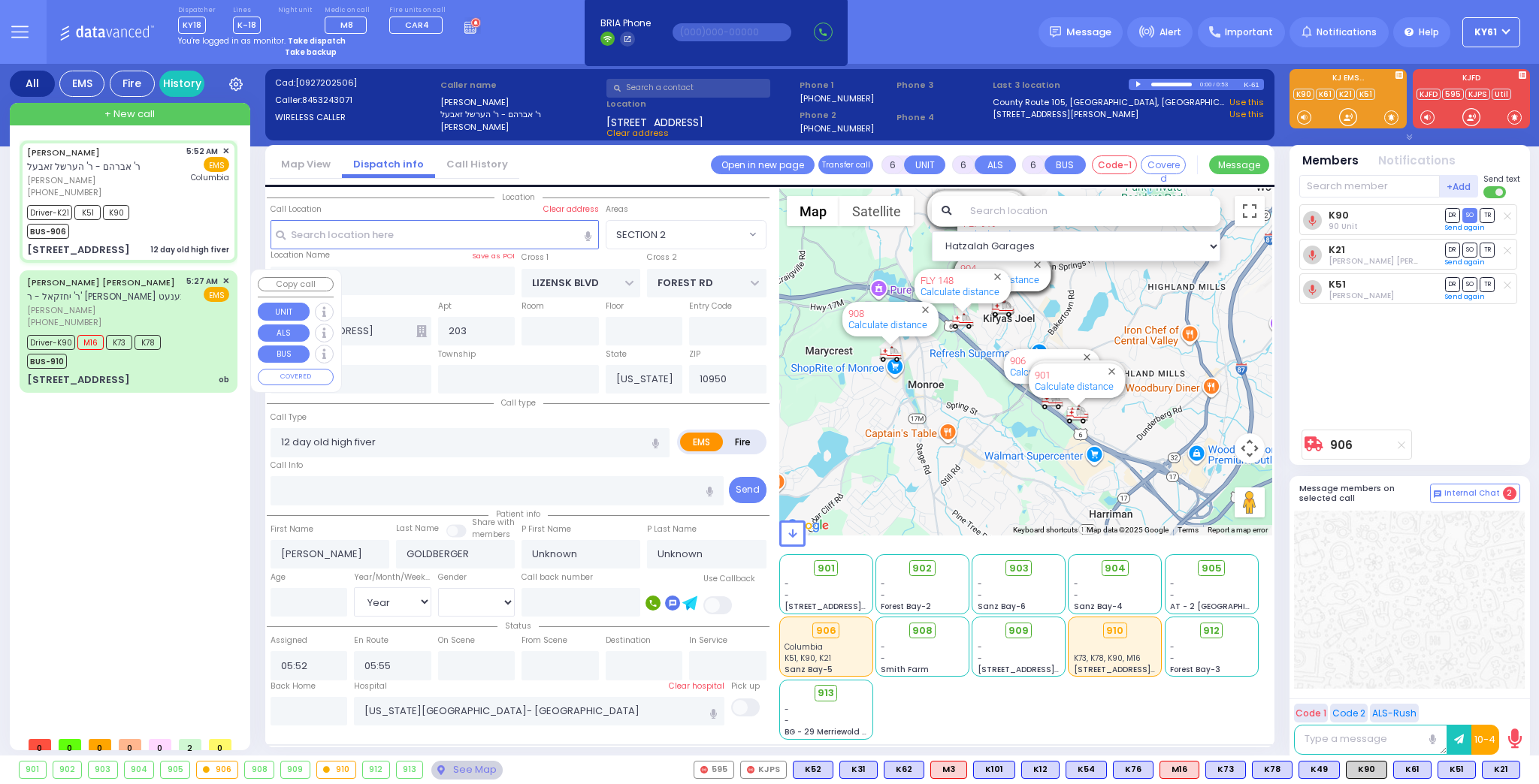
select select
radio input "true"
select select "Year"
type input "05:56"
type input "06:02"
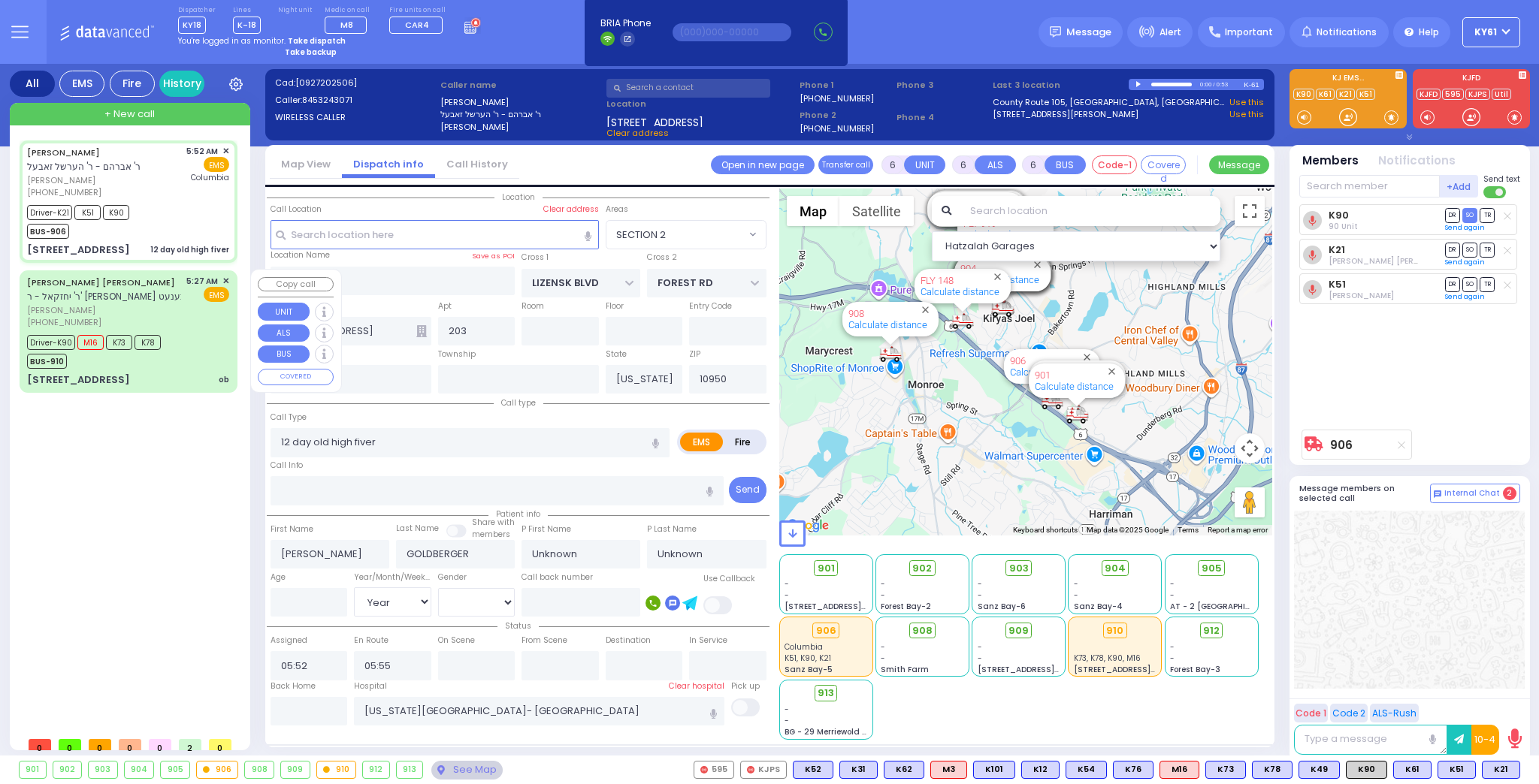
type input "06:30"
type input "06:45"
select select
radio input "true"
select select "Year"
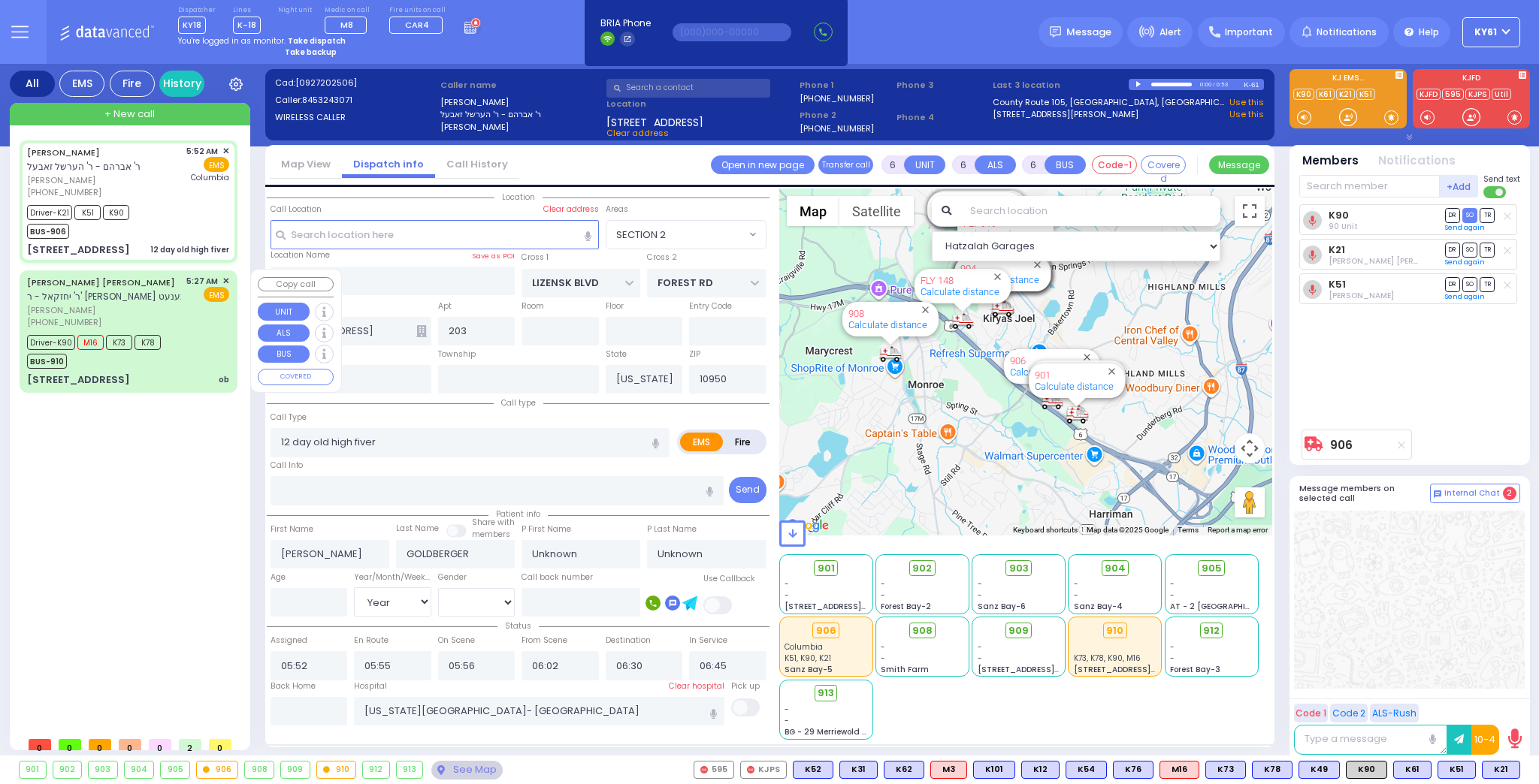
select select "Hatzalah Garages"
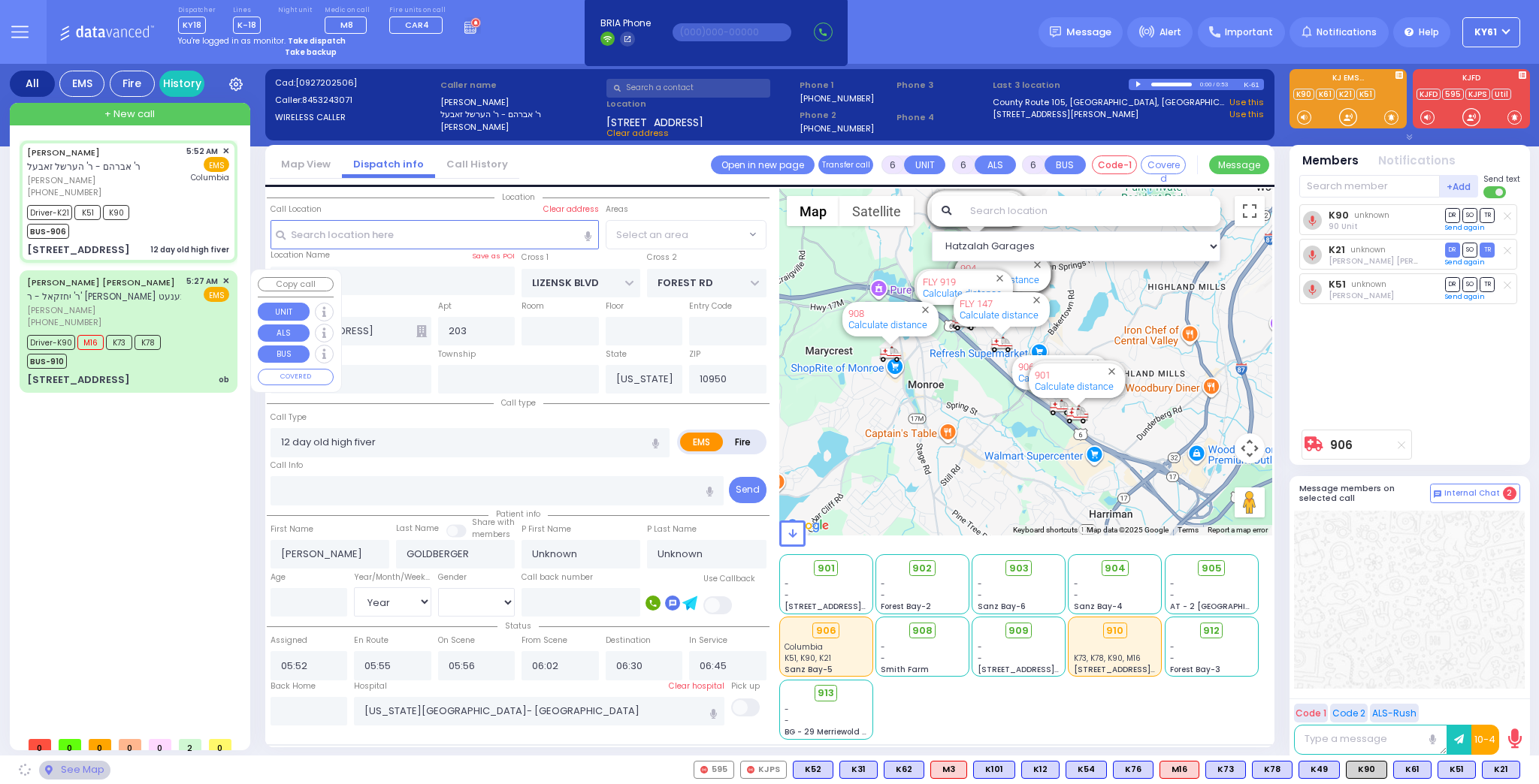
select select "SECTION 2"
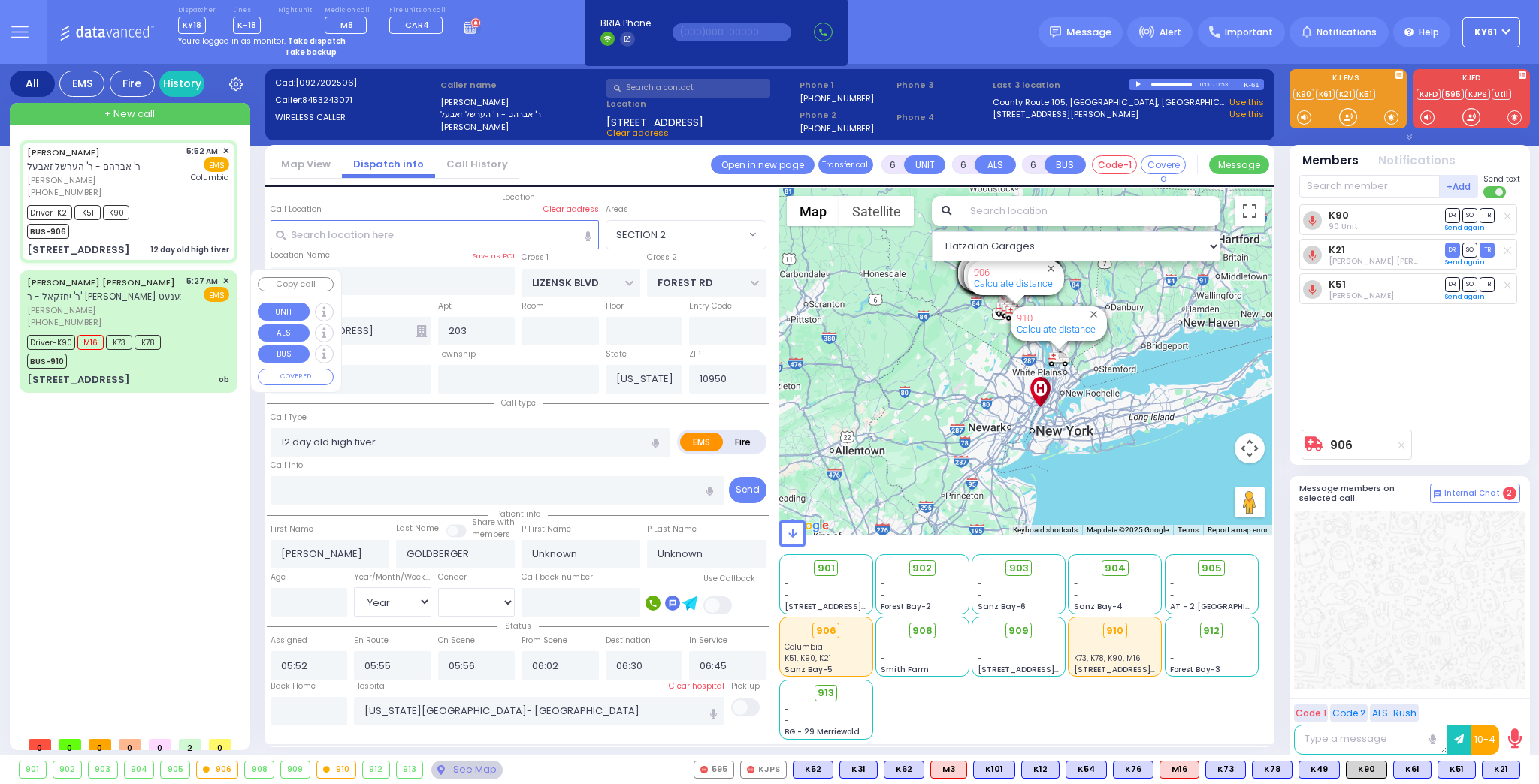
select select
radio input "true"
type input "Miri"
type input "Goldbger"
type input "13"
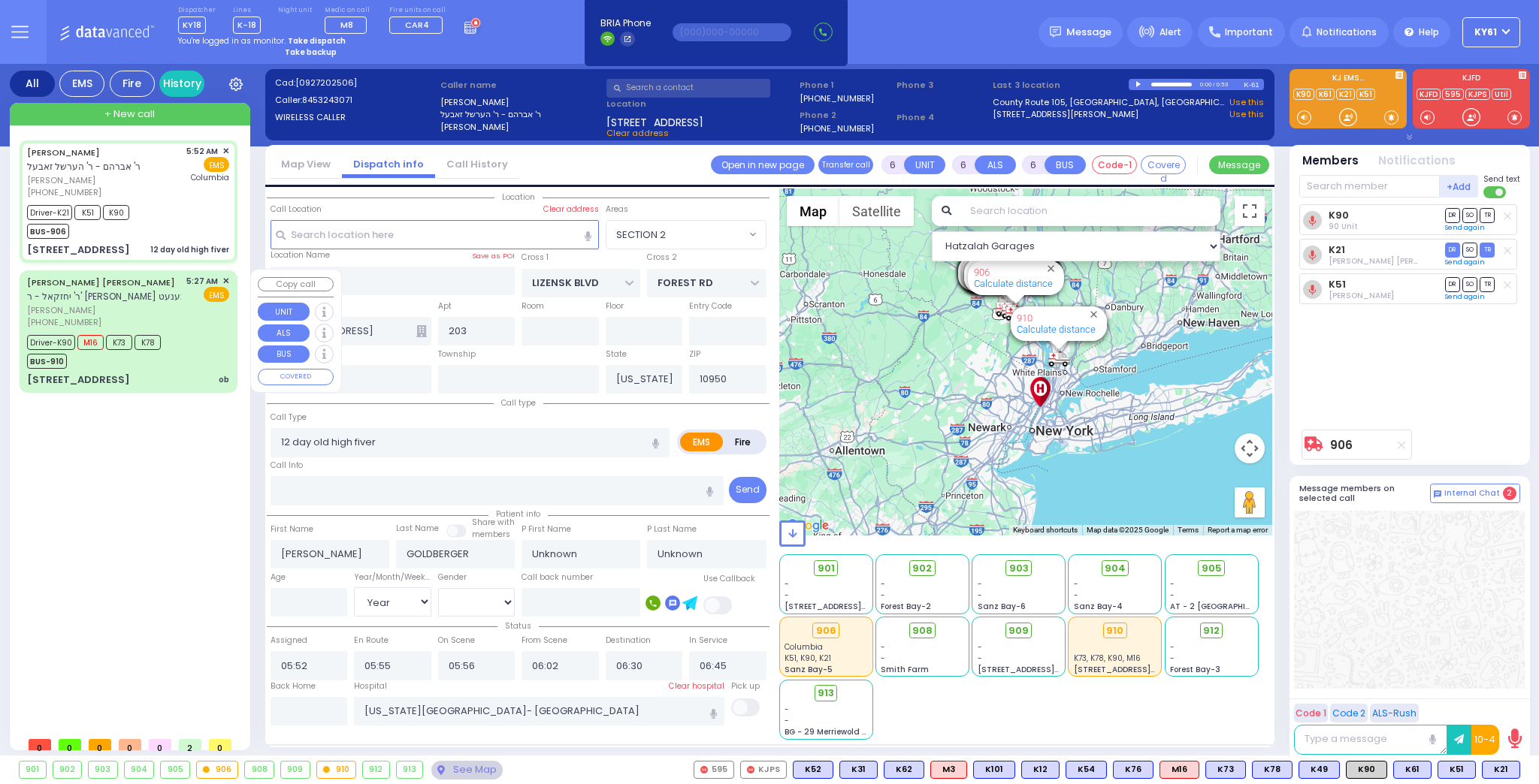
select select "Day"
select select "[DEMOGRAPHIC_DATA]"
select select "Hatzalah Garages"
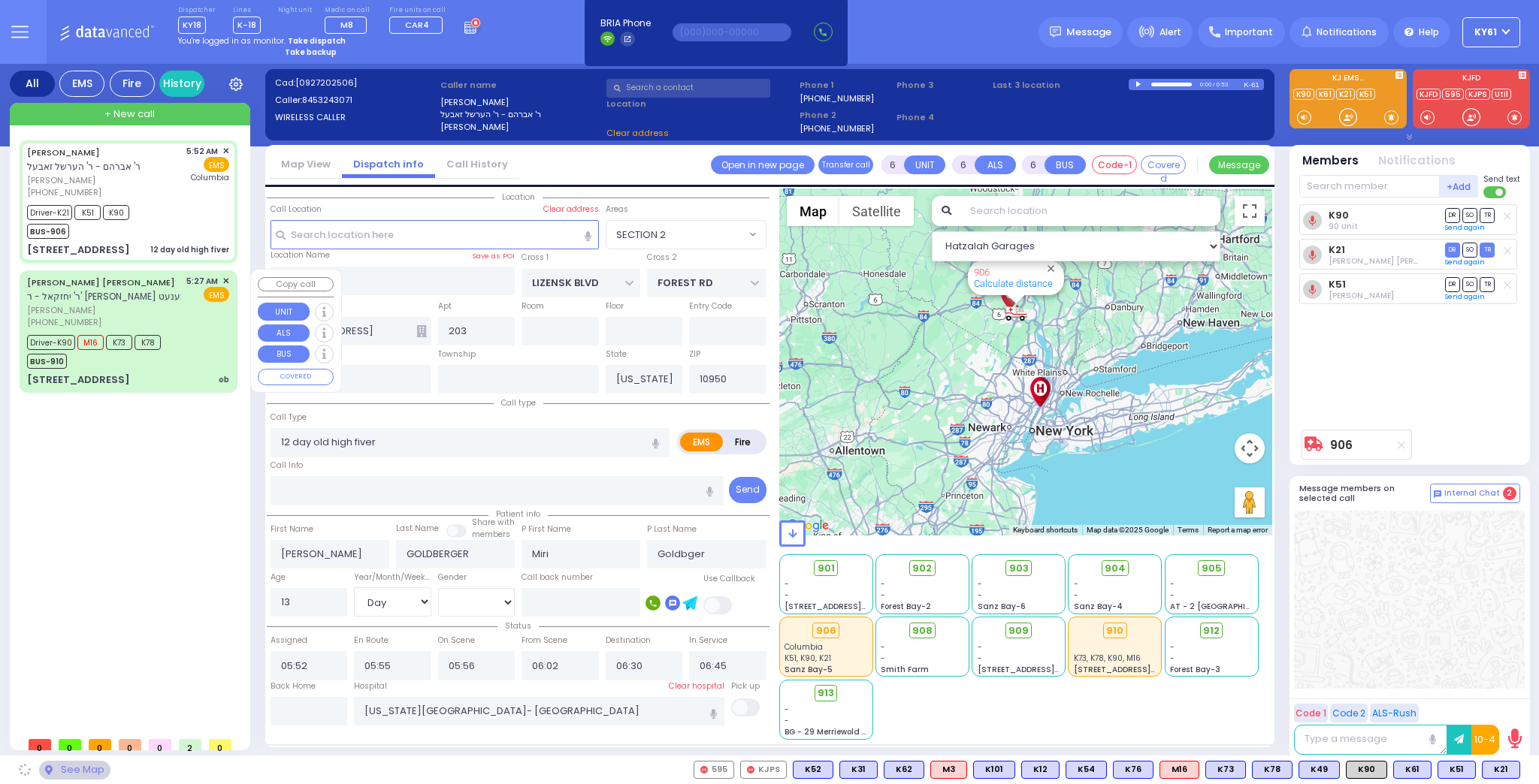
select select "SECTION 2"
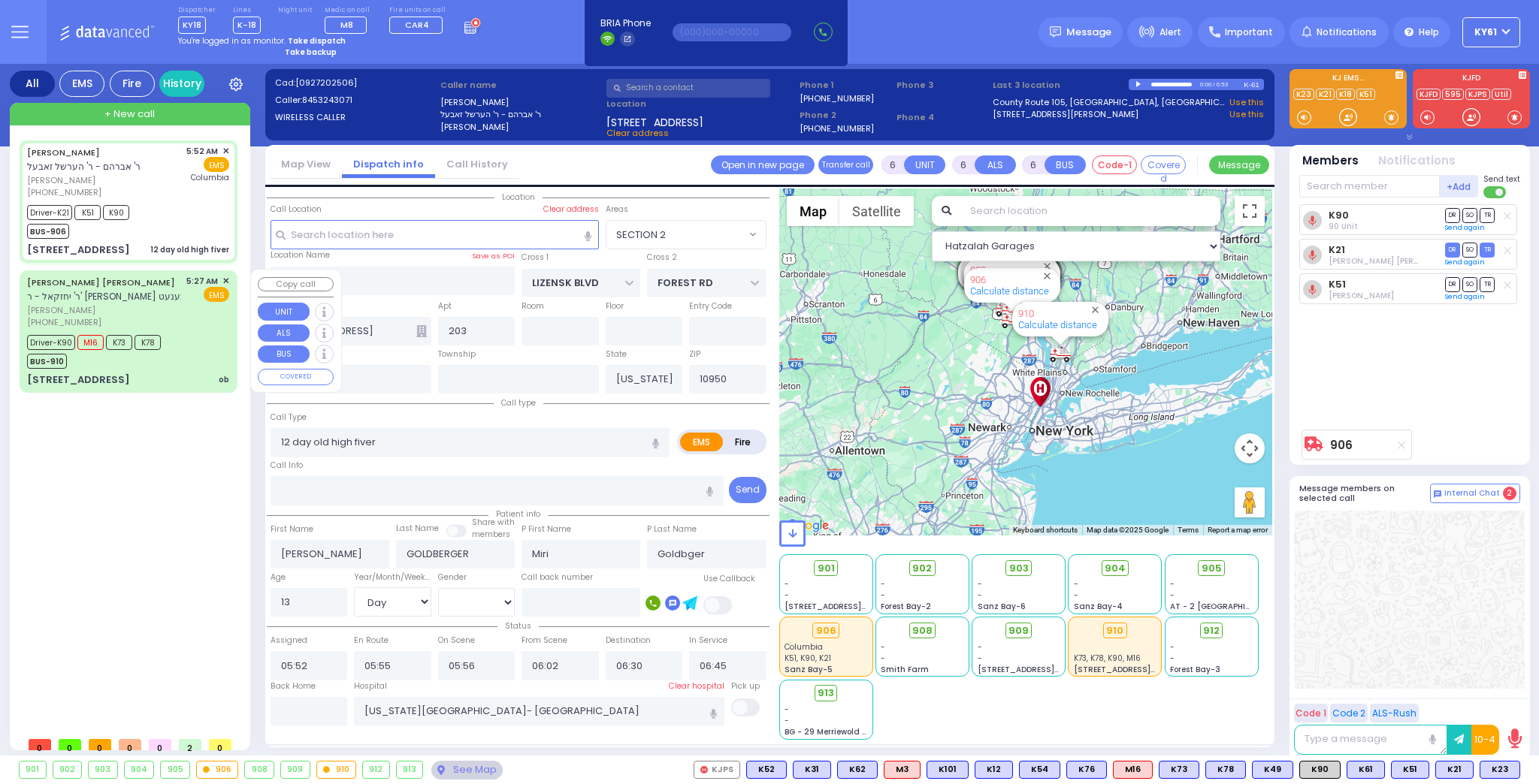
select select
radio input "true"
select select "Day"
select select "[DEMOGRAPHIC_DATA]"
select select "Hatzalah Garages"
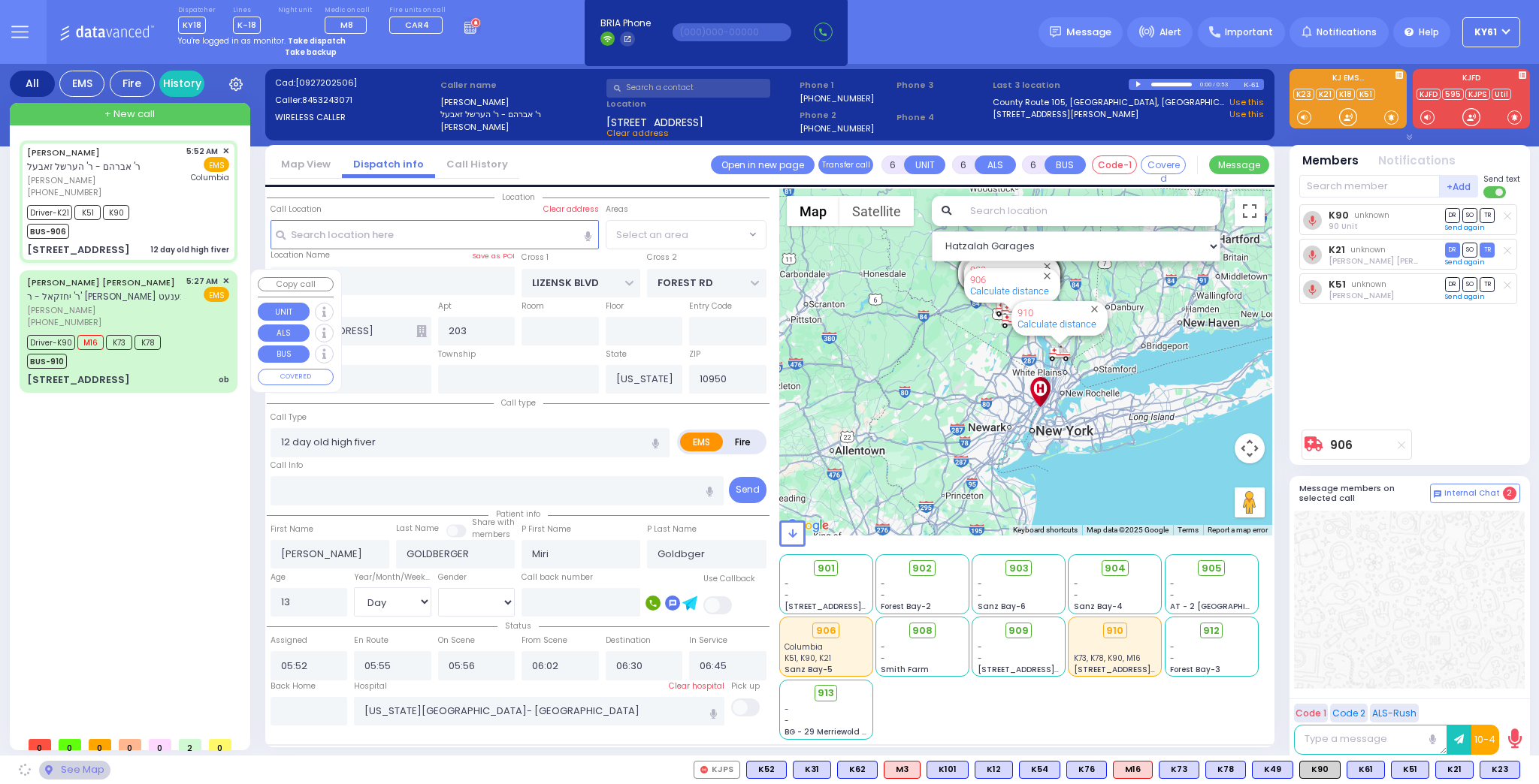
select select "SECTION 2"
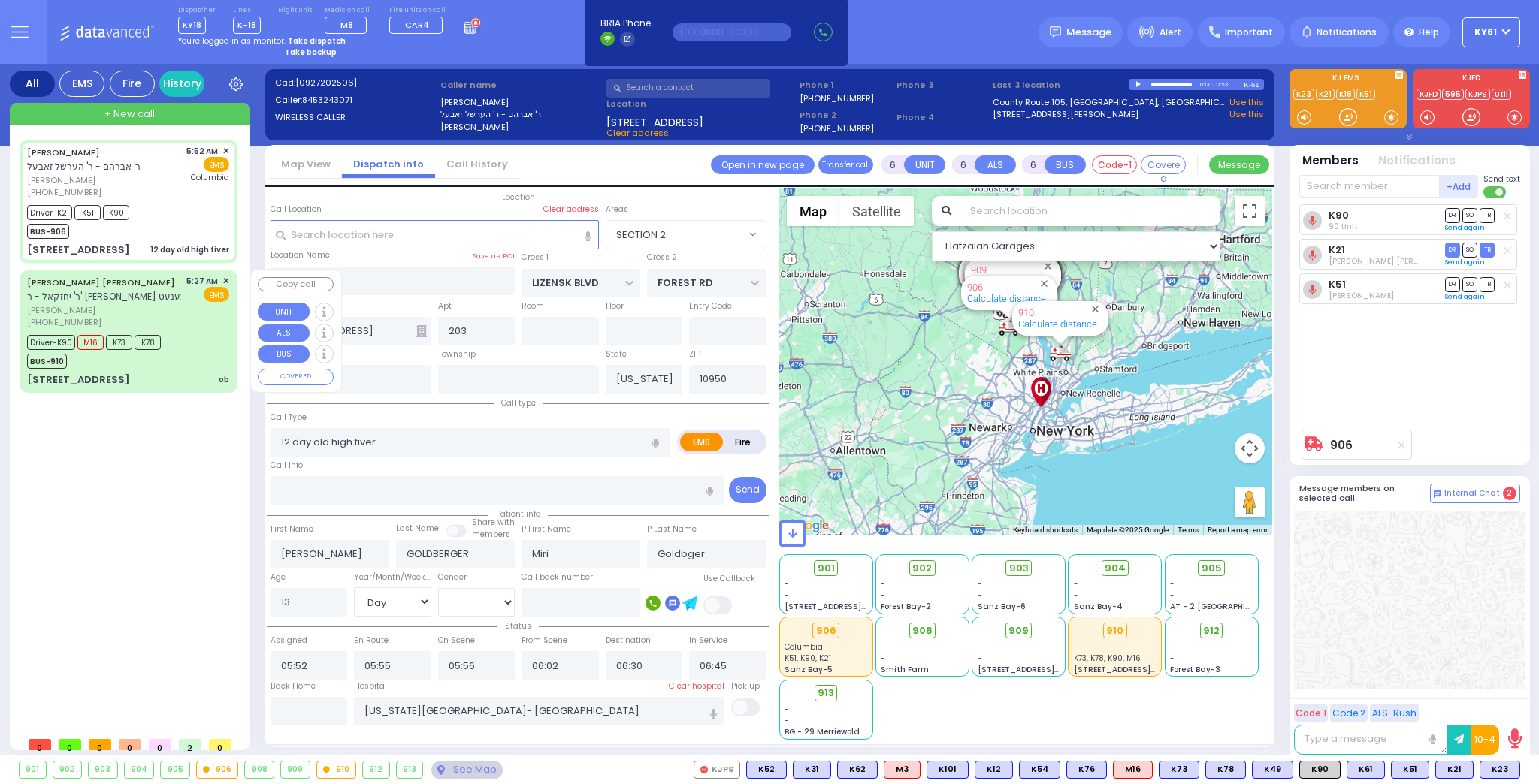
select select
radio input "true"
select select "Day"
select select "[DEMOGRAPHIC_DATA]"
select select "Hatzalah Garages"
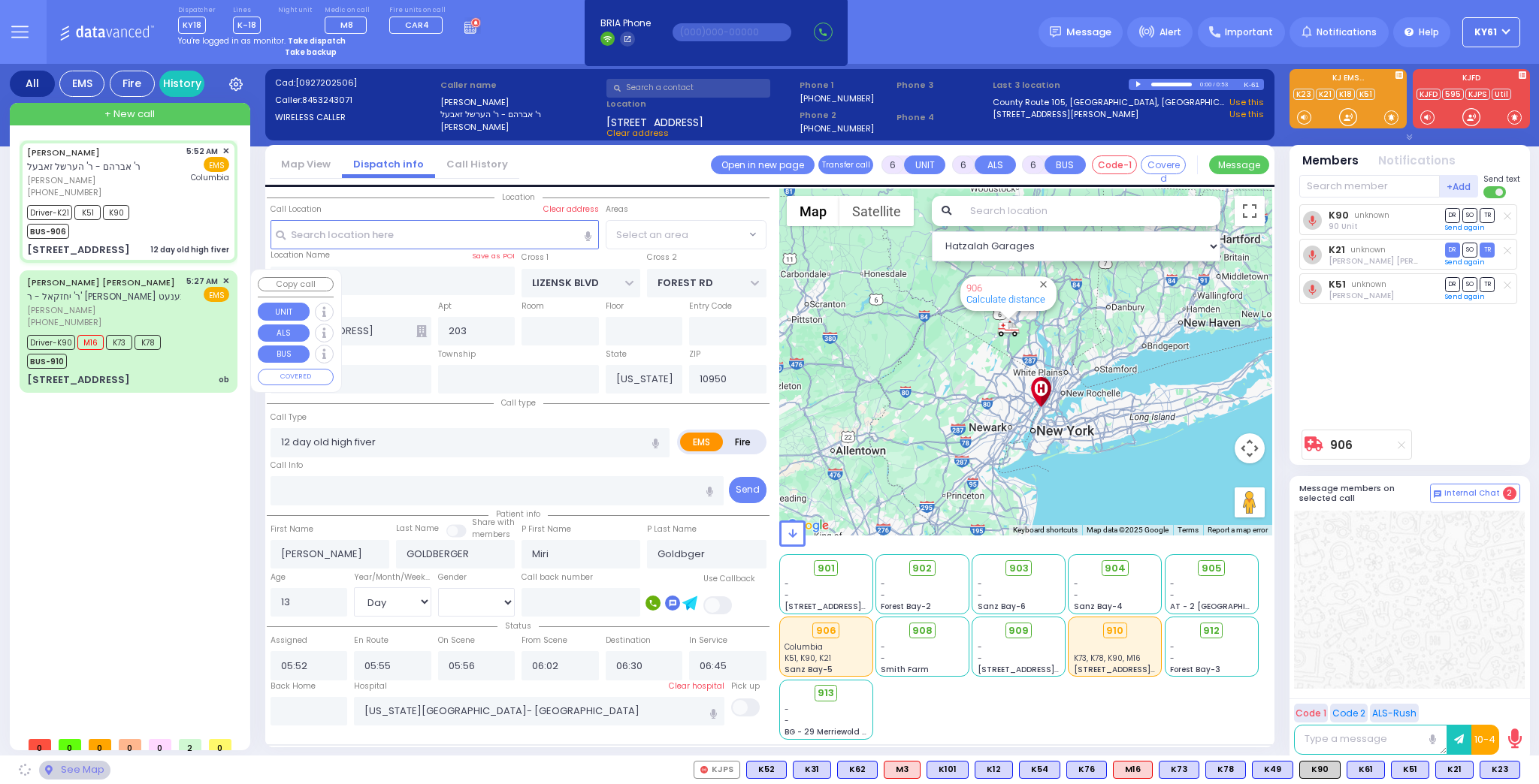
select select "SECTION 2"
select select
radio input "true"
select select "Day"
select select "[DEMOGRAPHIC_DATA]"
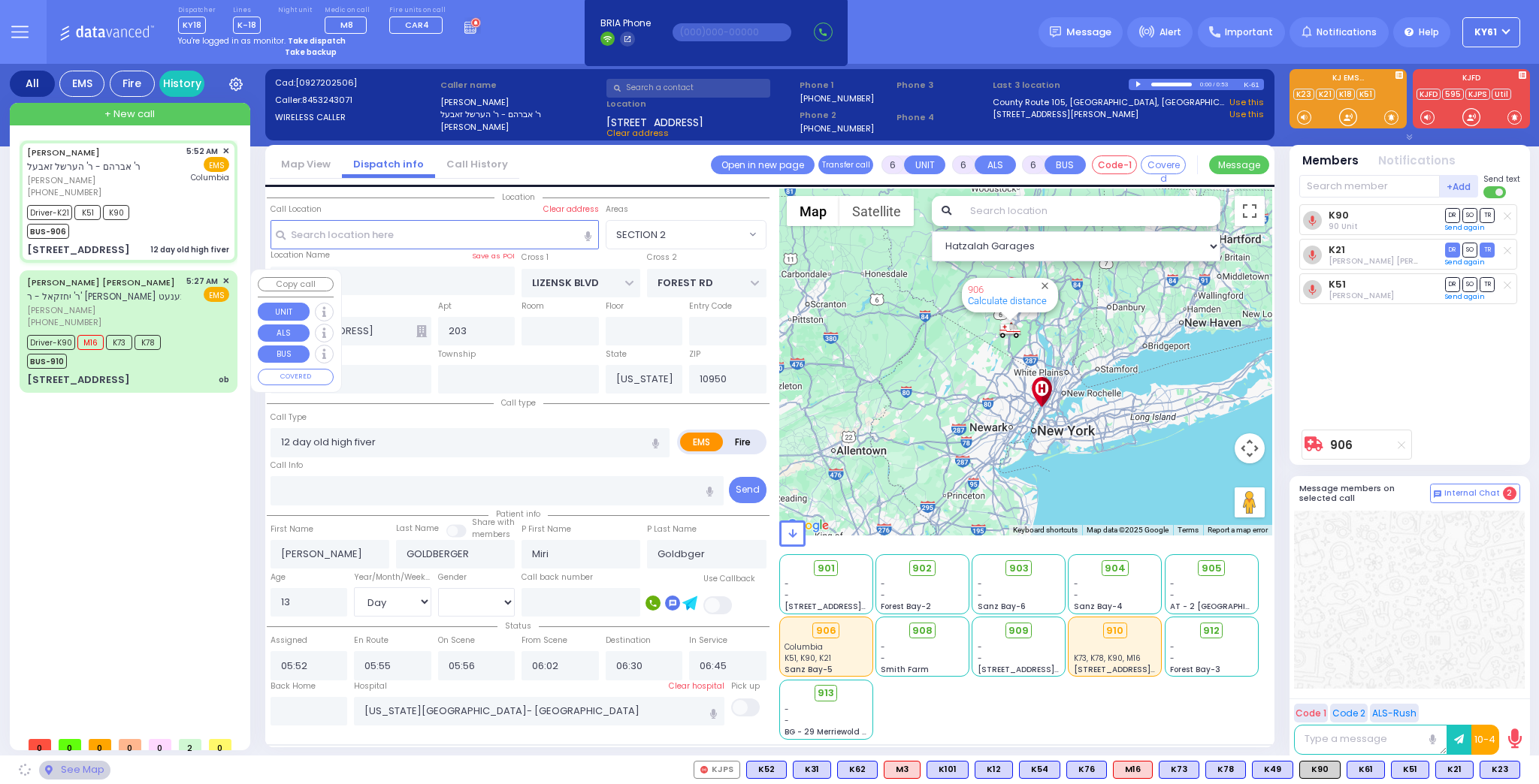
select select "Hatzalah Garages"
select select "SECTION 2"
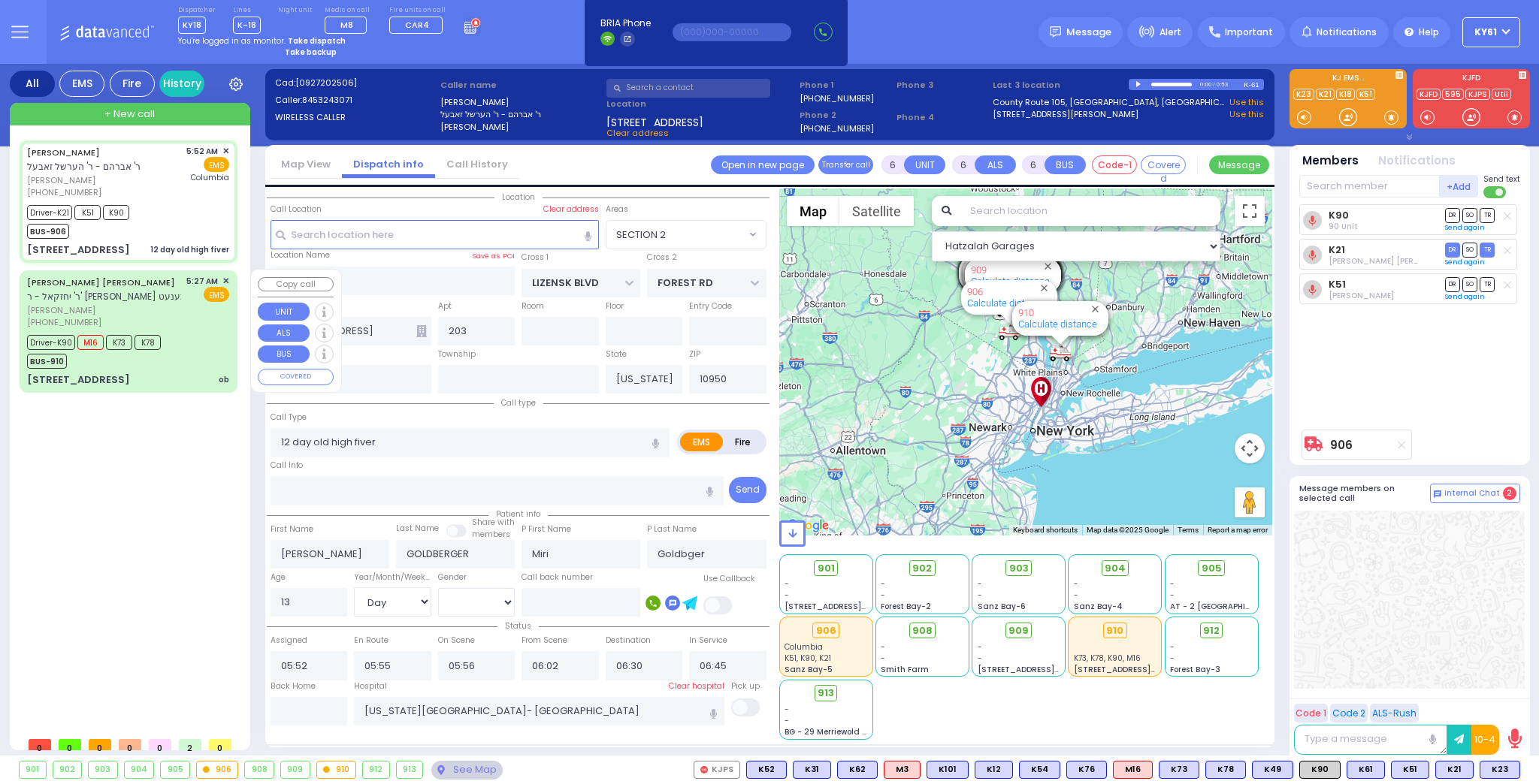
select select
radio input "true"
select select "Day"
select select "[DEMOGRAPHIC_DATA]"
select select "Hatzalah Garages"
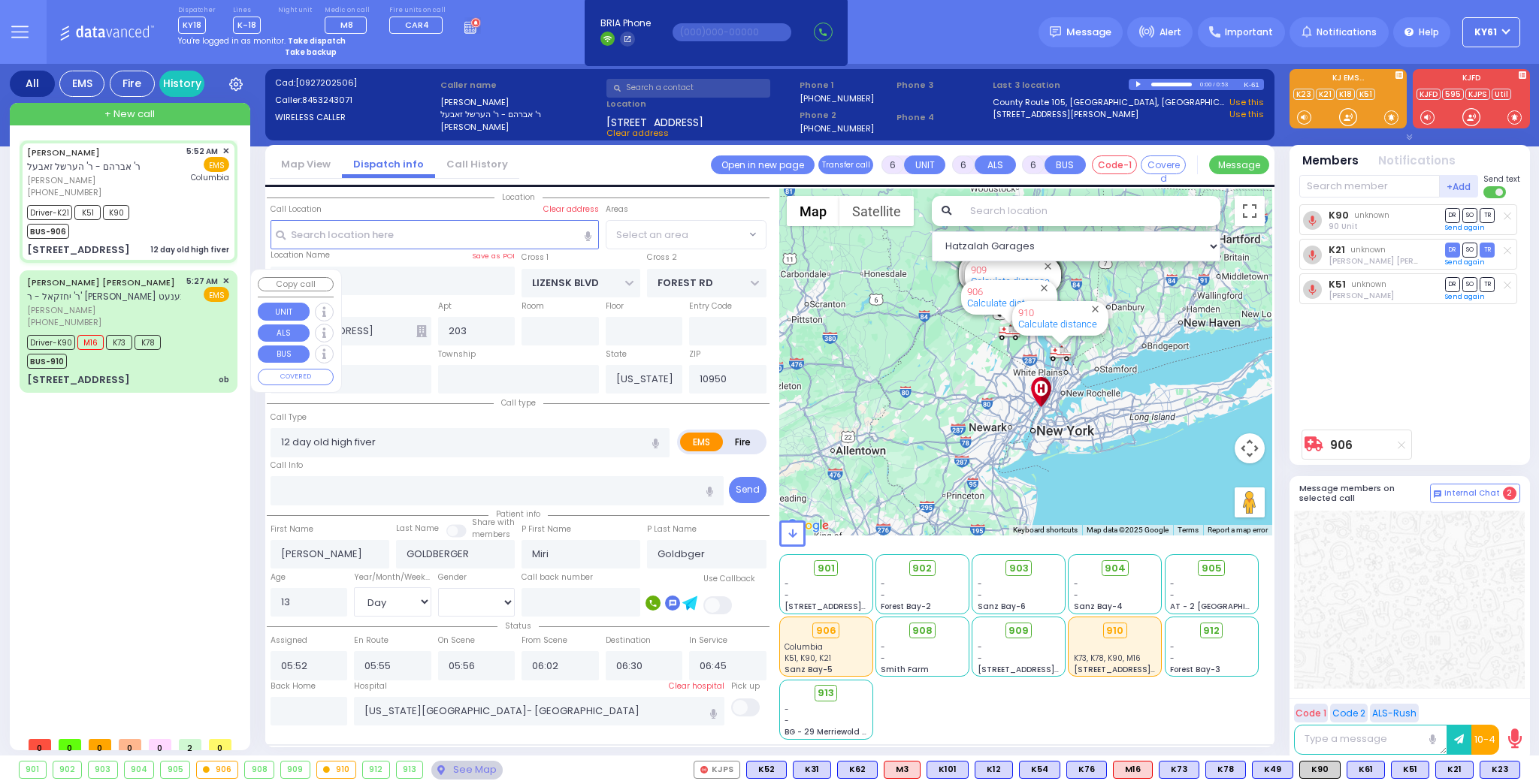
select select "SECTION 2"
select select
radio input "true"
select select "Day"
select select "[DEMOGRAPHIC_DATA]"
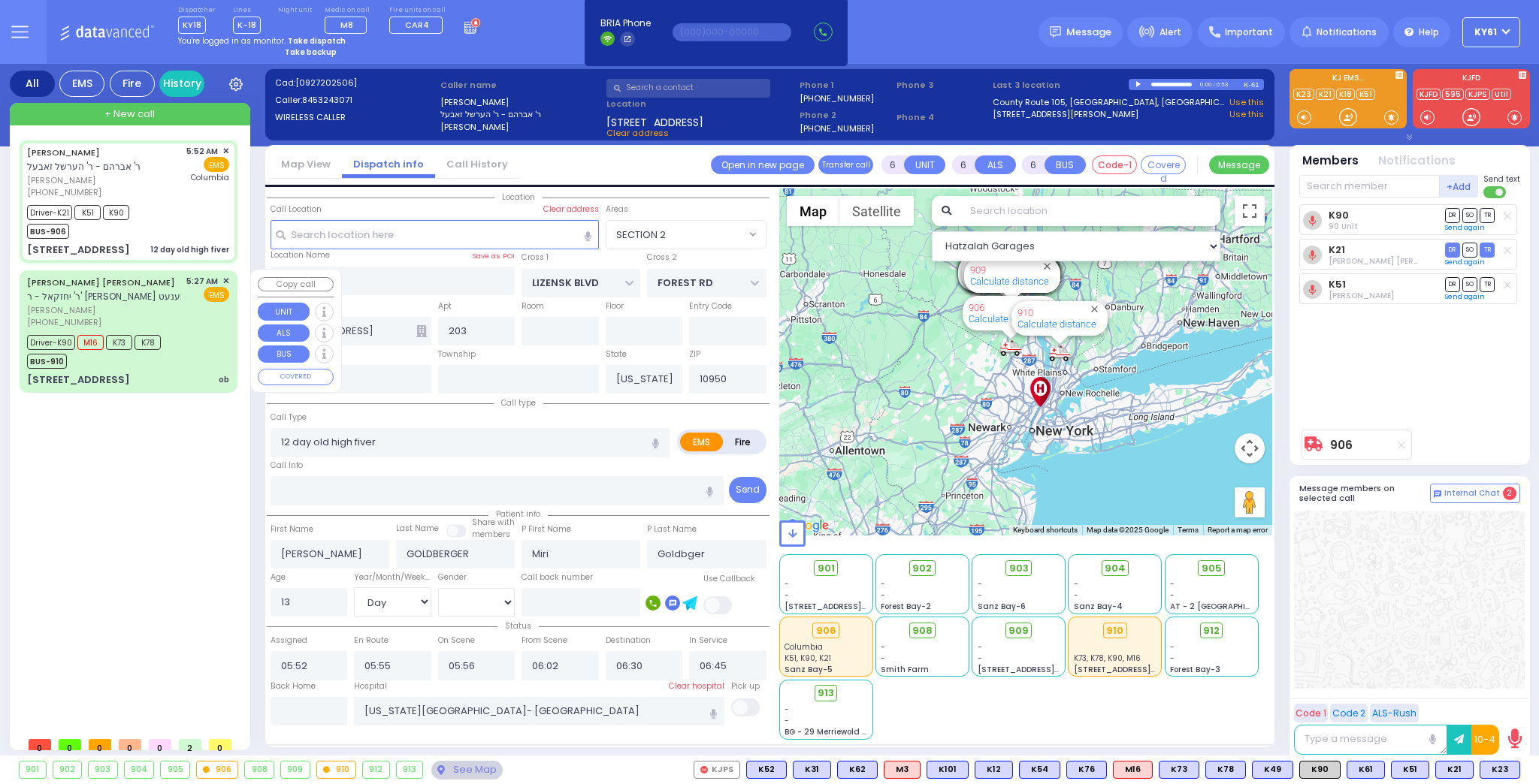
select select "Hatzalah Garages"
select select "SECTION 2"
select select
radio input "true"
select select "Day"
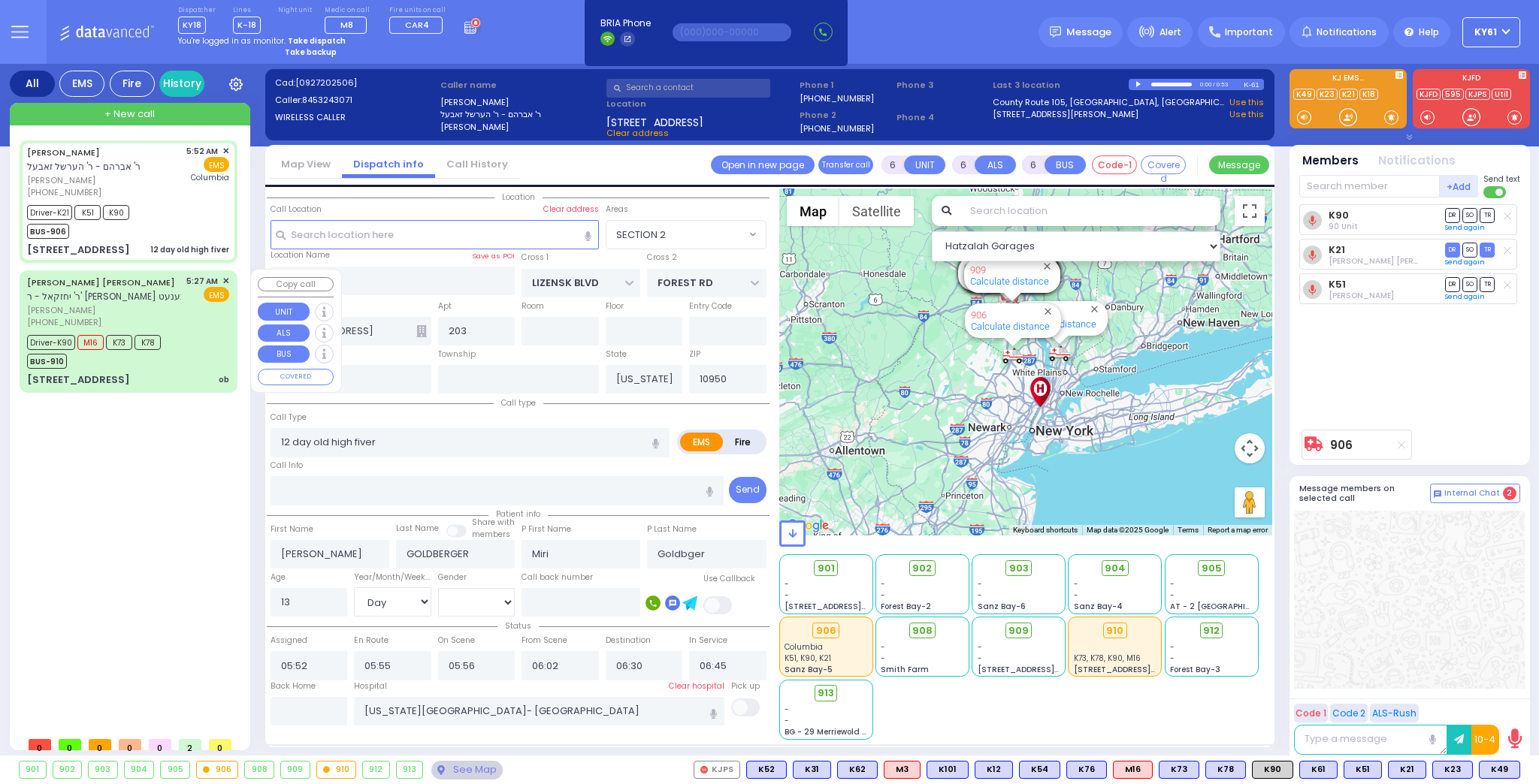
select select "[DEMOGRAPHIC_DATA]"
select select "Hatzalah Garages"
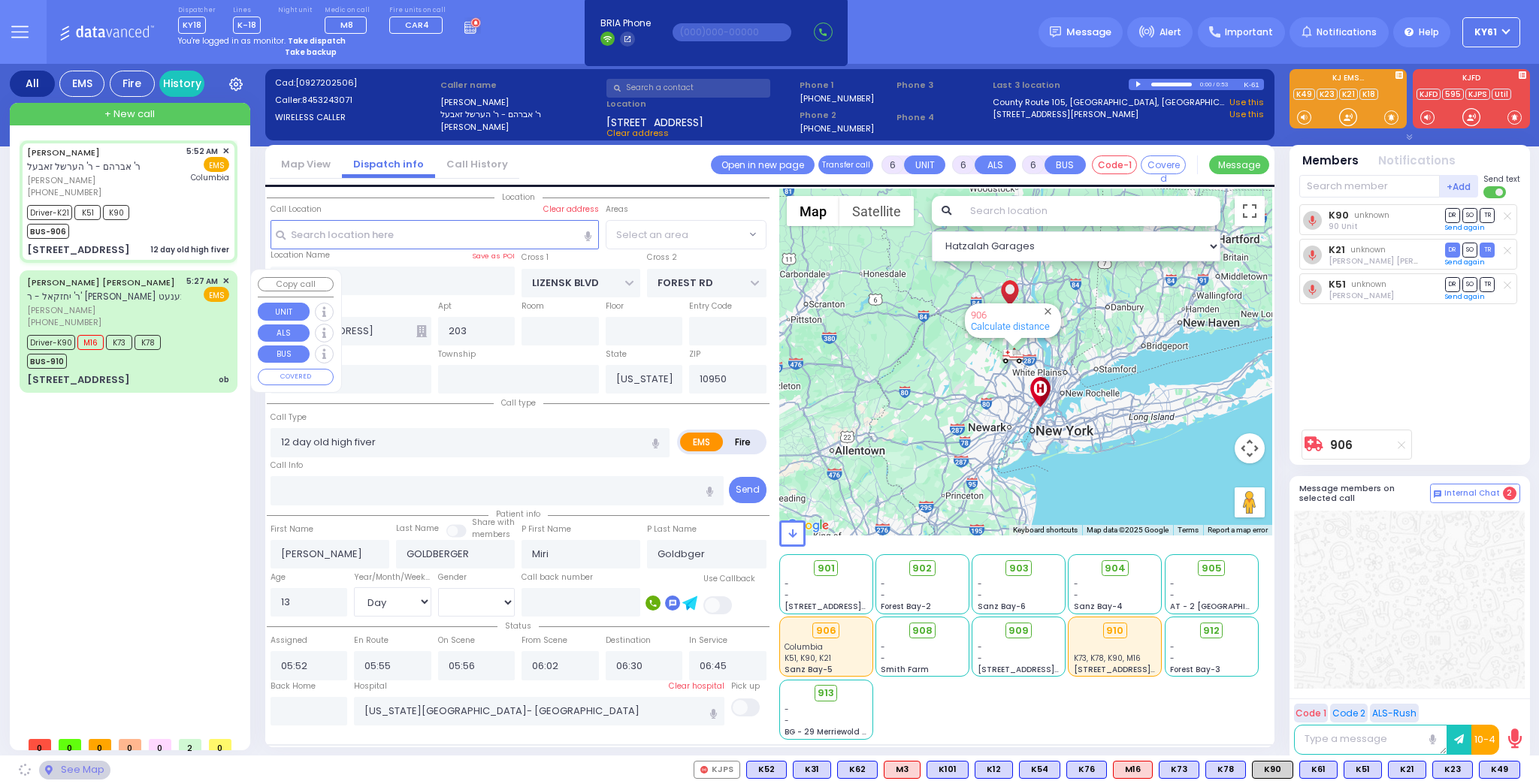
select select "SECTION 2"
select select
radio input "true"
select select "Day"
select select "[DEMOGRAPHIC_DATA]"
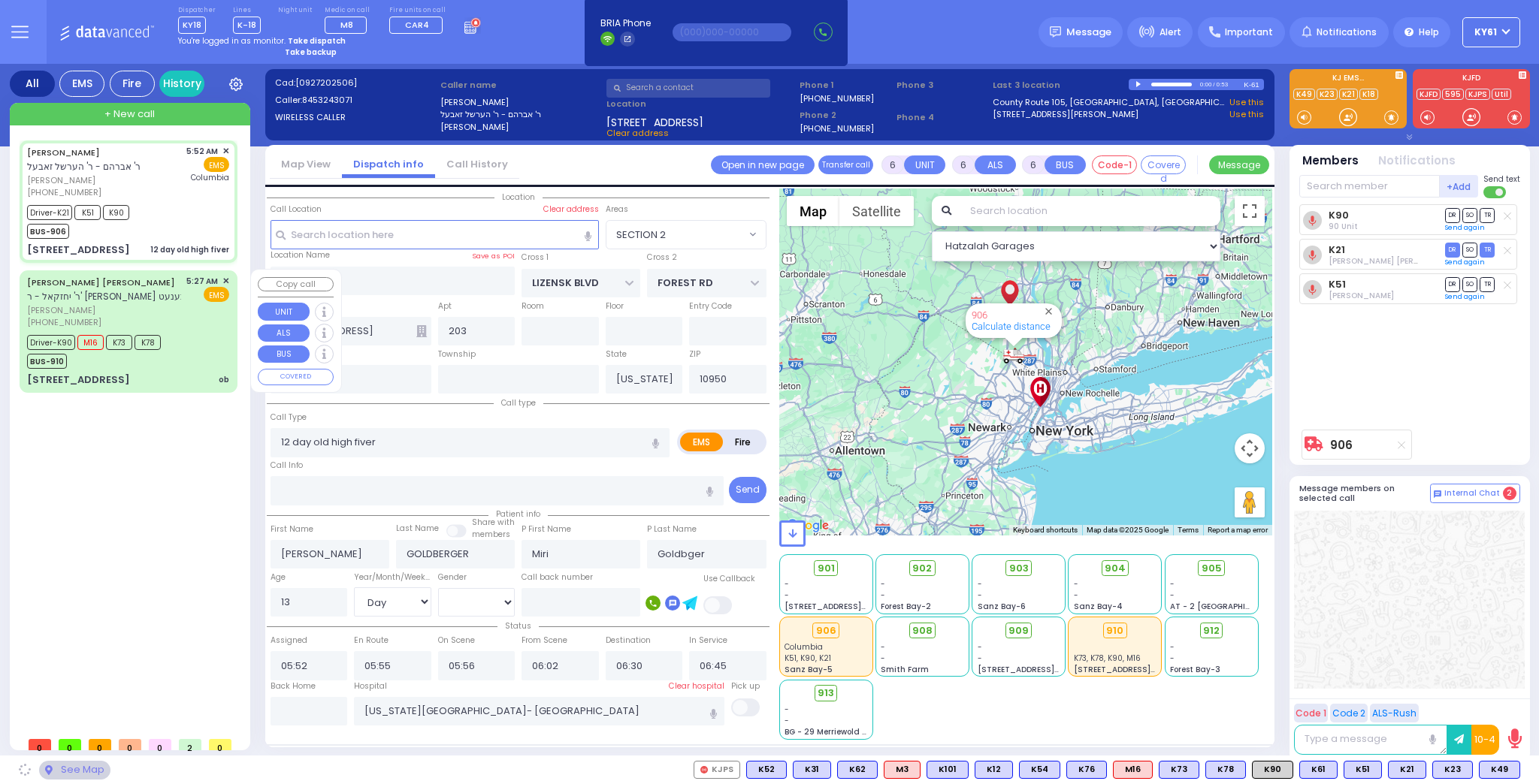
select select "Hatzalah Garages"
select select "SECTION 2"
